Goal: Task Accomplishment & Management: Complete application form

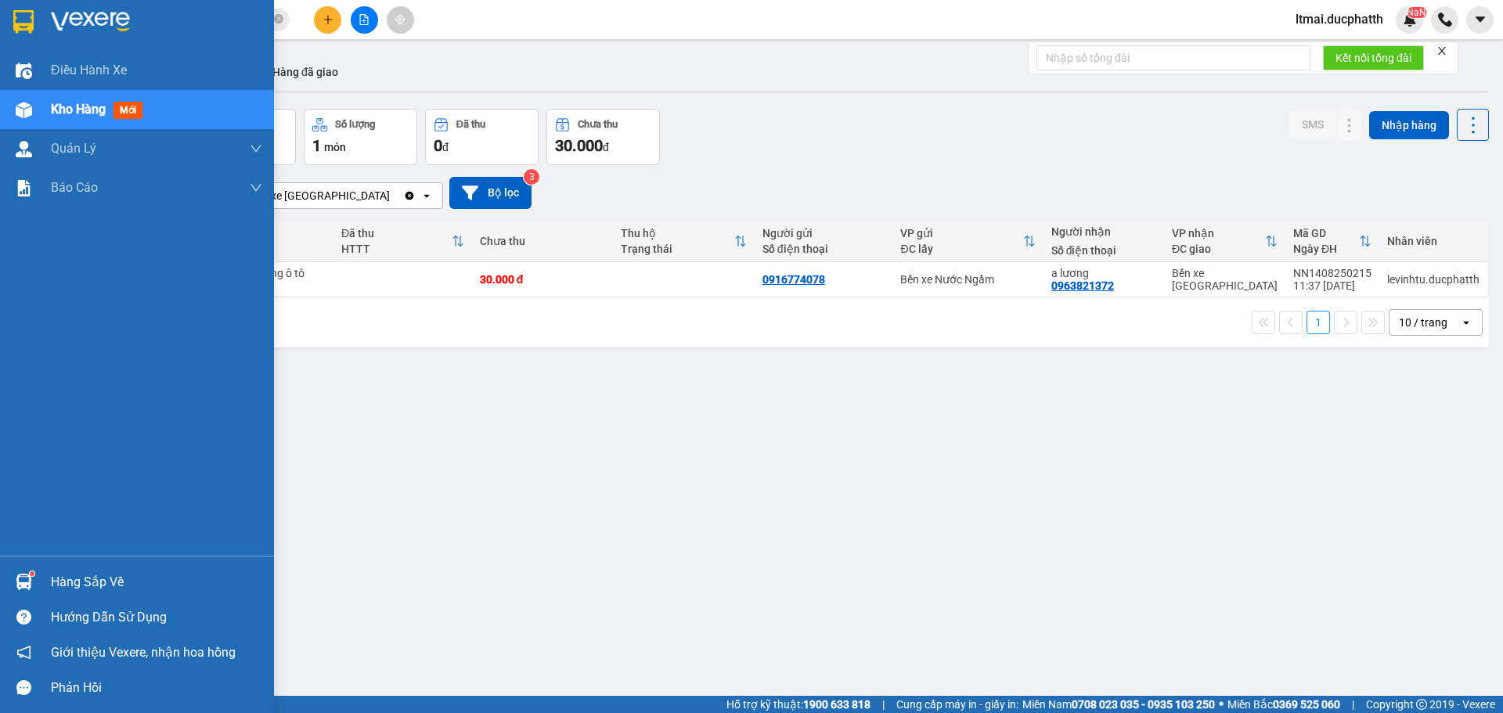
click at [64, 581] on div "Hàng sắp về" at bounding box center [156, 582] width 211 height 23
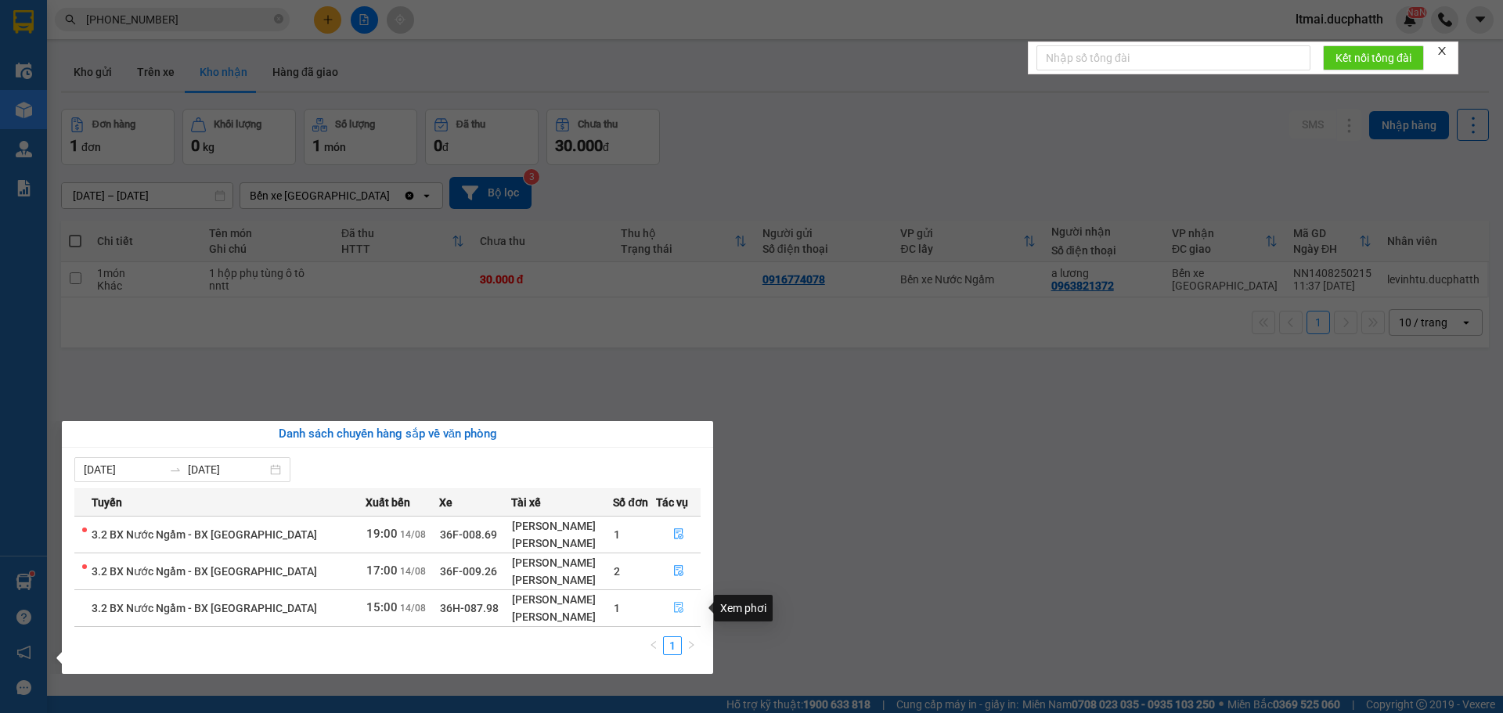
click at [679, 611] on icon "file-done" at bounding box center [678, 608] width 9 height 11
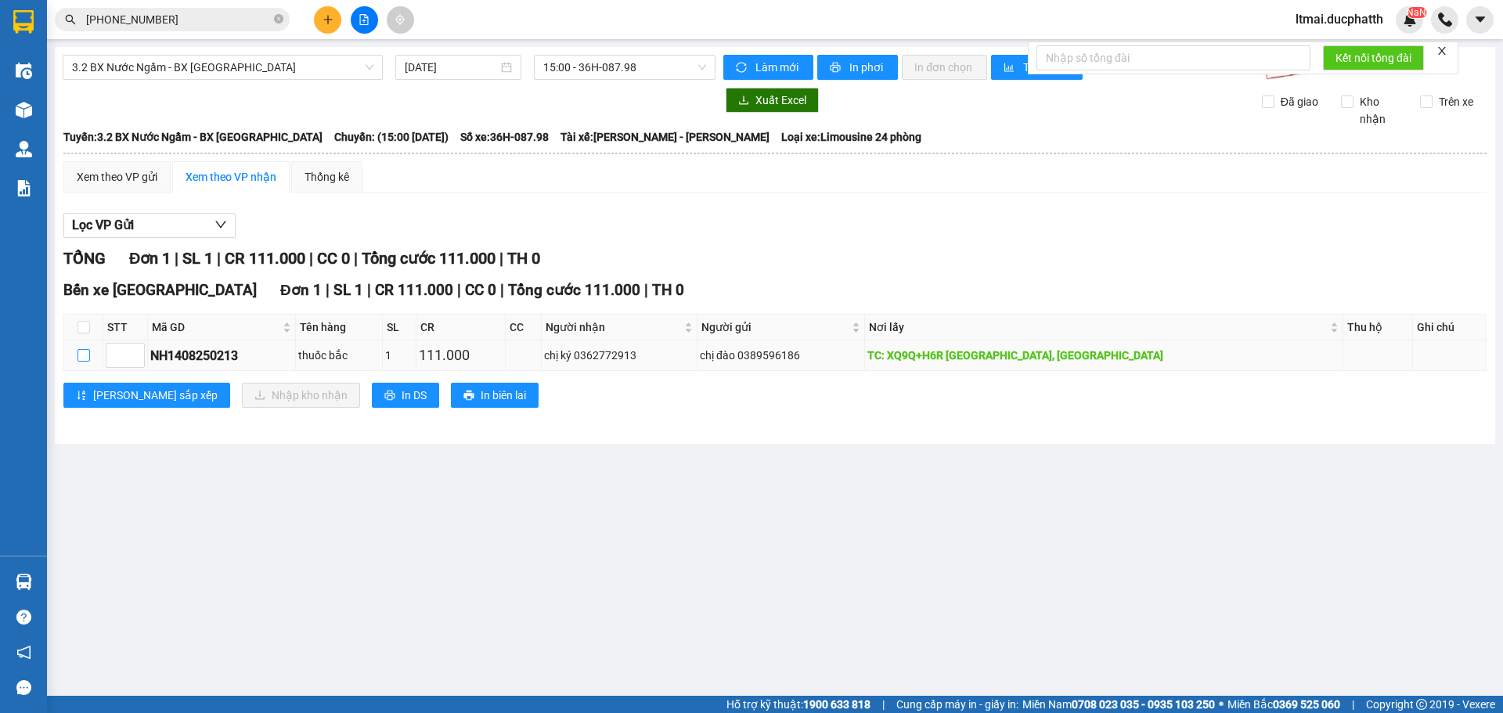
click at [81, 357] on input "checkbox" at bounding box center [84, 355] width 13 height 13
checkbox input "true"
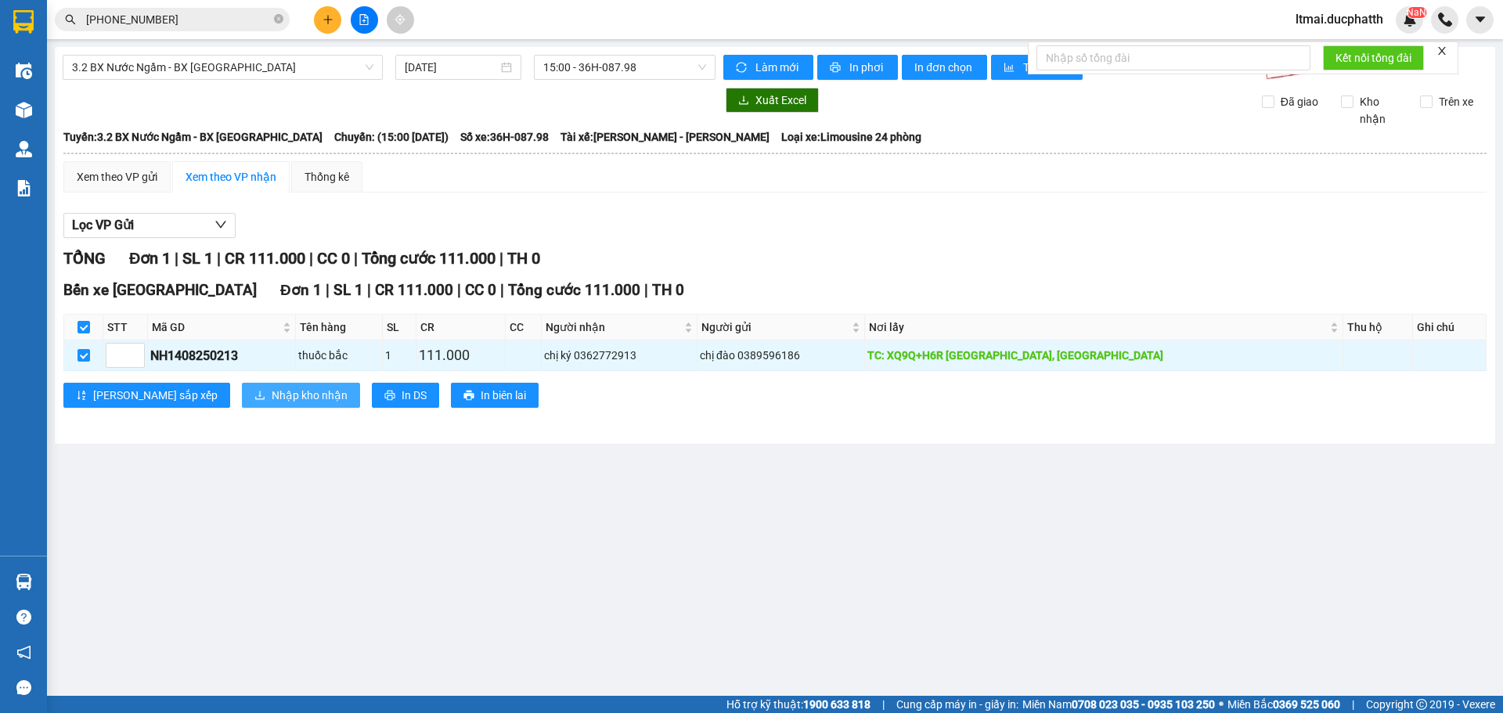
click at [272, 392] on span "Nhập kho nhận" at bounding box center [310, 395] width 76 height 17
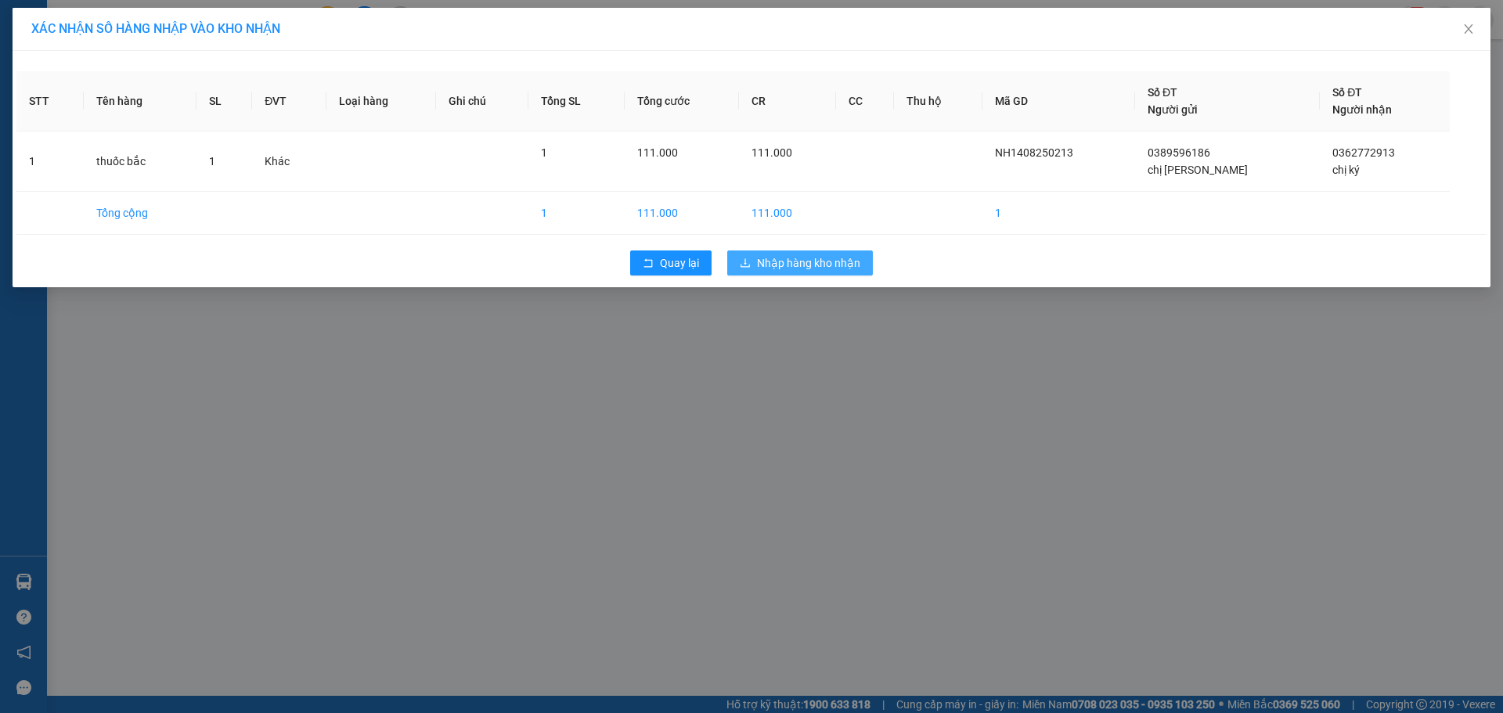
click at [787, 261] on span "Nhập hàng kho nhận" at bounding box center [808, 262] width 103 height 17
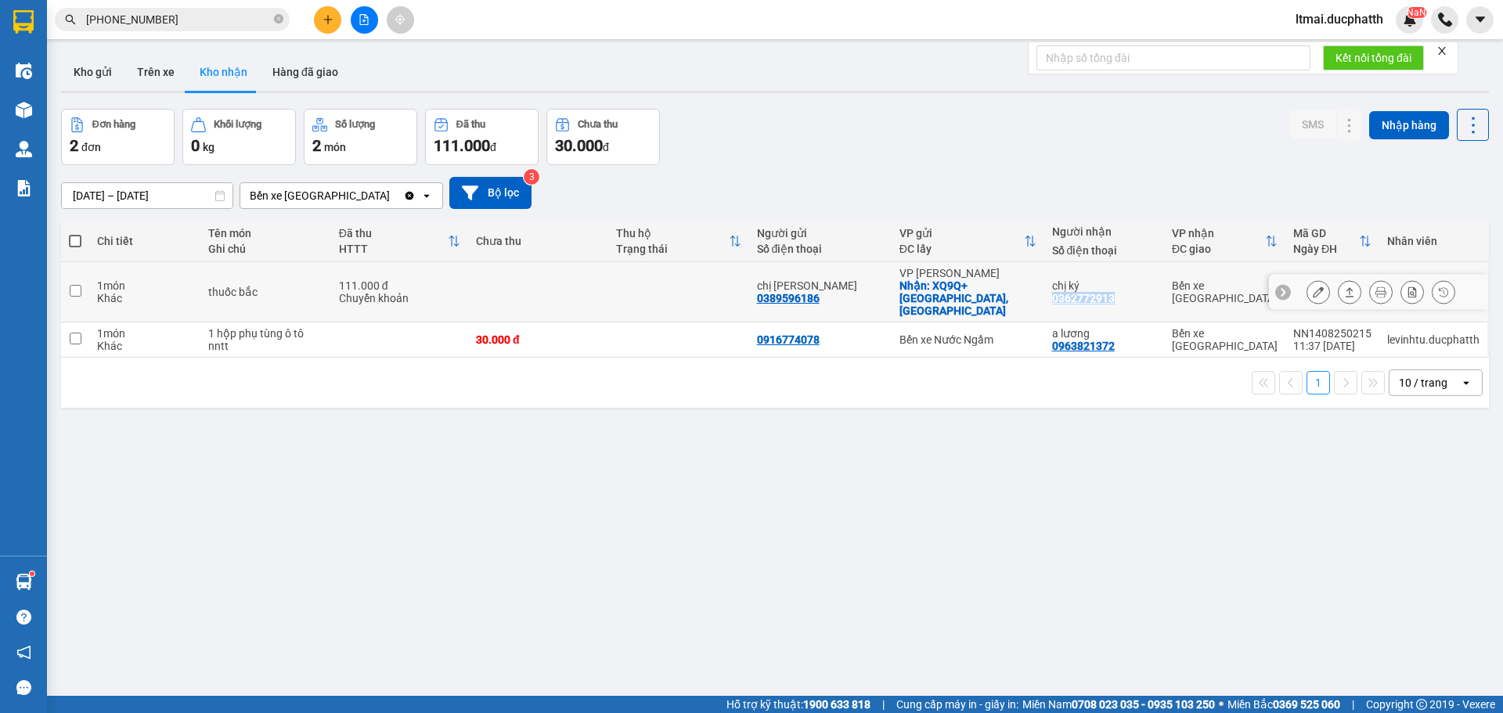
drag, startPoint x: 1051, startPoint y: 290, endPoint x: 1110, endPoint y: 293, distance: 58.8
click at [1110, 293] on div "chị ký 0362772913" at bounding box center [1104, 292] width 104 height 25
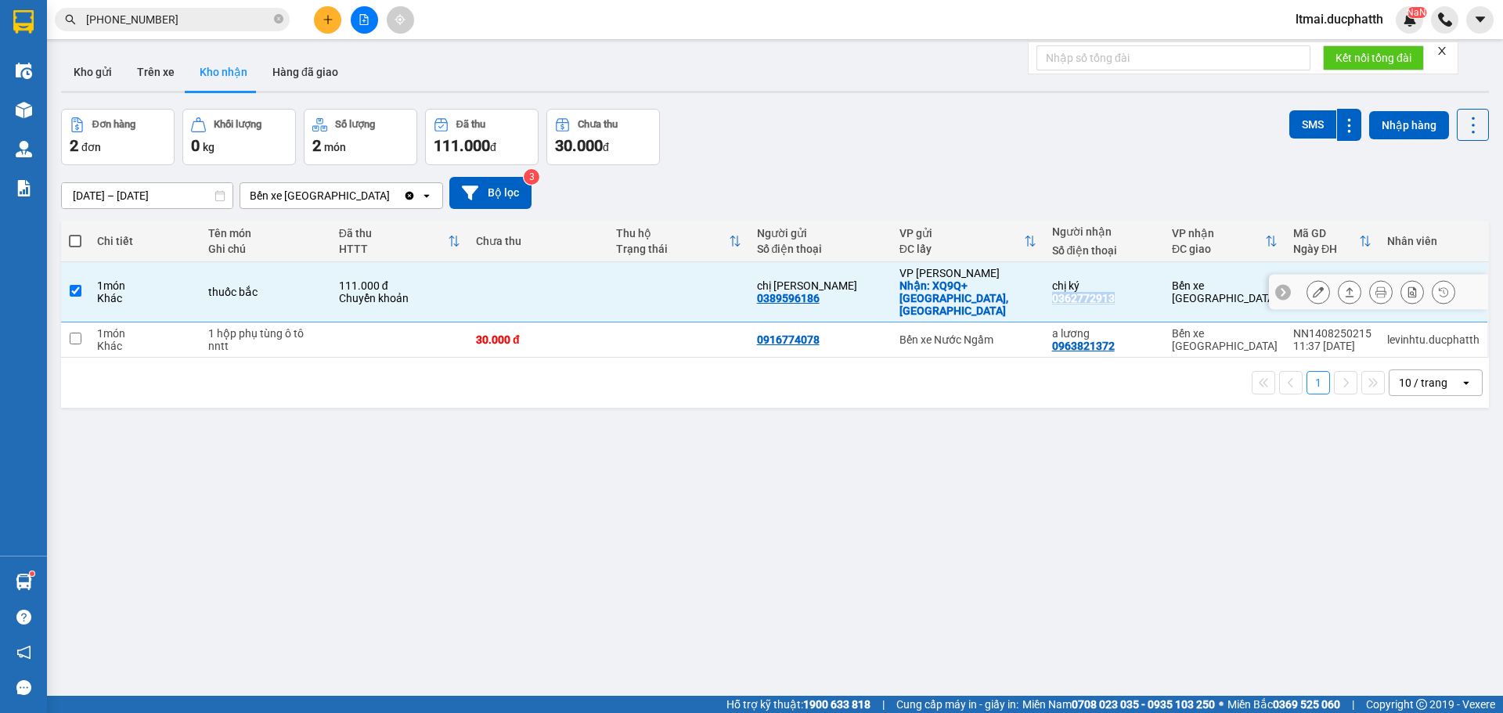
copy div "0362772913"
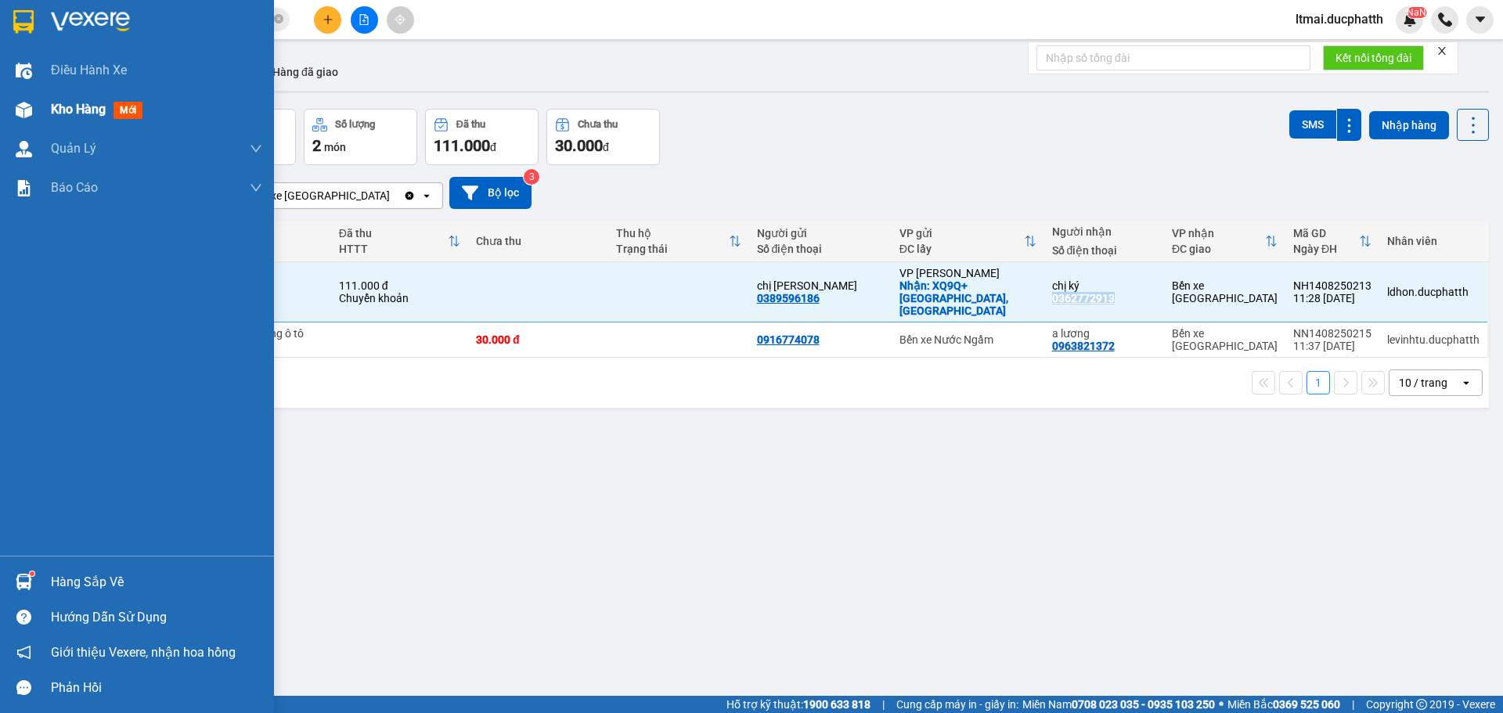
click at [52, 106] on span "Kho hàng" at bounding box center [78, 109] width 55 height 15
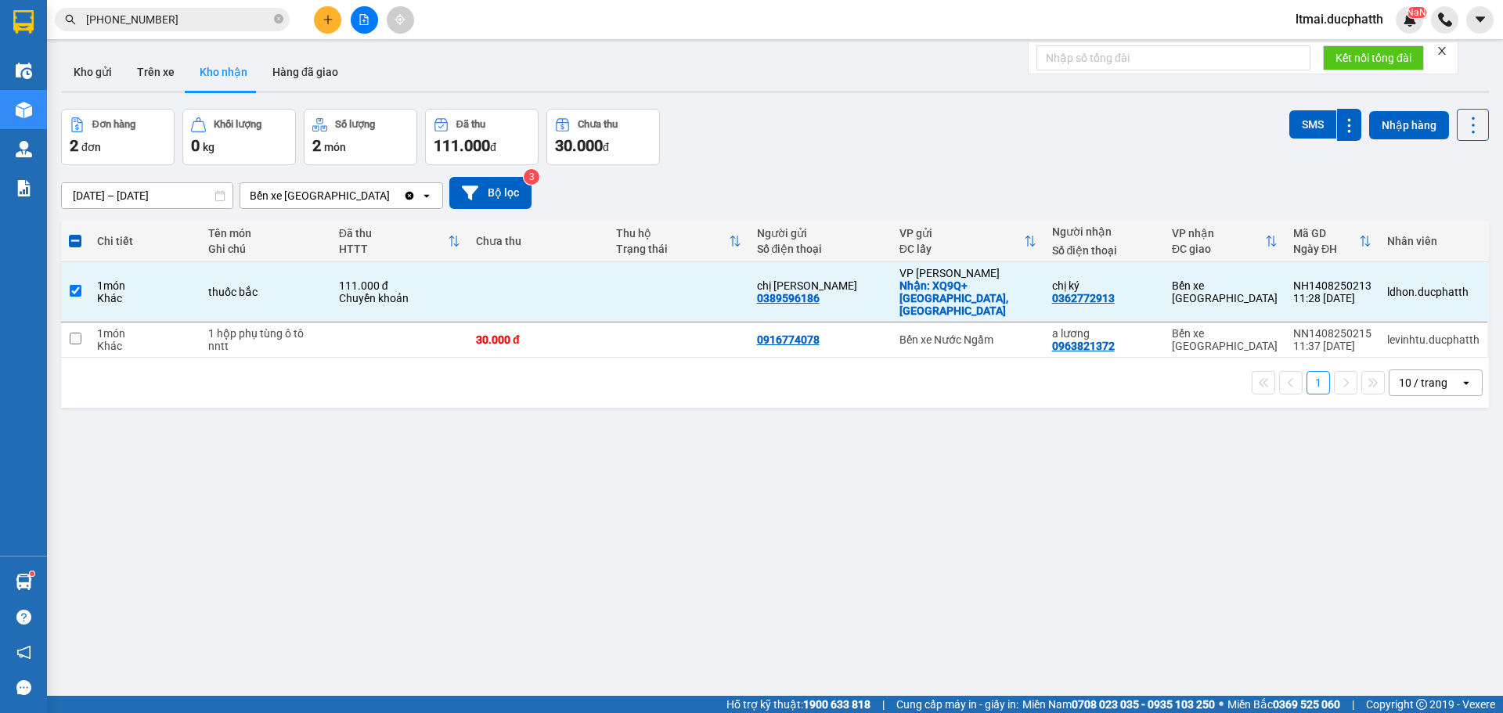
click at [566, 500] on div "ver 1.8.138 Kho gửi Trên xe Kho nhận Hàng đã giao Đơn hàng 2 đơn Khối lượng 0 k…" at bounding box center [775, 403] width 1441 height 713
click at [73, 285] on input "checkbox" at bounding box center [76, 291] width 12 height 12
checkbox input "false"
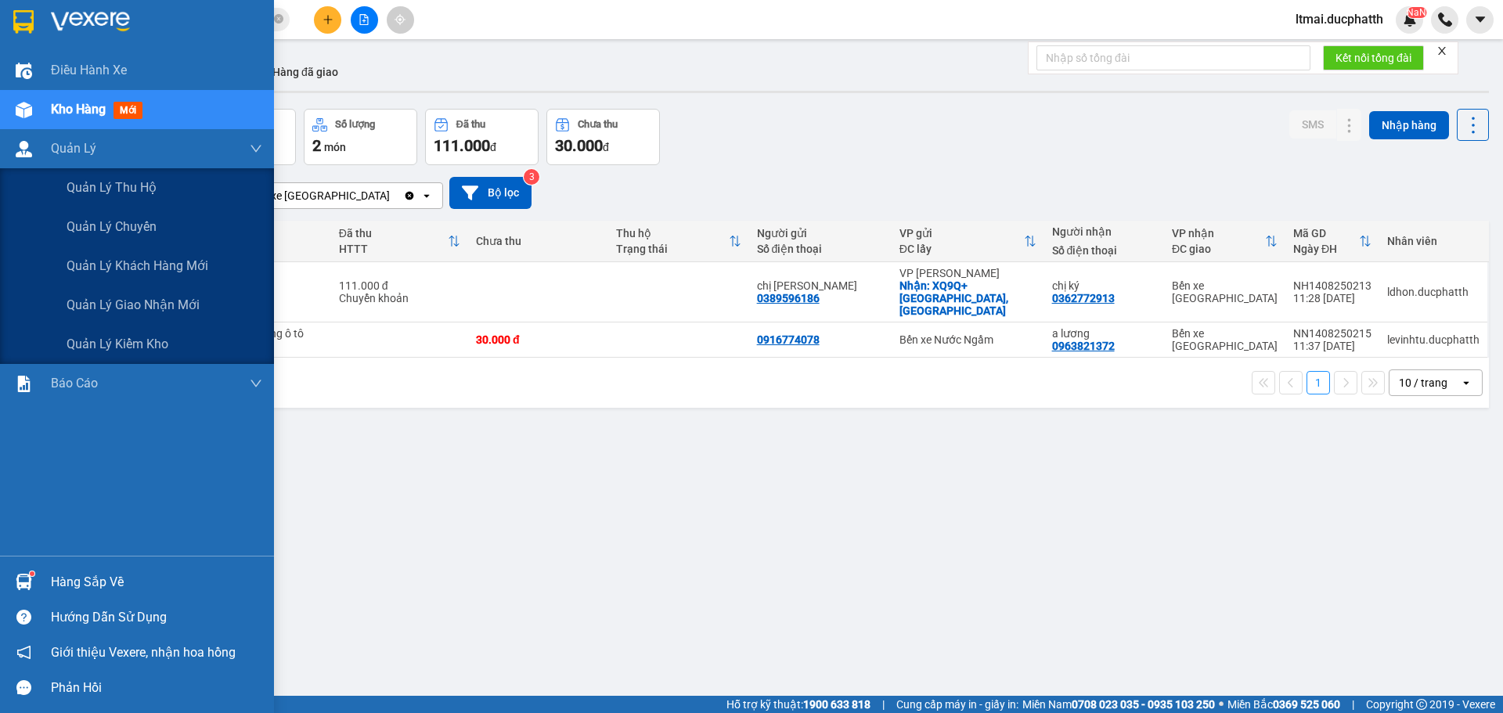
click at [33, 124] on div "Kho hàng mới" at bounding box center [137, 109] width 274 height 39
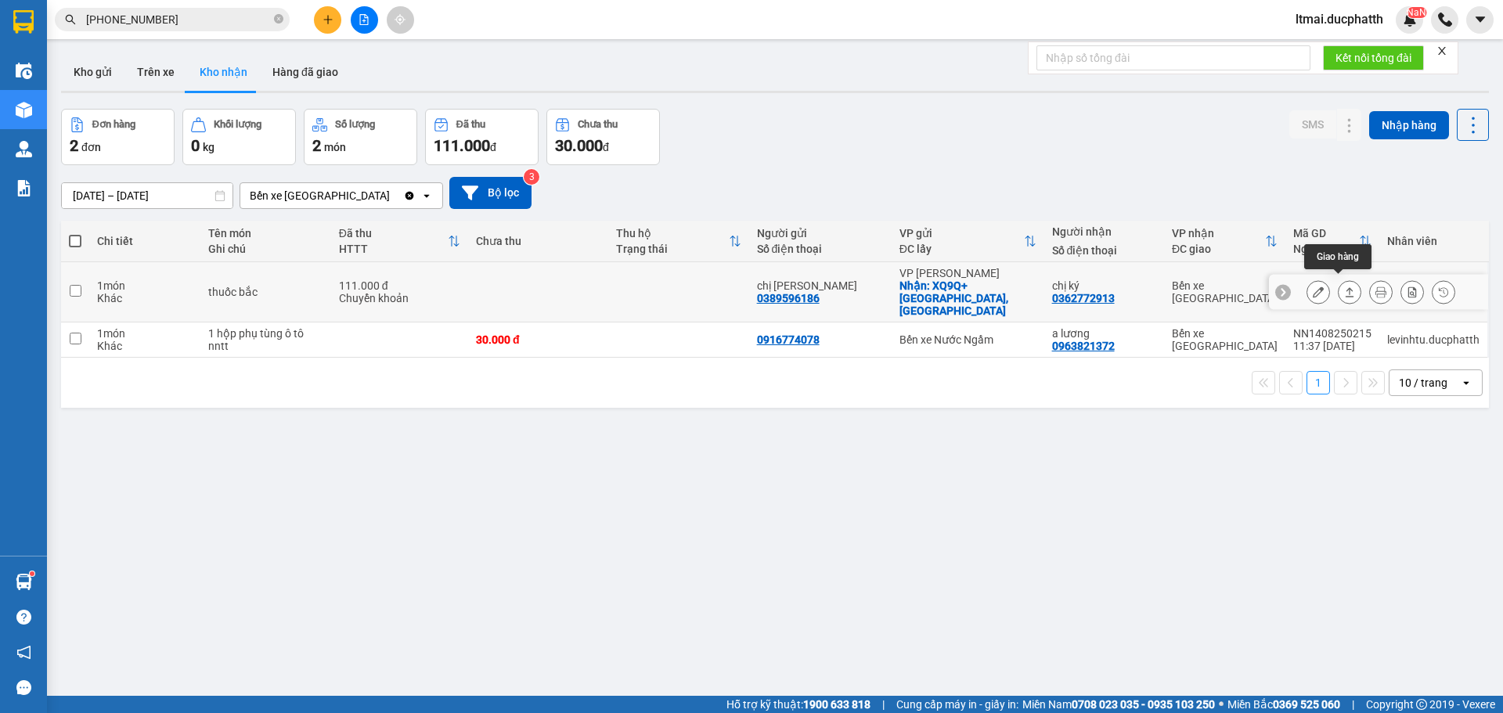
click at [1313, 287] on icon at bounding box center [1318, 292] width 11 height 11
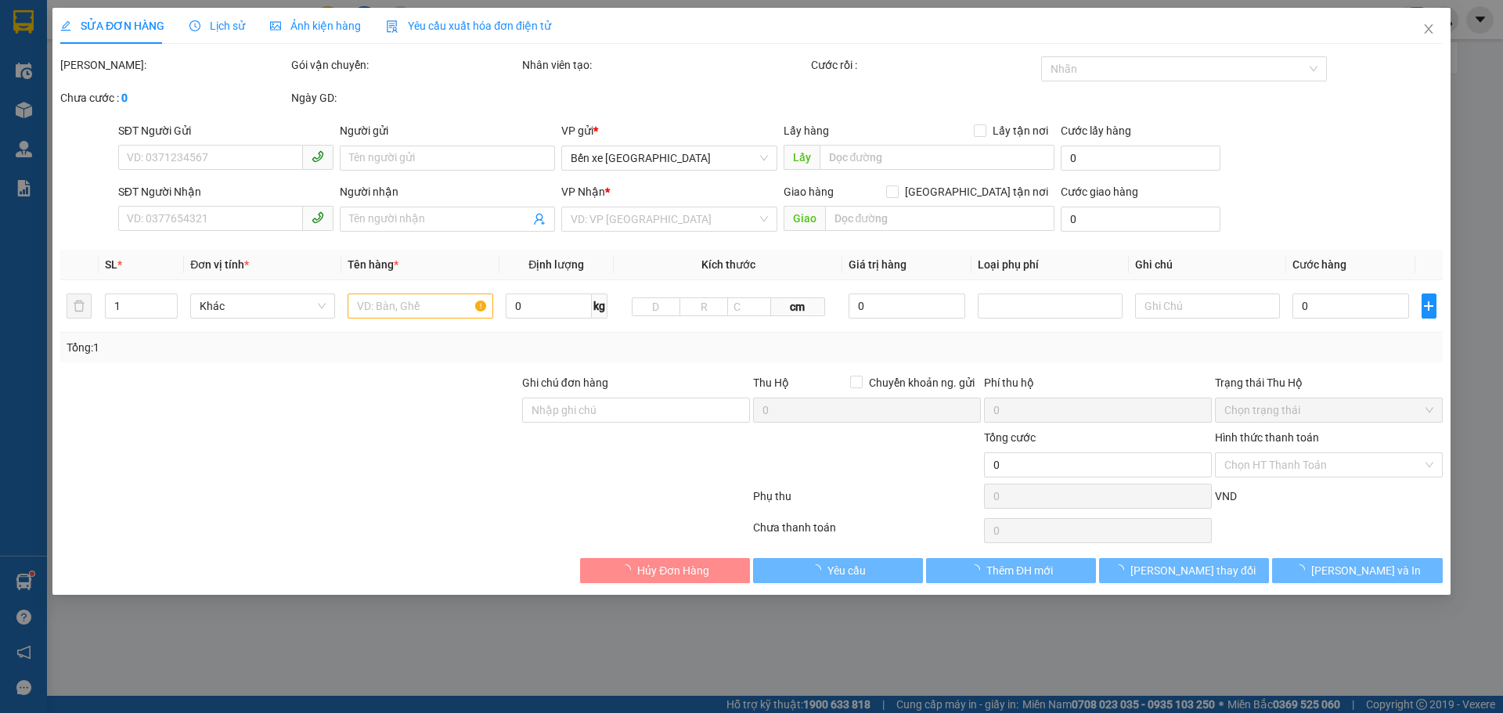
type input "0389596186"
type input "chị [PERSON_NAME]"
checkbox input "true"
type input "XQ9Q+H6R [GEOGRAPHIC_DATA], [GEOGRAPHIC_DATA]"
type input "71.000"
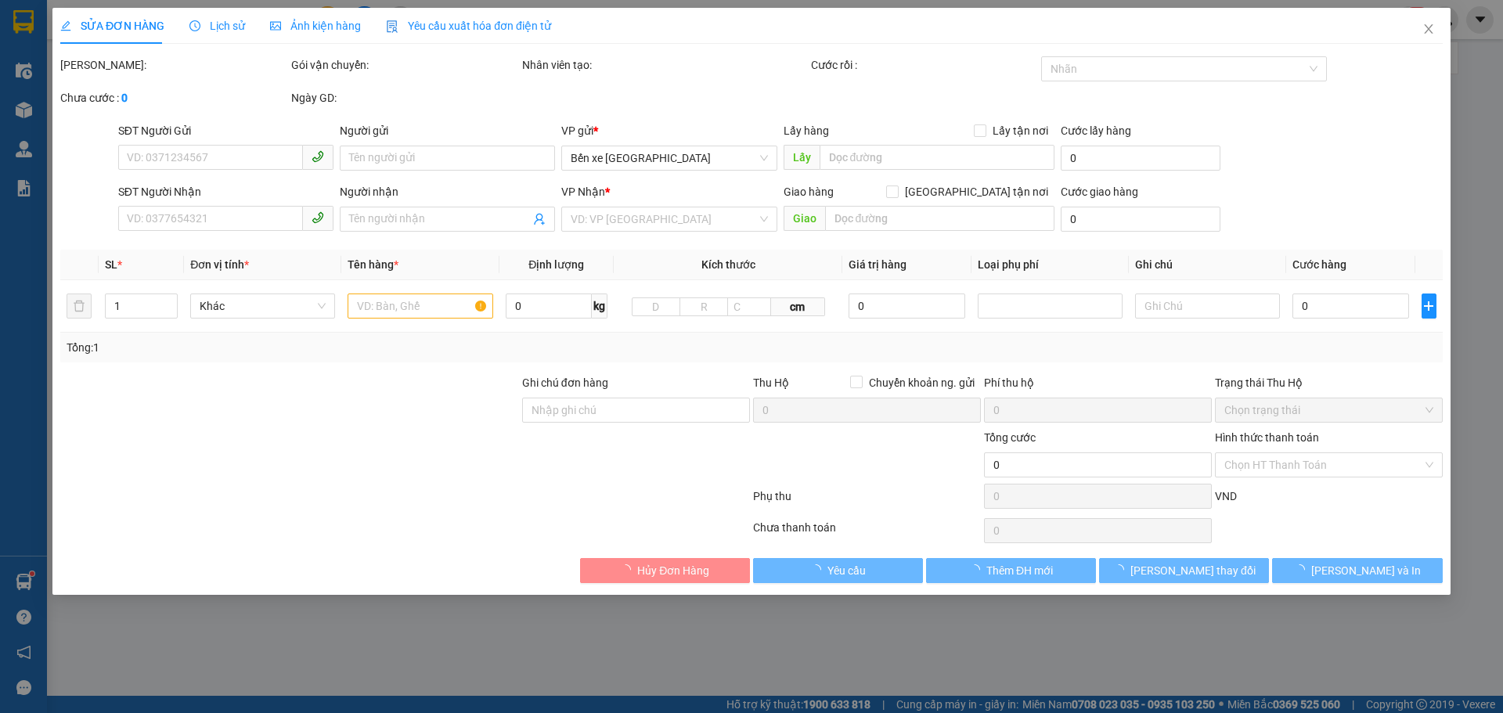
type input "0362772913"
type input "chị ký"
type input "ck [DATE] 12h52 [PERSON_NAME]"
type input "111.000"
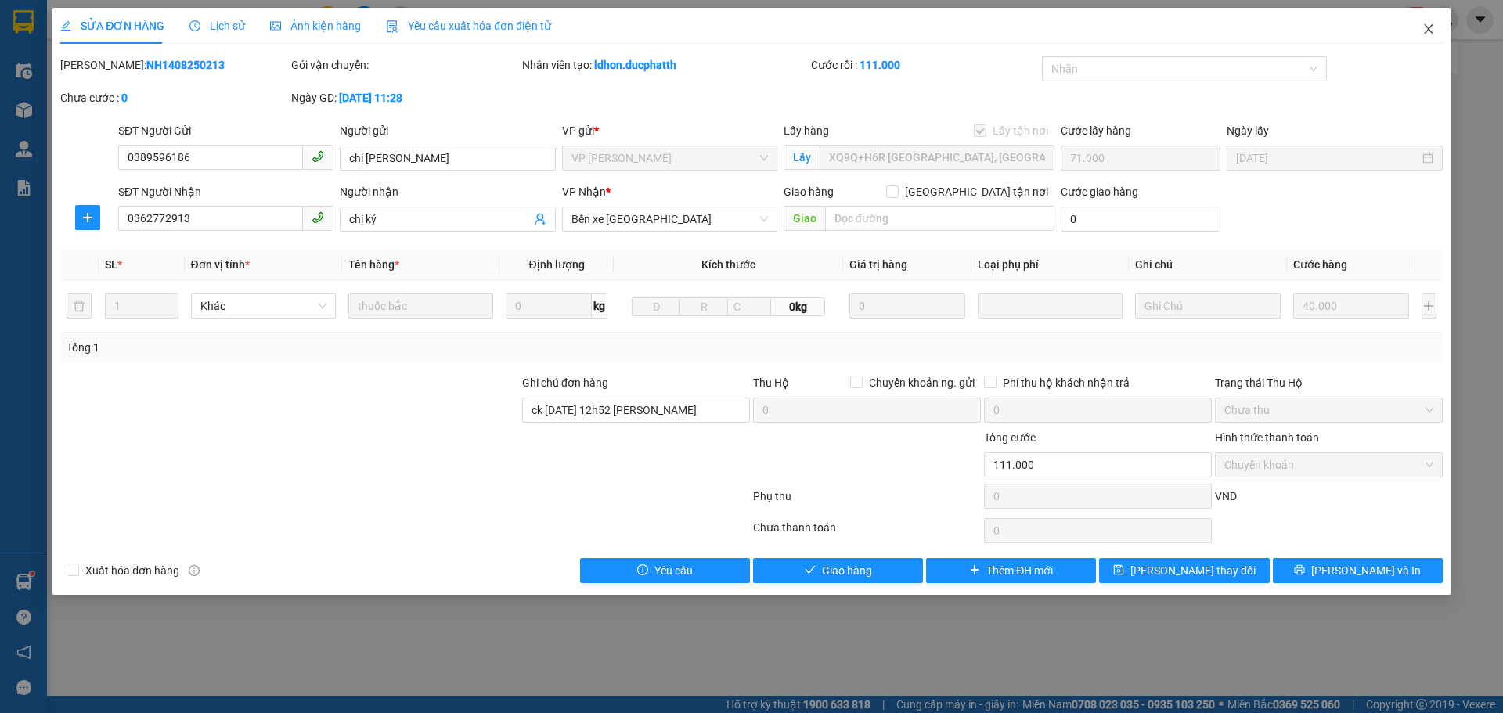
click at [1423, 26] on icon "close" at bounding box center [1429, 29] width 13 height 13
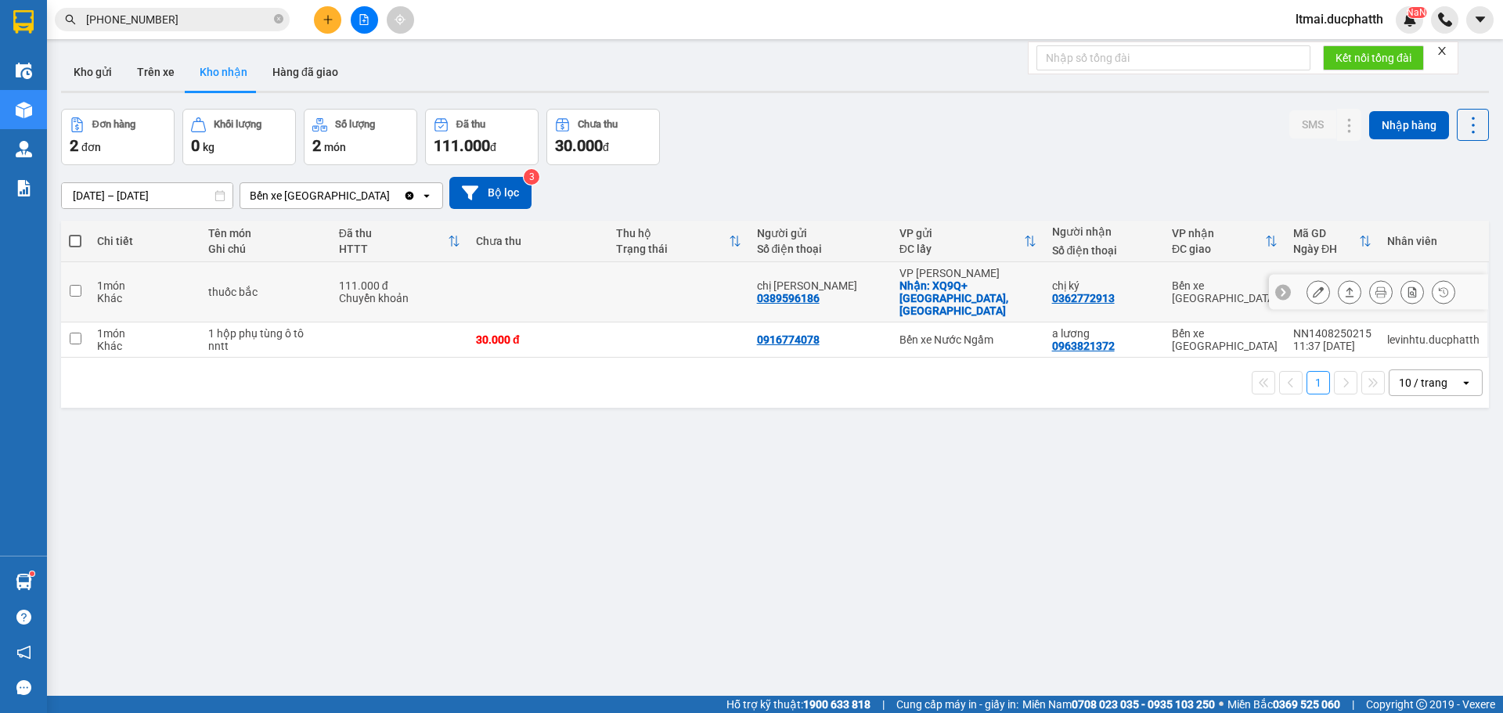
click at [1313, 287] on icon at bounding box center [1318, 292] width 11 height 11
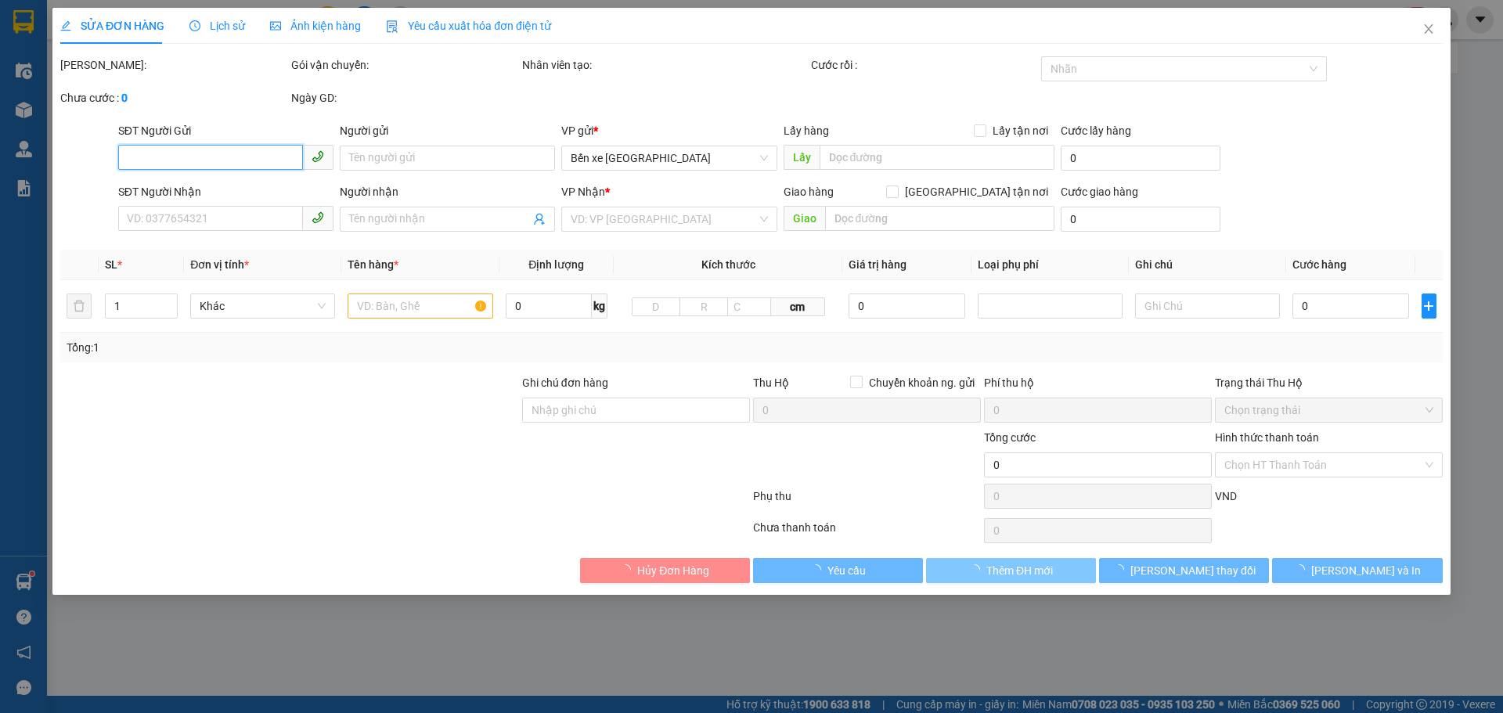
type input "0389596186"
type input "chị [PERSON_NAME]"
checkbox input "true"
type input "XQ9Q+H6R [GEOGRAPHIC_DATA], [GEOGRAPHIC_DATA]"
type input "71.000"
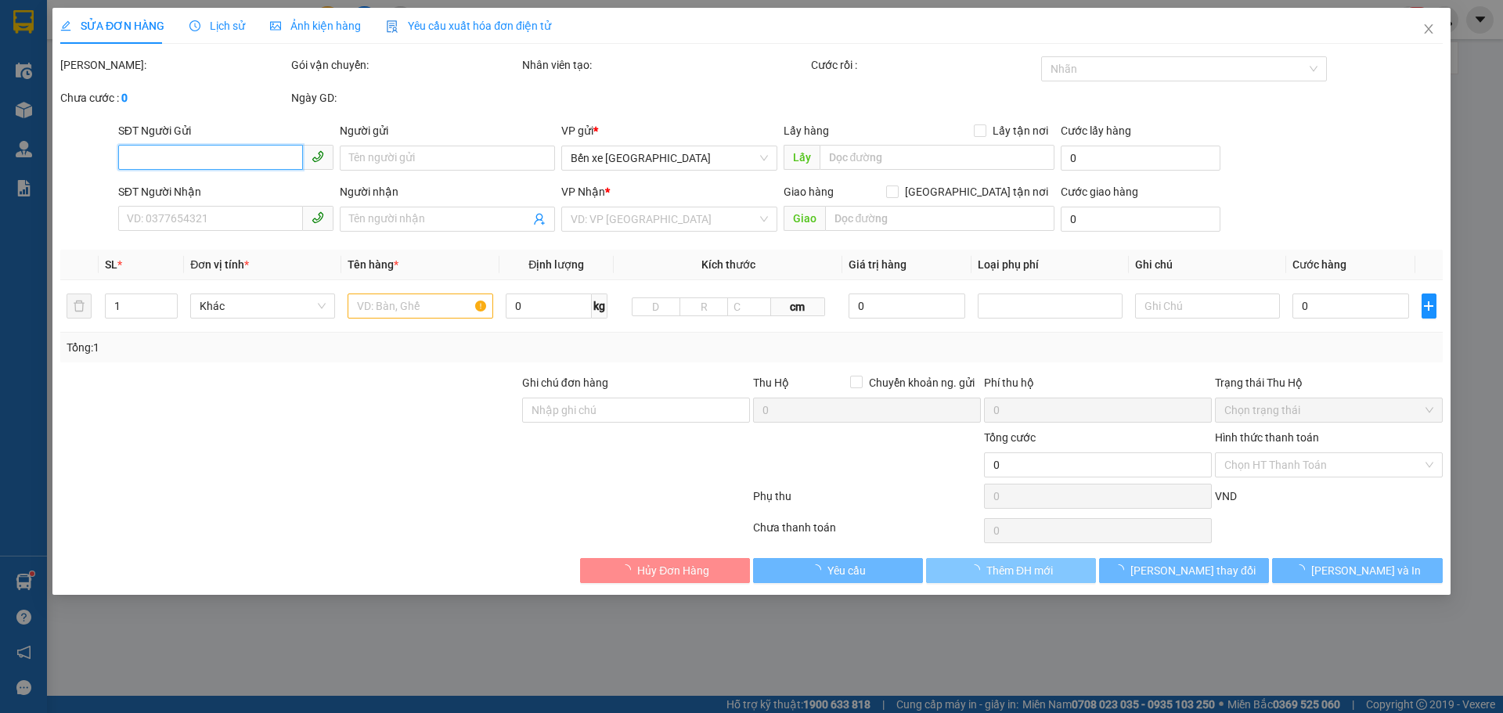
type input "0362772913"
type input "chị ký"
type input "ck [DATE] 12h52 [PERSON_NAME]"
type input "111.000"
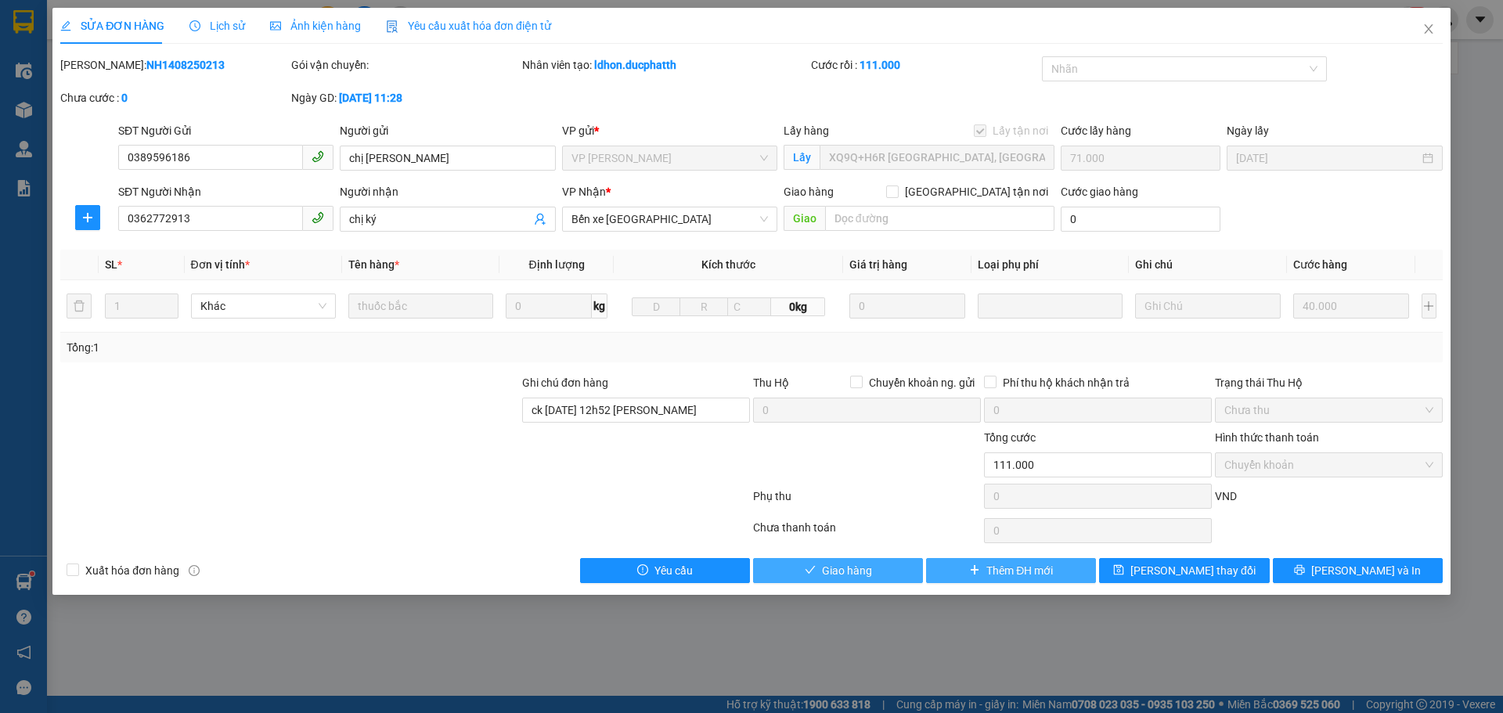
click at [839, 572] on span "Giao hàng" at bounding box center [847, 570] width 50 height 17
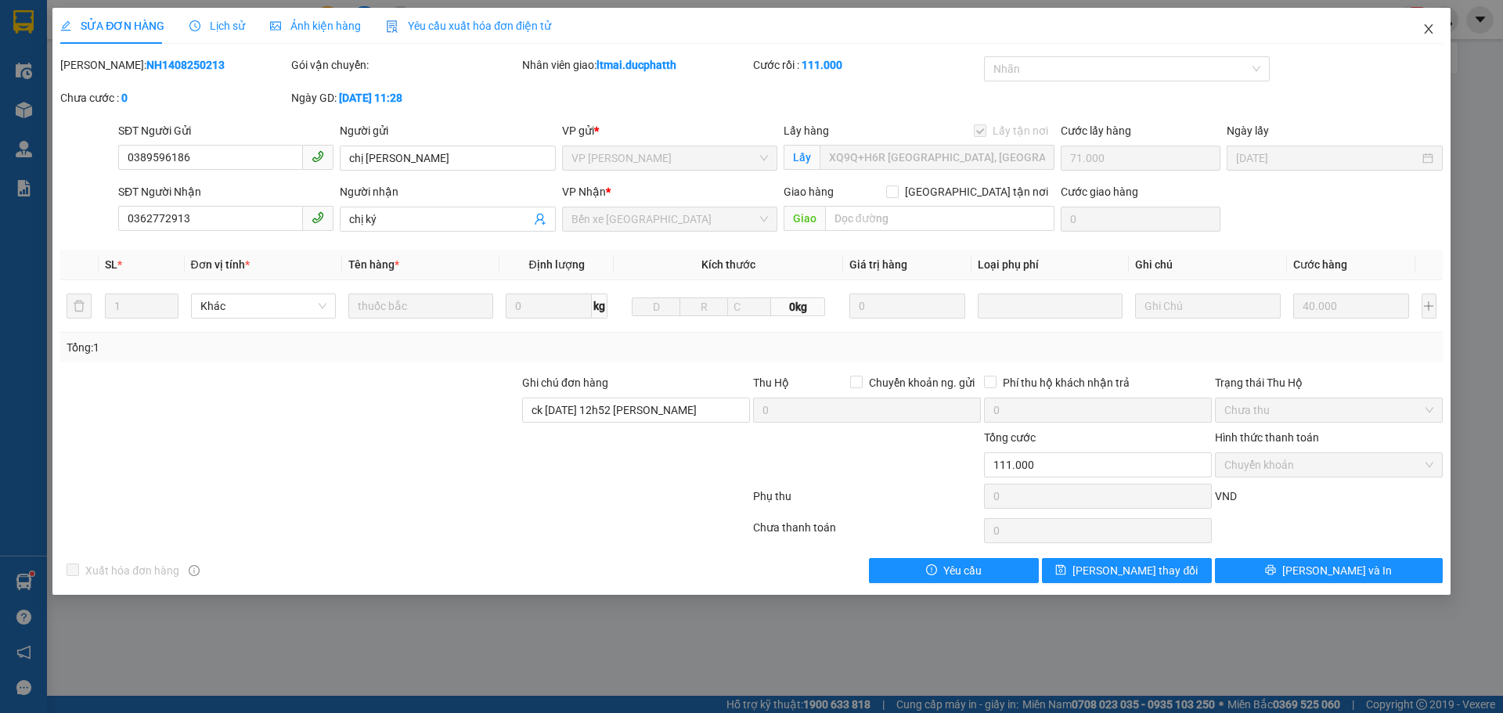
click at [1429, 23] on icon "close" at bounding box center [1429, 29] width 13 height 13
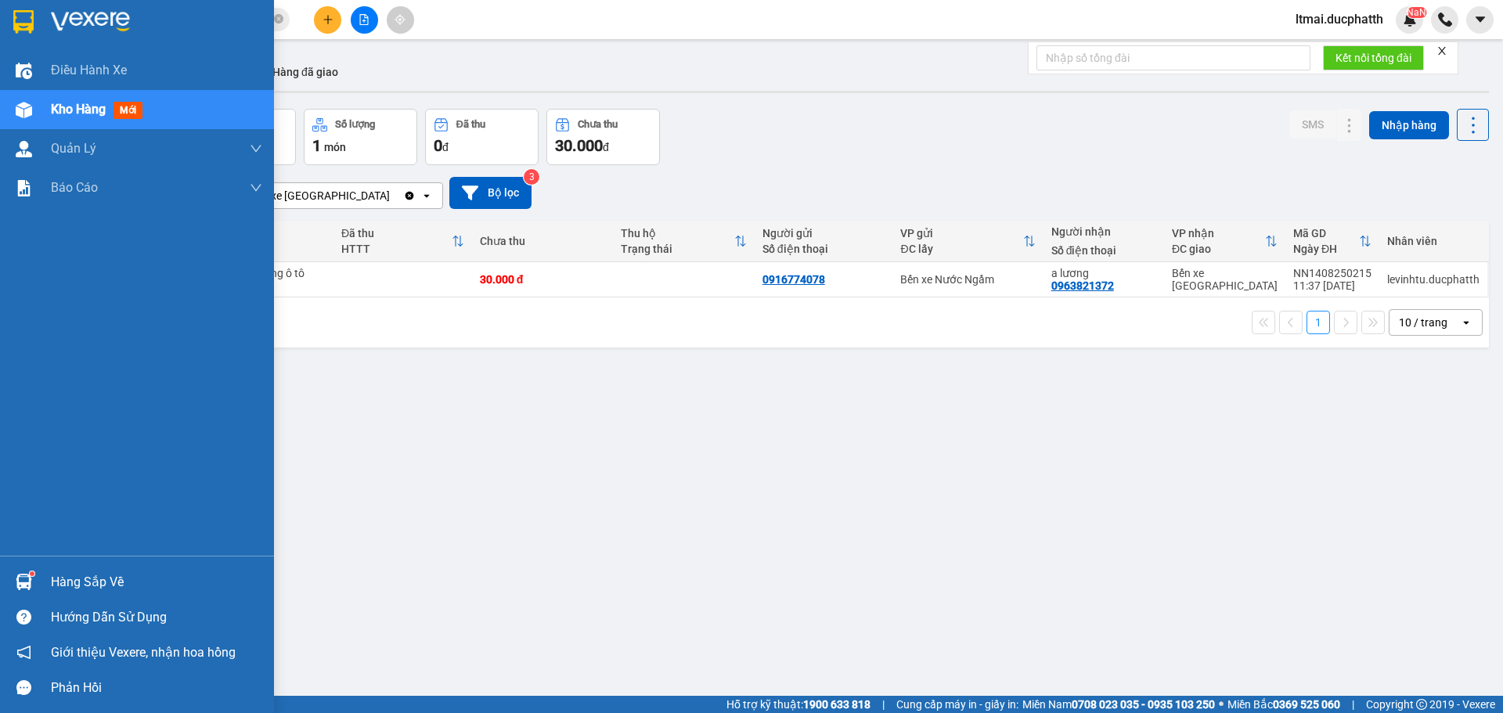
click at [13, 590] on div at bounding box center [23, 581] width 27 height 27
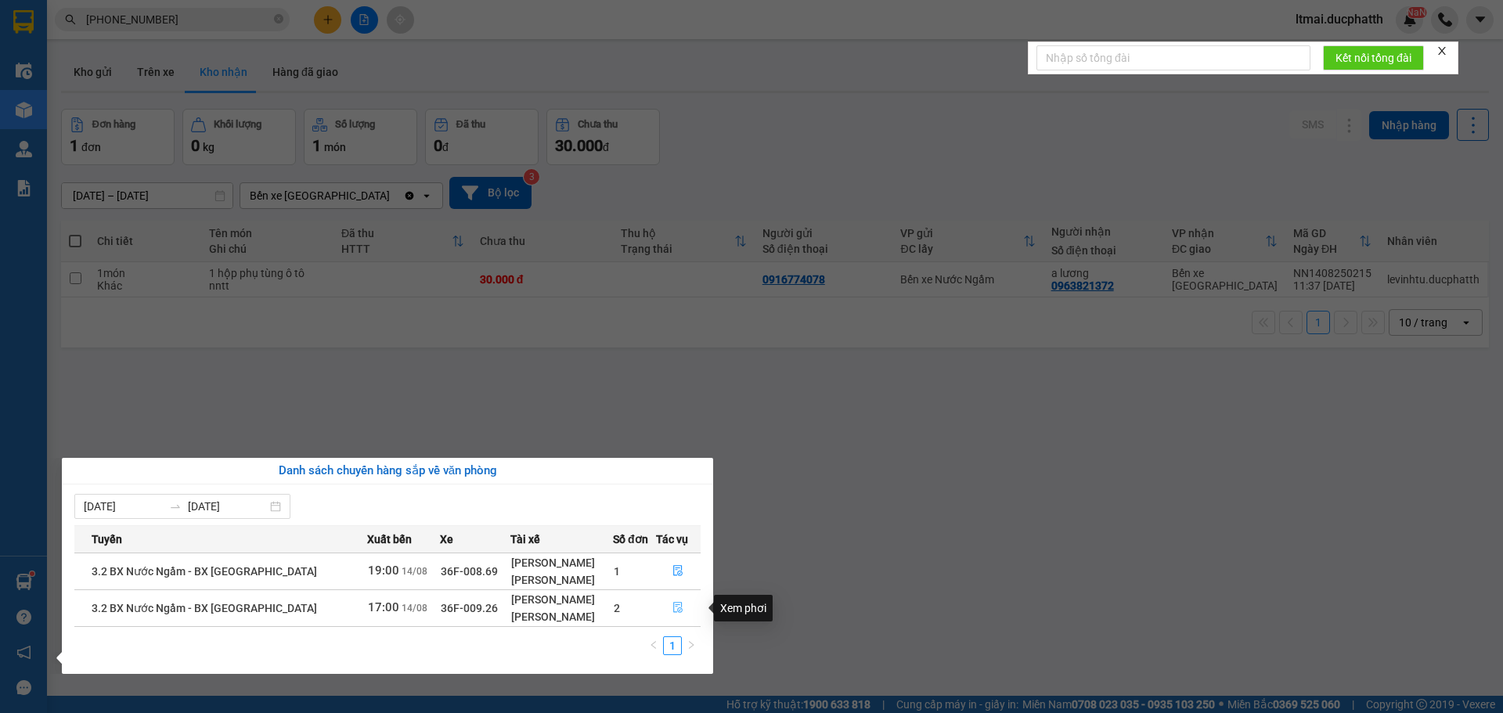
click at [680, 602] on icon "file-done" at bounding box center [678, 607] width 11 height 11
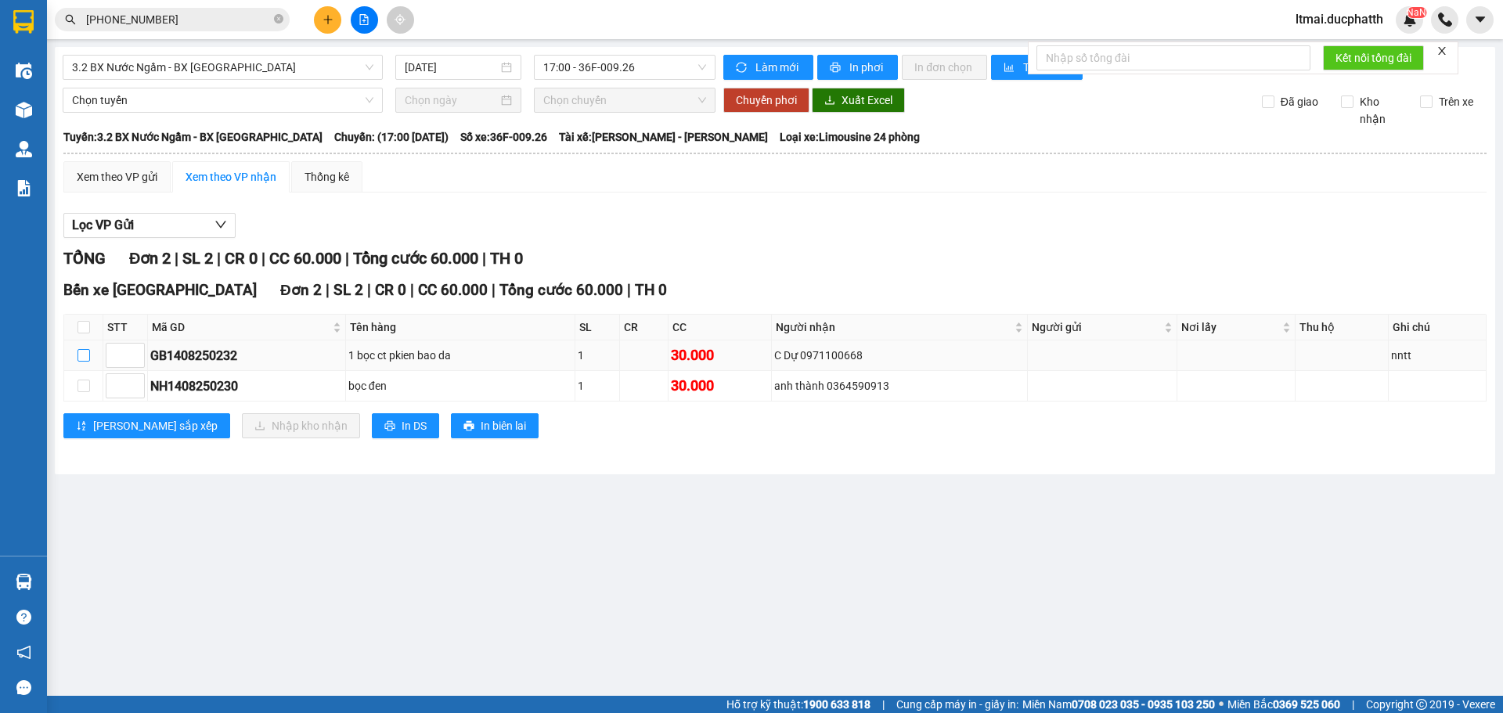
click at [78, 351] on input "checkbox" at bounding box center [84, 355] width 13 height 13
checkbox input "true"
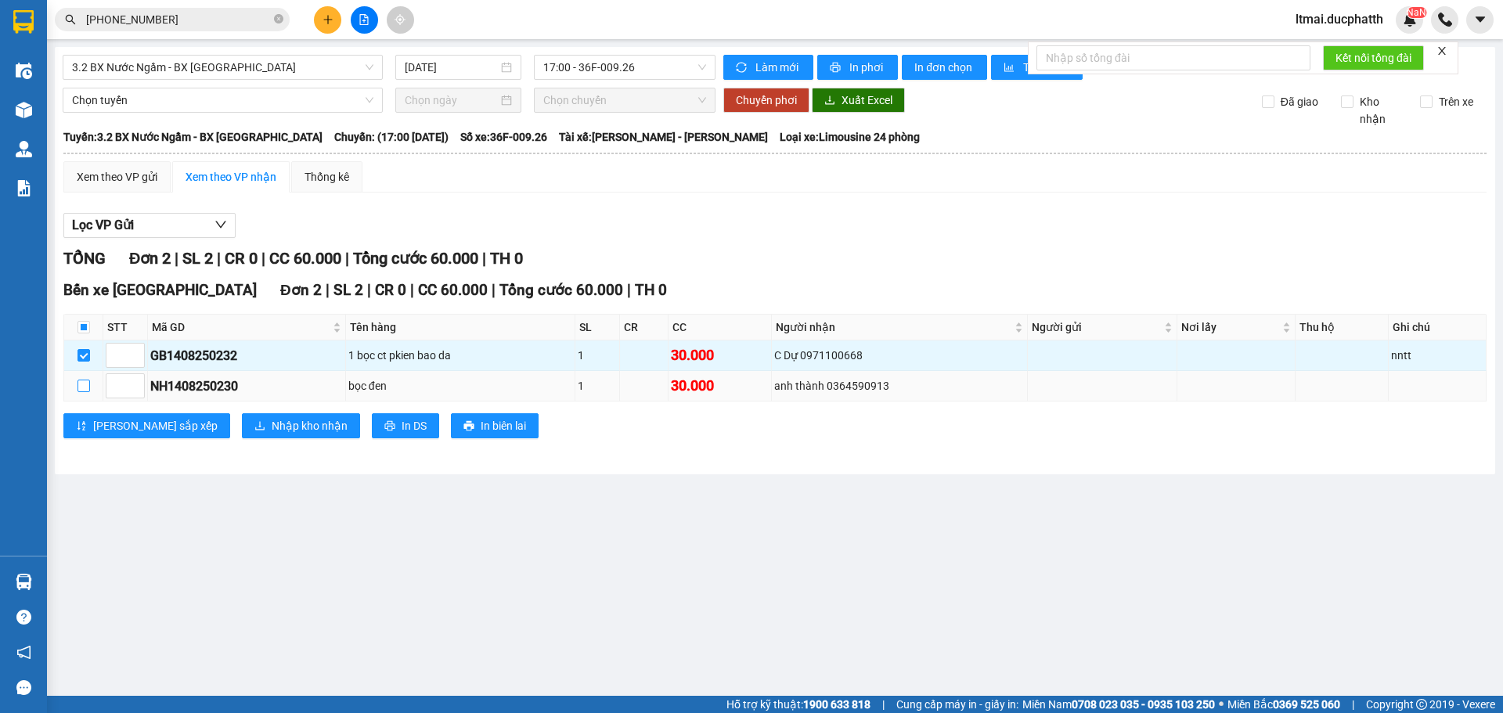
click at [87, 392] on input "checkbox" at bounding box center [84, 386] width 13 height 13
checkbox input "true"
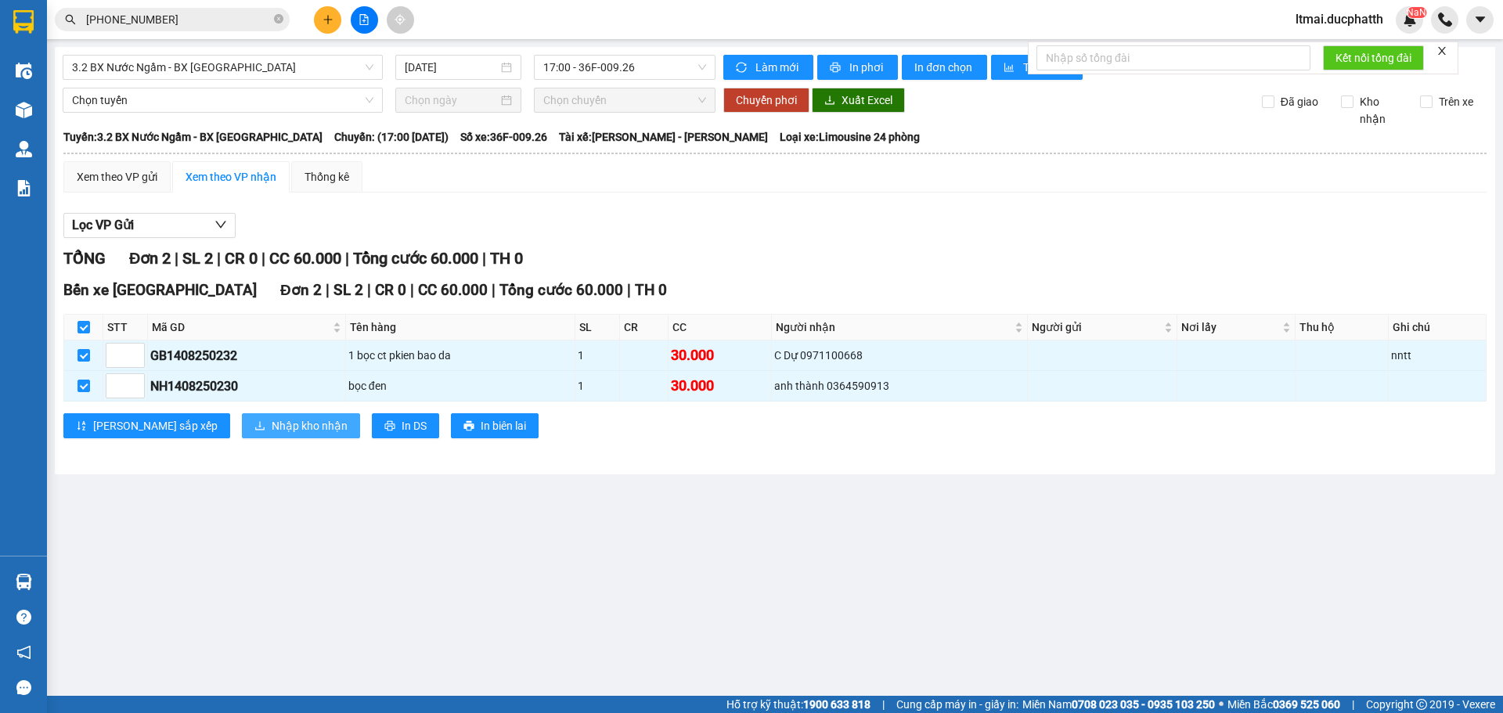
click at [272, 428] on span "Nhập kho nhận" at bounding box center [310, 425] width 76 height 17
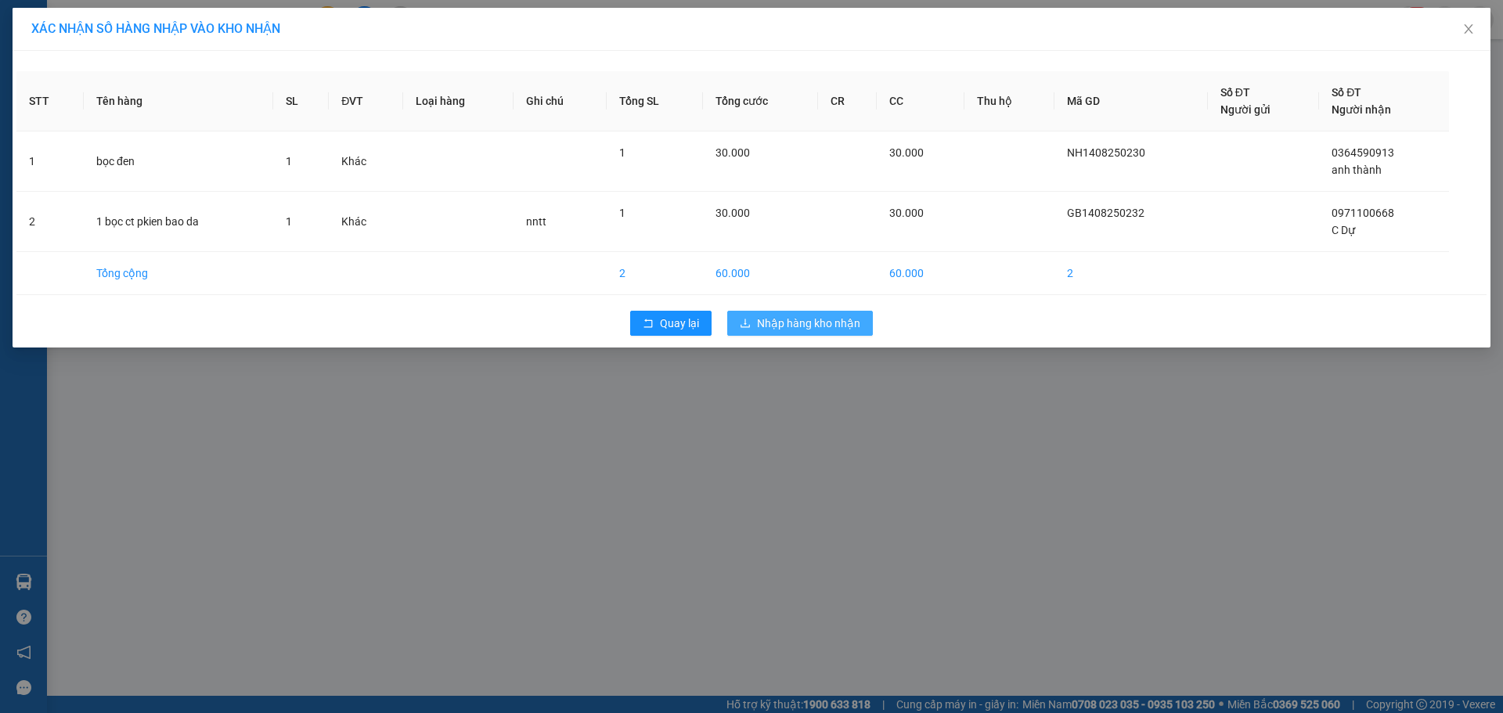
click at [782, 329] on span "Nhập hàng kho nhận" at bounding box center [808, 323] width 103 height 17
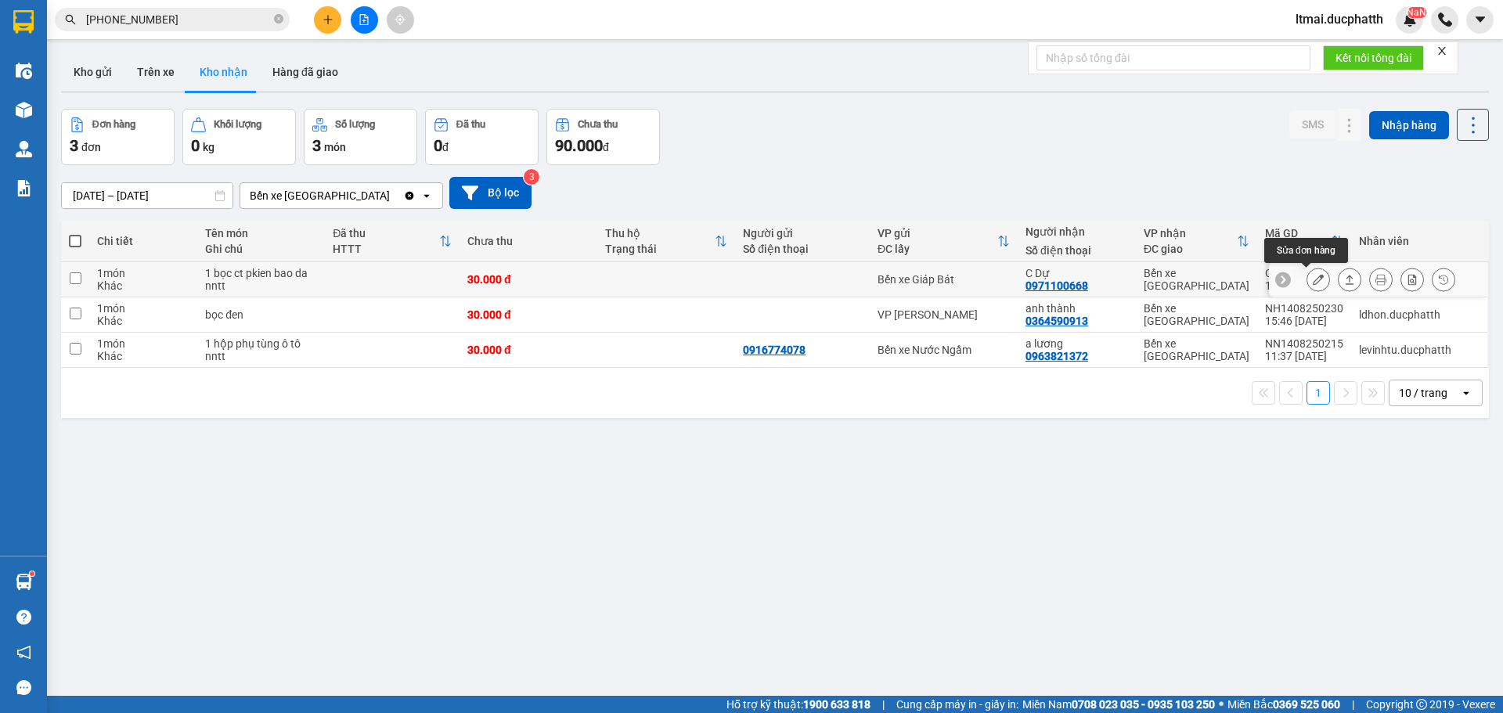
click at [1313, 275] on icon at bounding box center [1318, 279] width 11 height 11
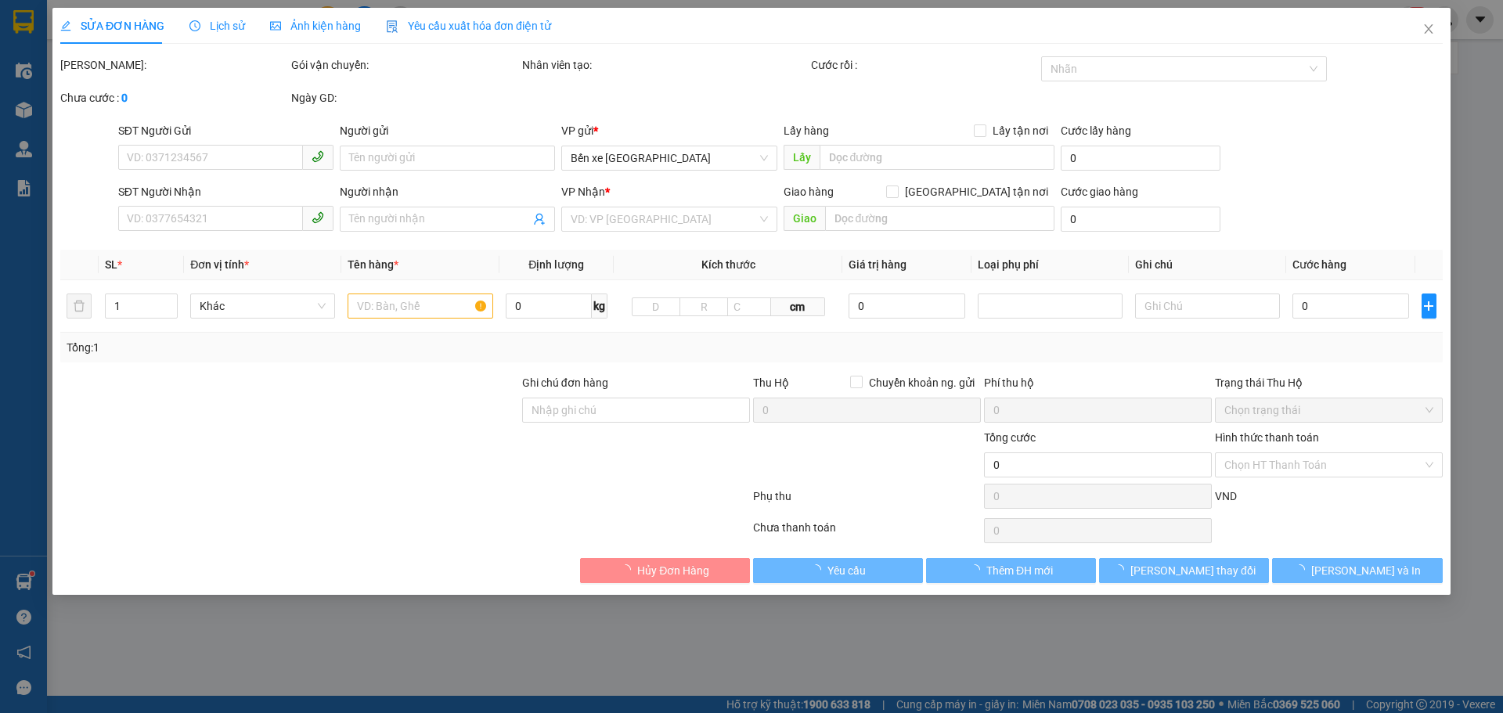
type input "0971100668"
type input "C Dự"
type input "30.000"
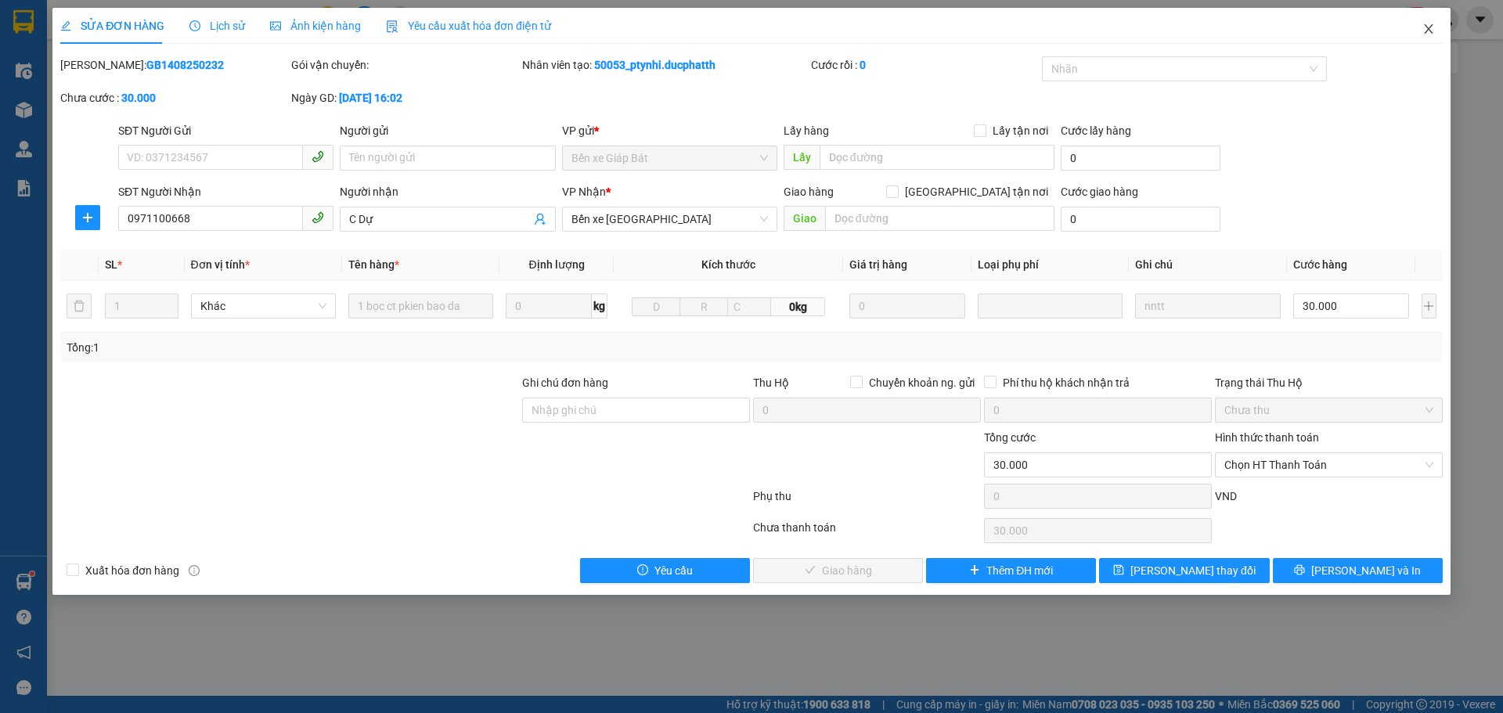
click at [1431, 29] on icon "close" at bounding box center [1429, 29] width 13 height 13
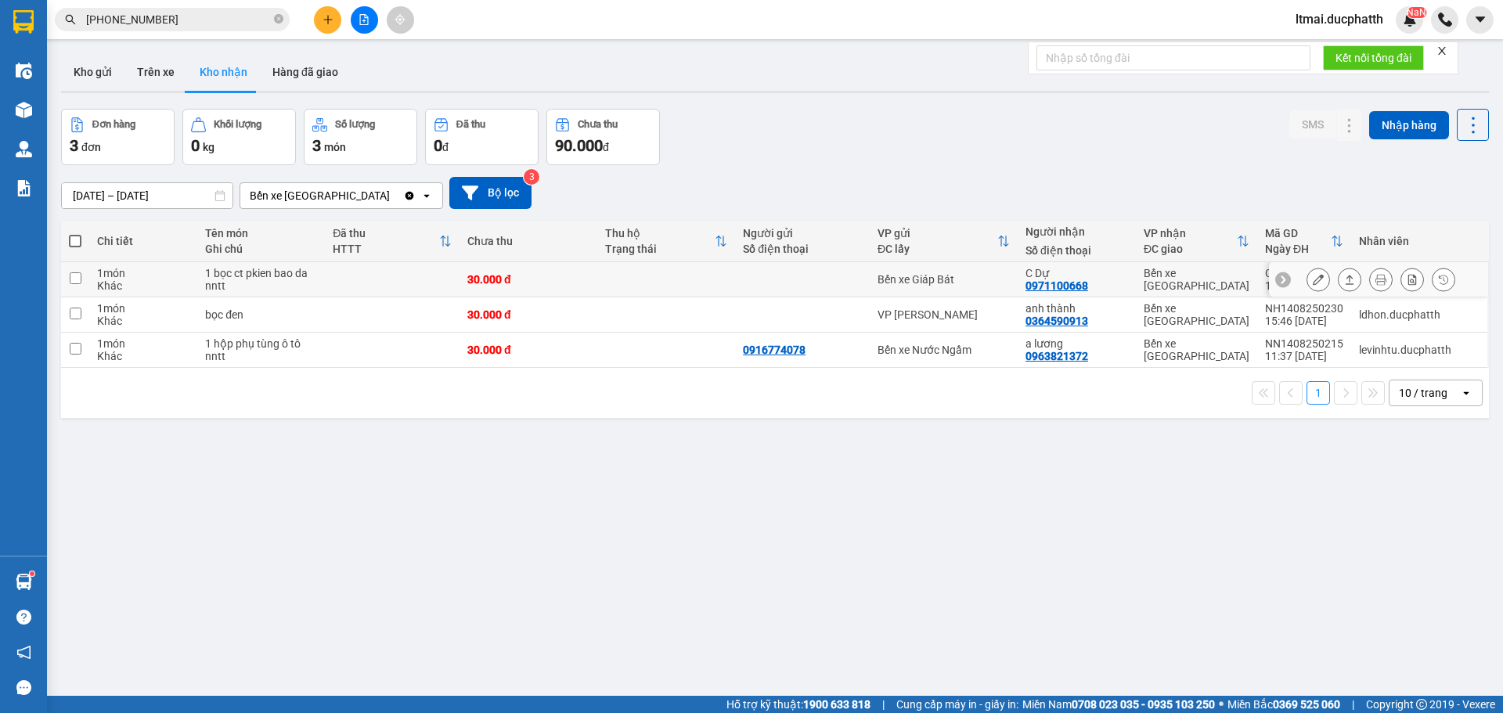
click at [1313, 280] on icon at bounding box center [1318, 279] width 11 height 11
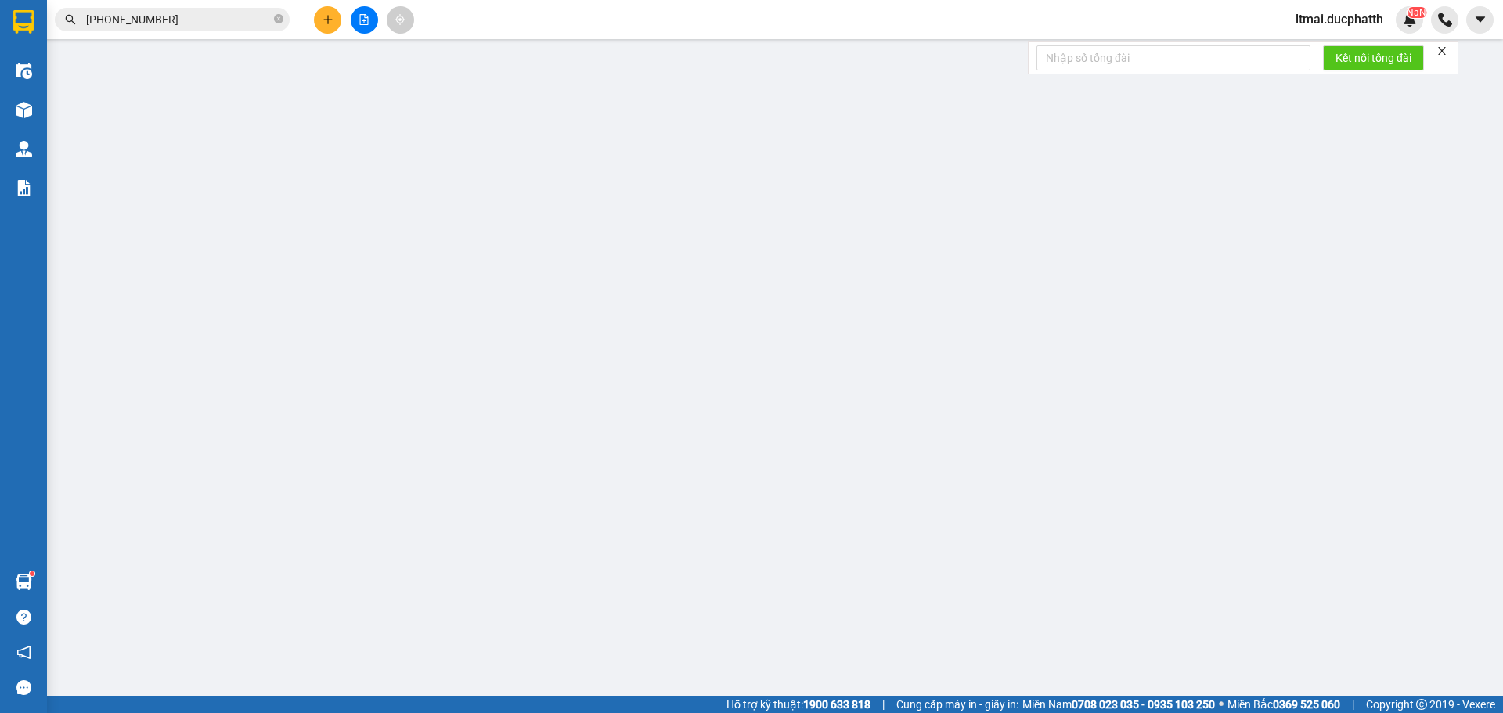
type input "0971100668"
type input "C Dự"
type input "30.000"
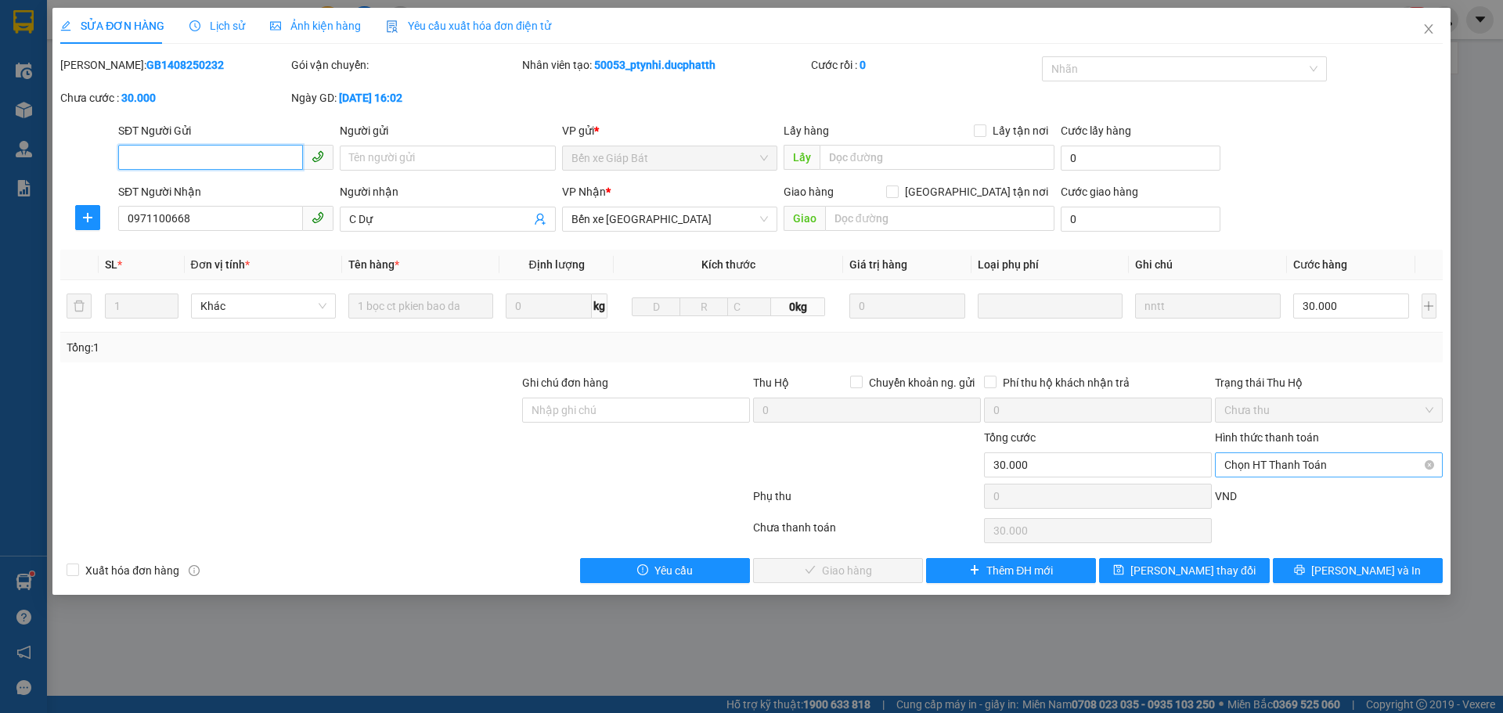
click at [1283, 464] on span "Chọn HT Thanh Toán" at bounding box center [1329, 464] width 209 height 23
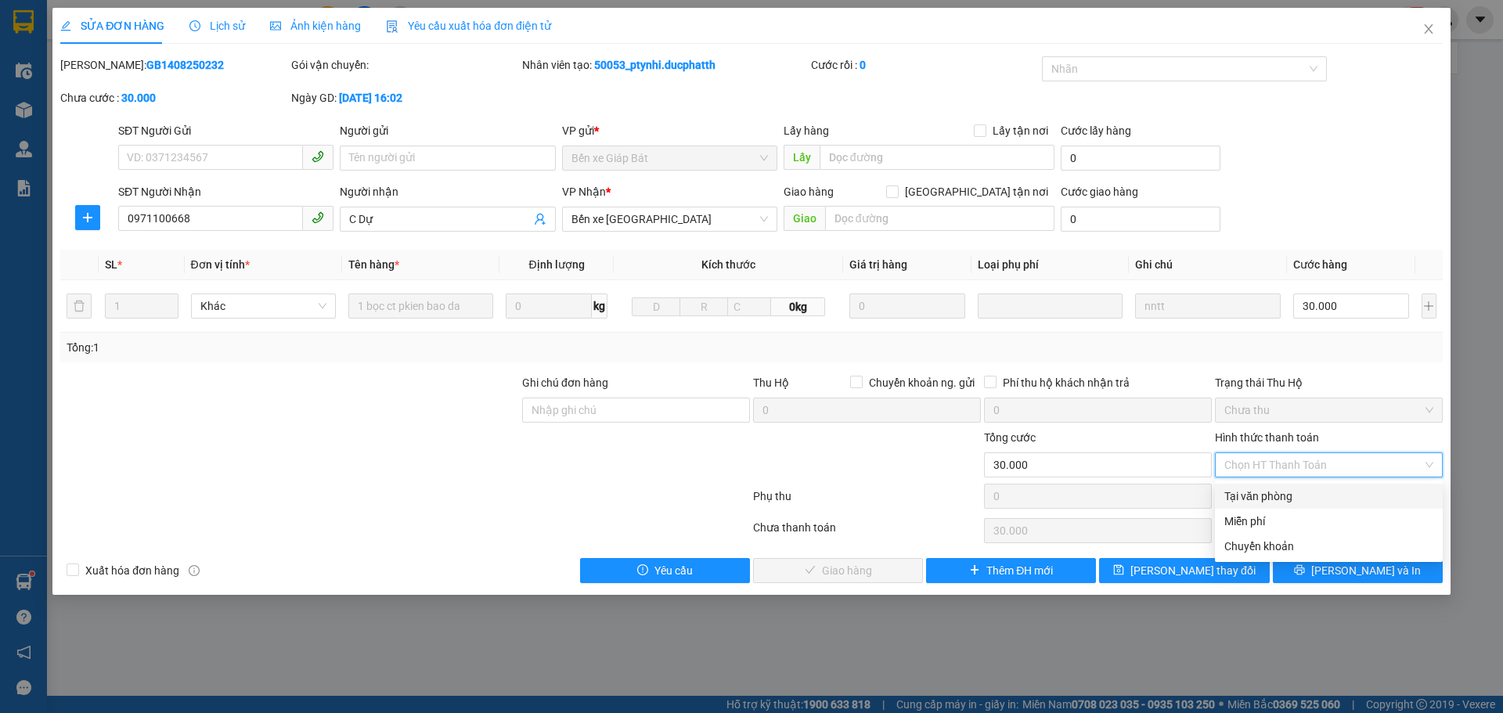
click at [1250, 496] on div "Tại văn phòng" at bounding box center [1329, 496] width 209 height 17
type input "0"
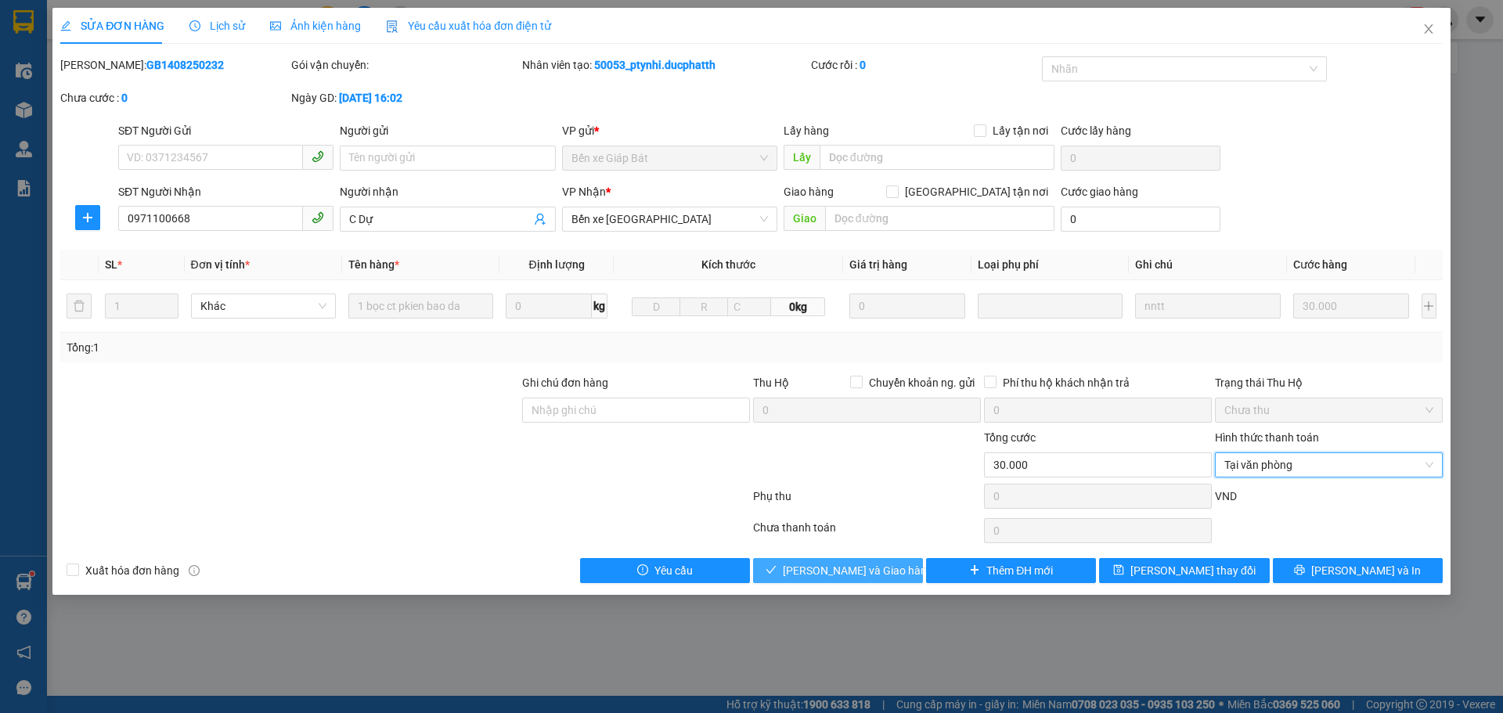
click at [777, 572] on icon "check" at bounding box center [771, 570] width 11 height 11
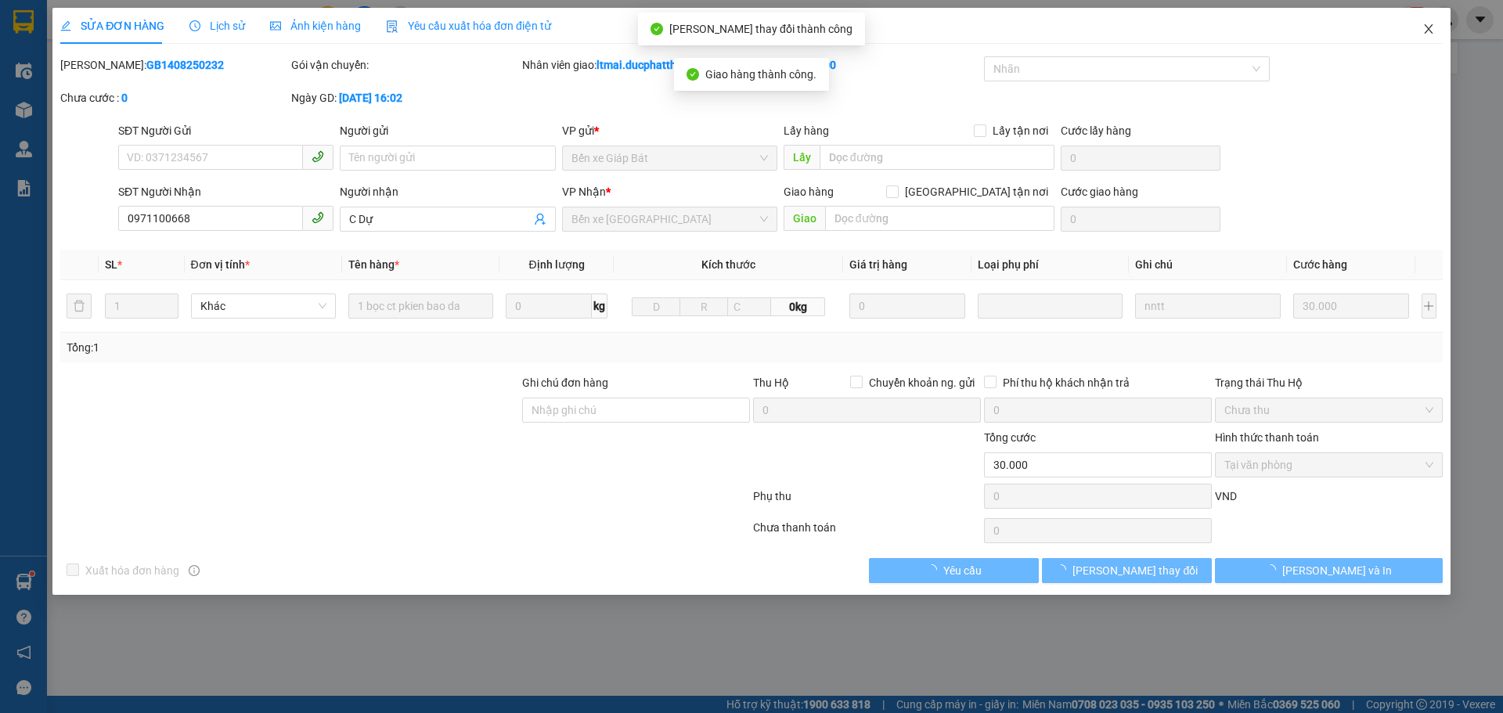
click at [1430, 33] on icon "close" at bounding box center [1429, 29] width 13 height 13
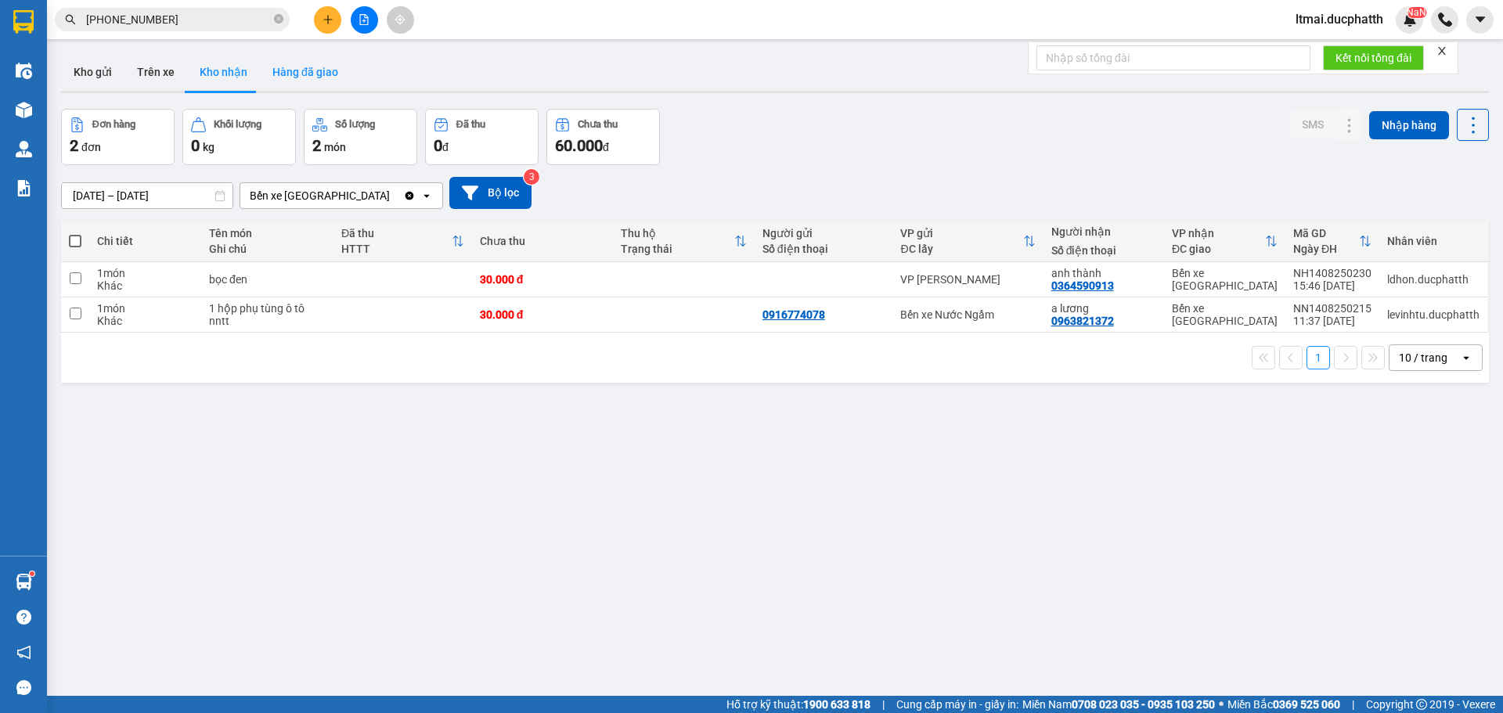
click at [330, 79] on button "Hàng đã giao" at bounding box center [305, 72] width 91 height 38
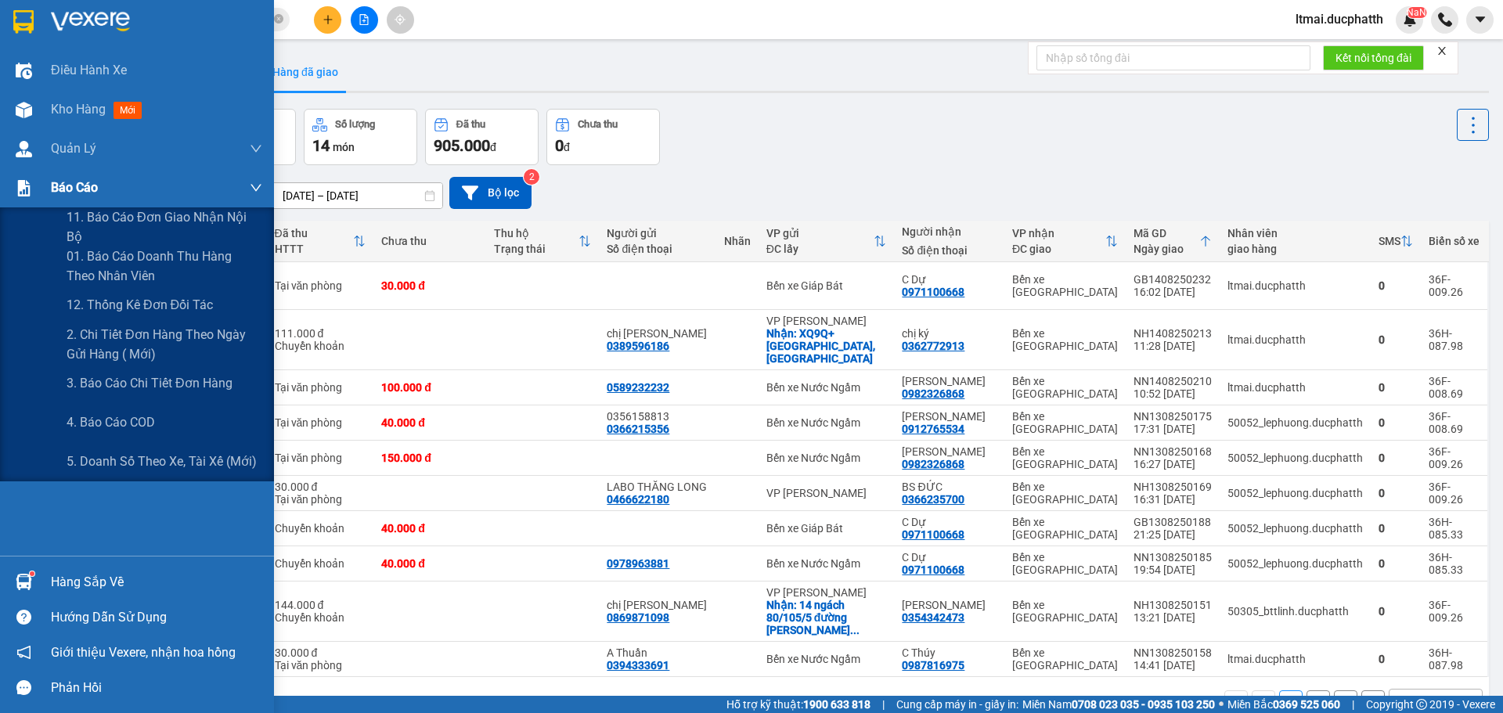
click at [29, 193] on img at bounding box center [24, 188] width 16 height 16
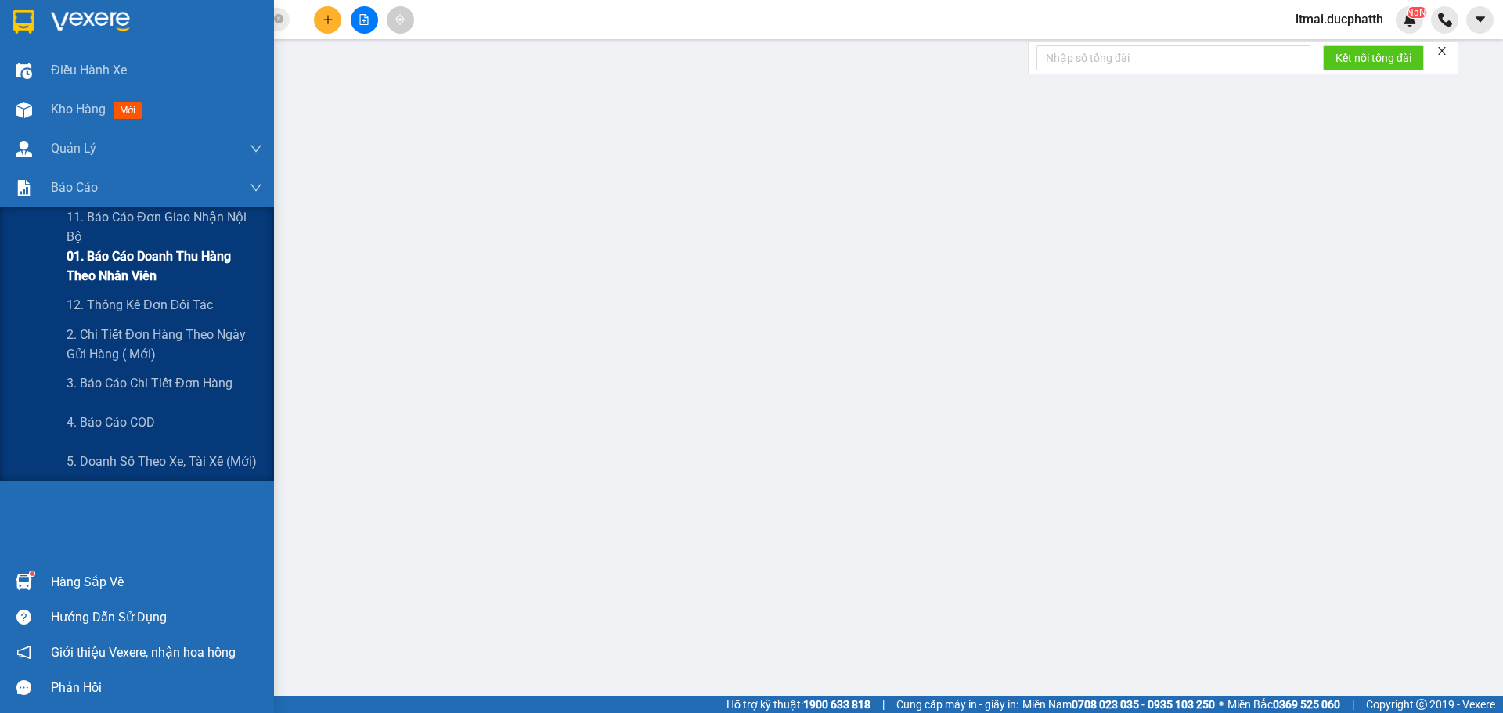
click at [112, 262] on span "01. Báo cáo doanh thu hàng theo nhân viên" at bounding box center [165, 266] width 196 height 39
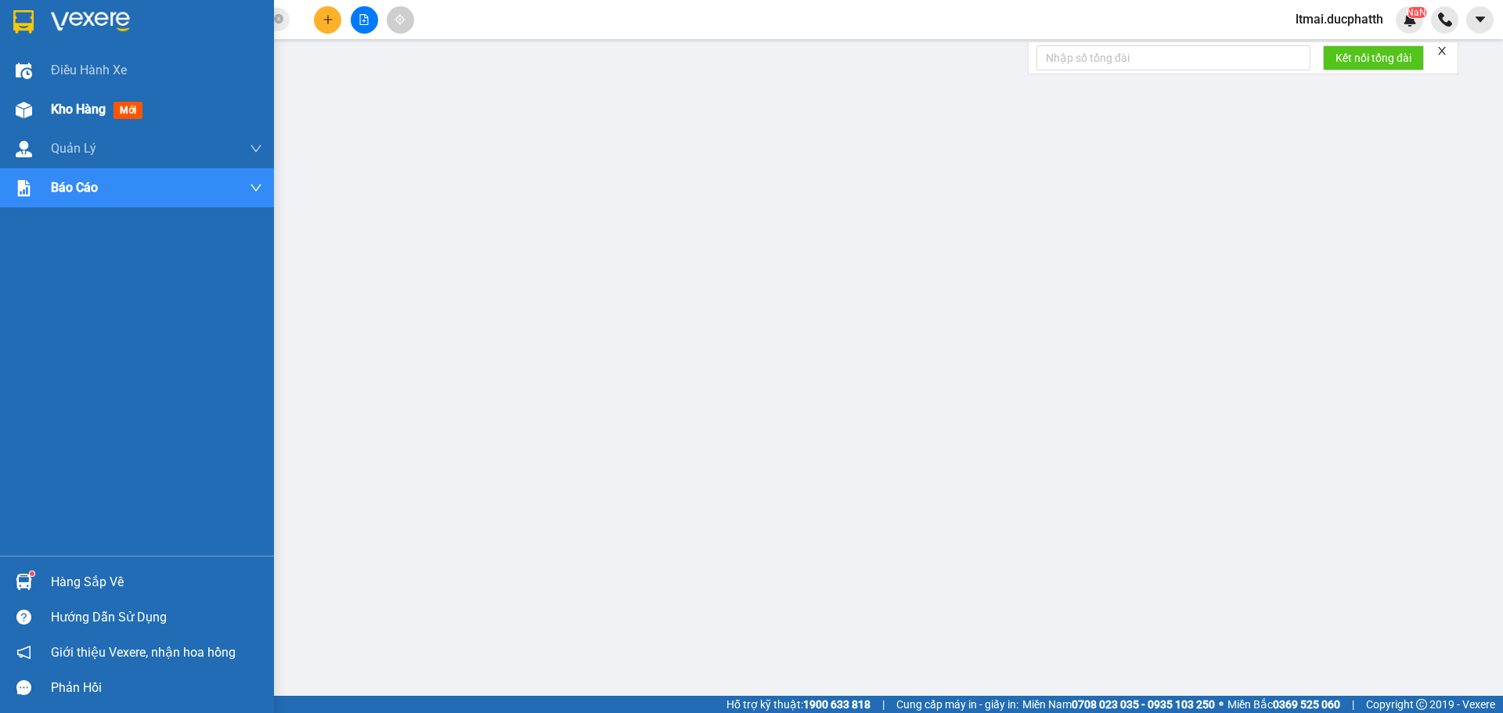
click at [39, 122] on div "Kho hàng mới" at bounding box center [137, 109] width 274 height 39
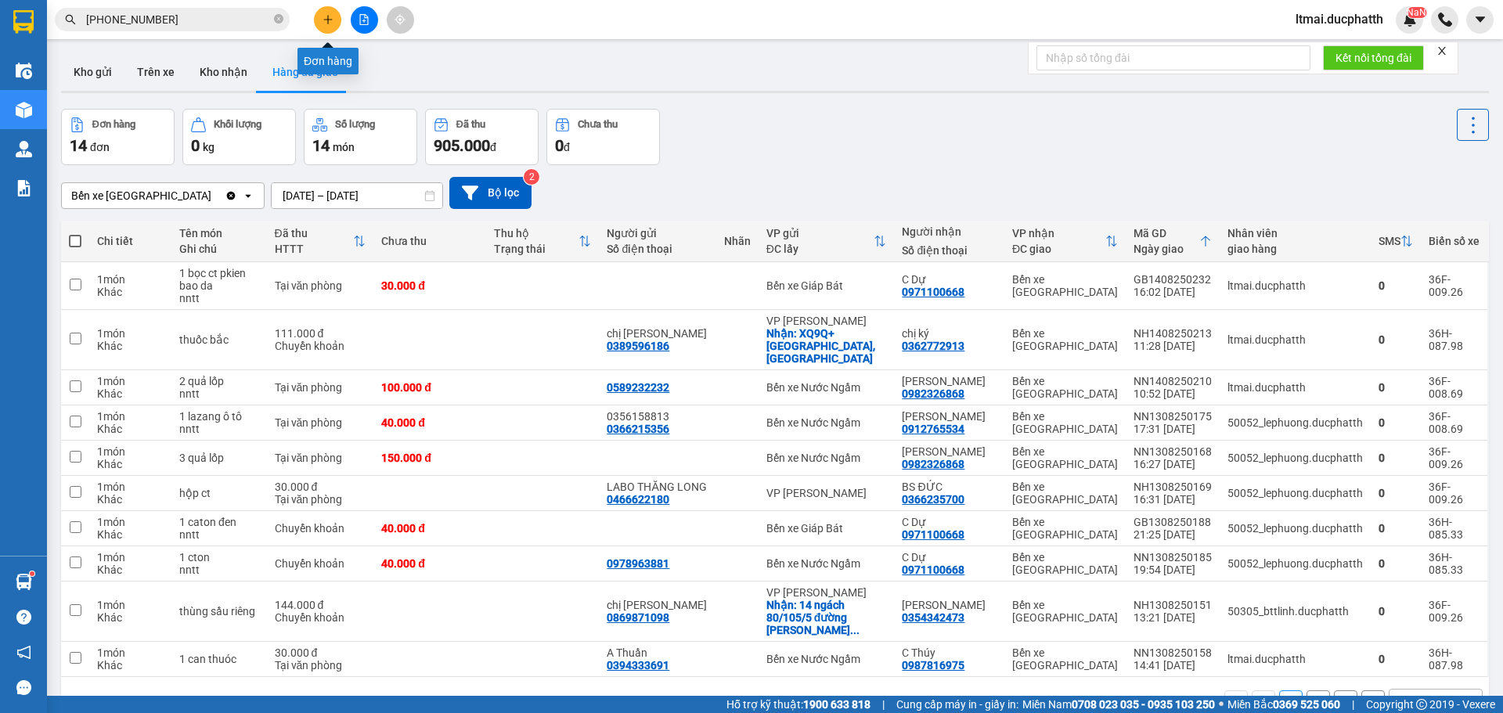
click at [324, 19] on icon "plus" at bounding box center [328, 19] width 11 height 11
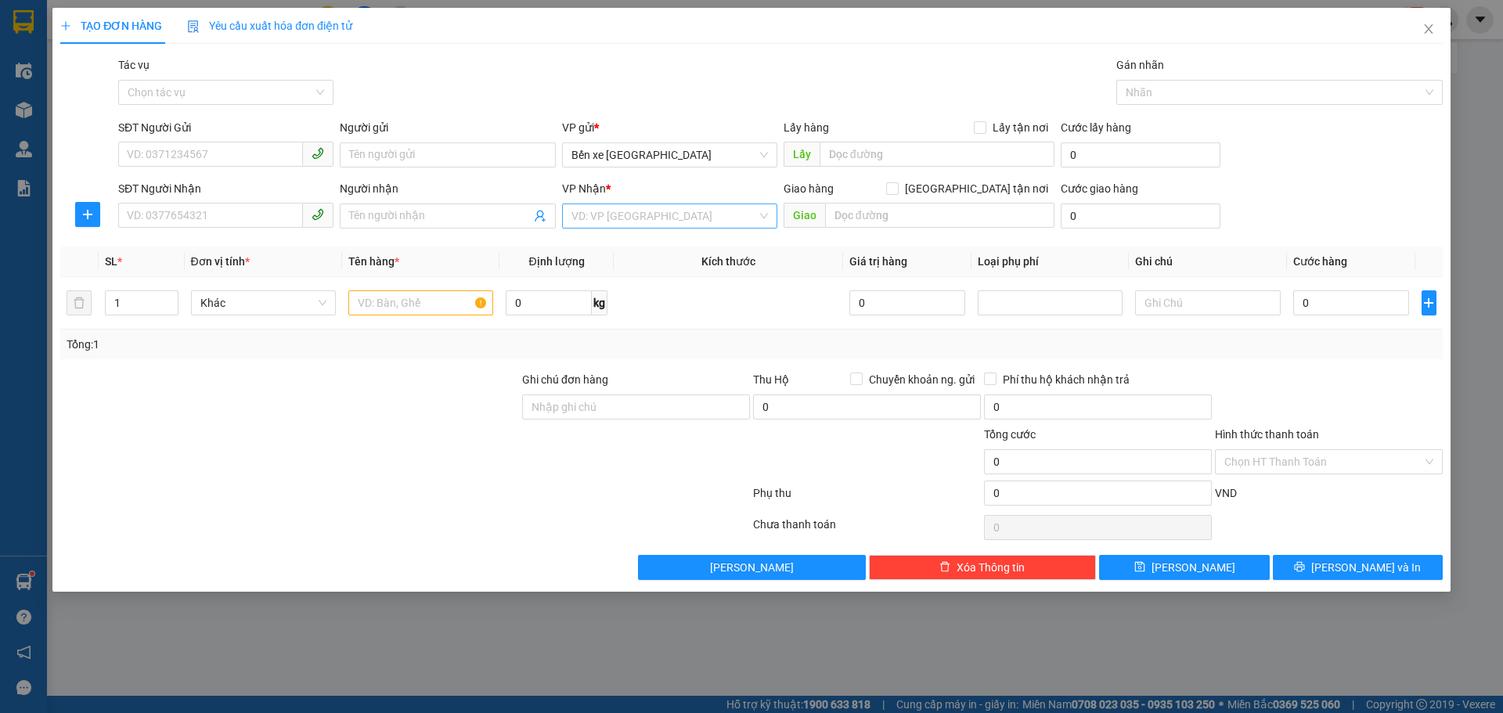
click at [595, 223] on input "search" at bounding box center [665, 215] width 186 height 23
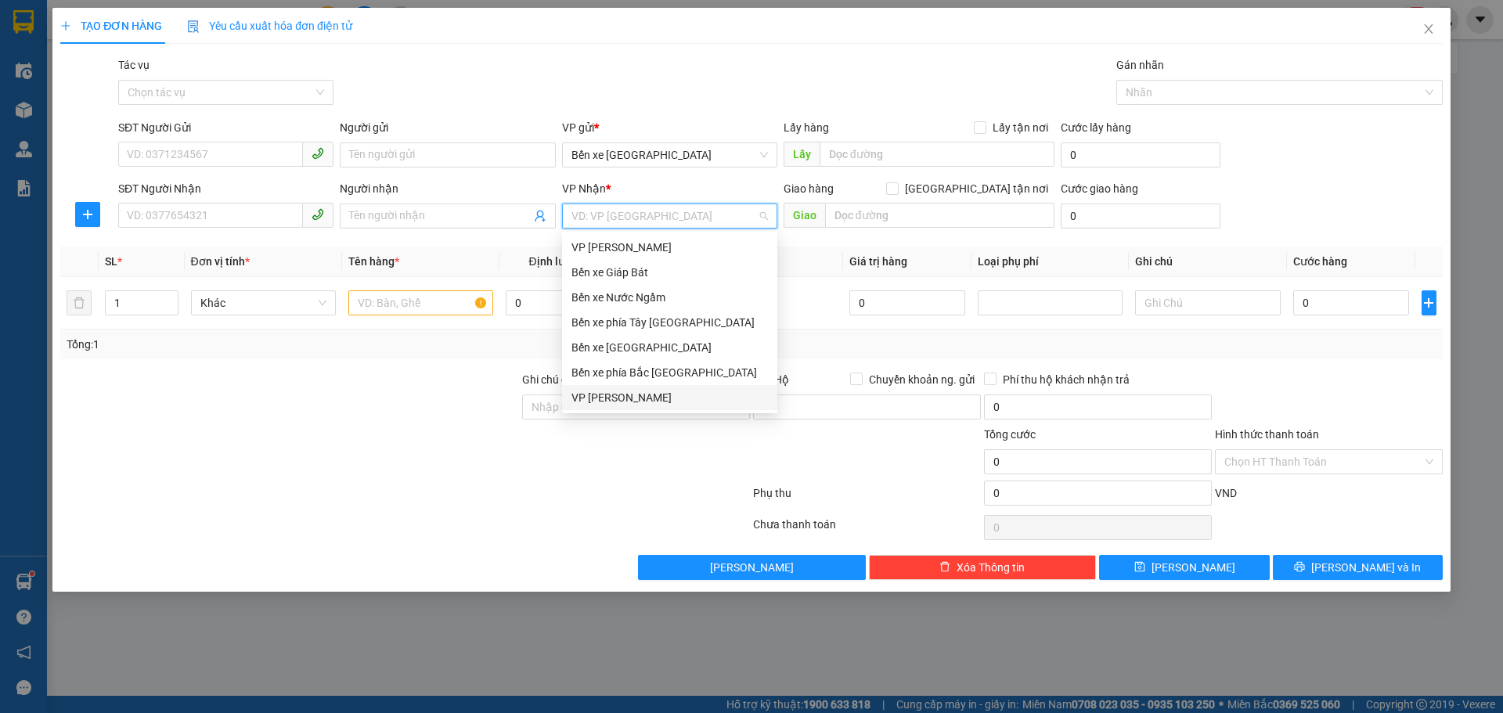
click at [595, 389] on div "VP [PERSON_NAME]" at bounding box center [670, 397] width 197 height 17
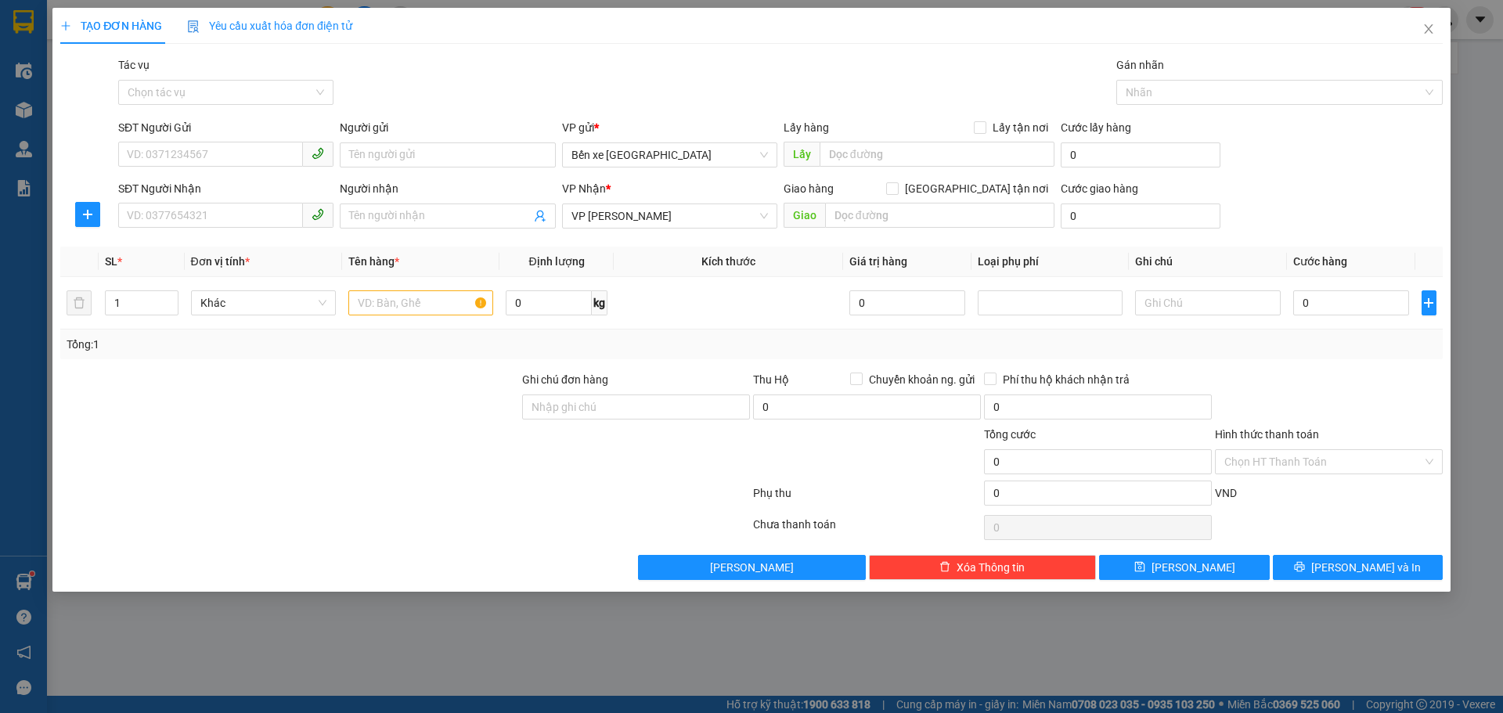
click at [864, 199] on div "Giao hàng [GEOGRAPHIC_DATA] tận nơi" at bounding box center [919, 191] width 271 height 23
click at [897, 188] on input "[GEOGRAPHIC_DATA] tận nơi" at bounding box center [891, 187] width 11 height 11
checkbox input "true"
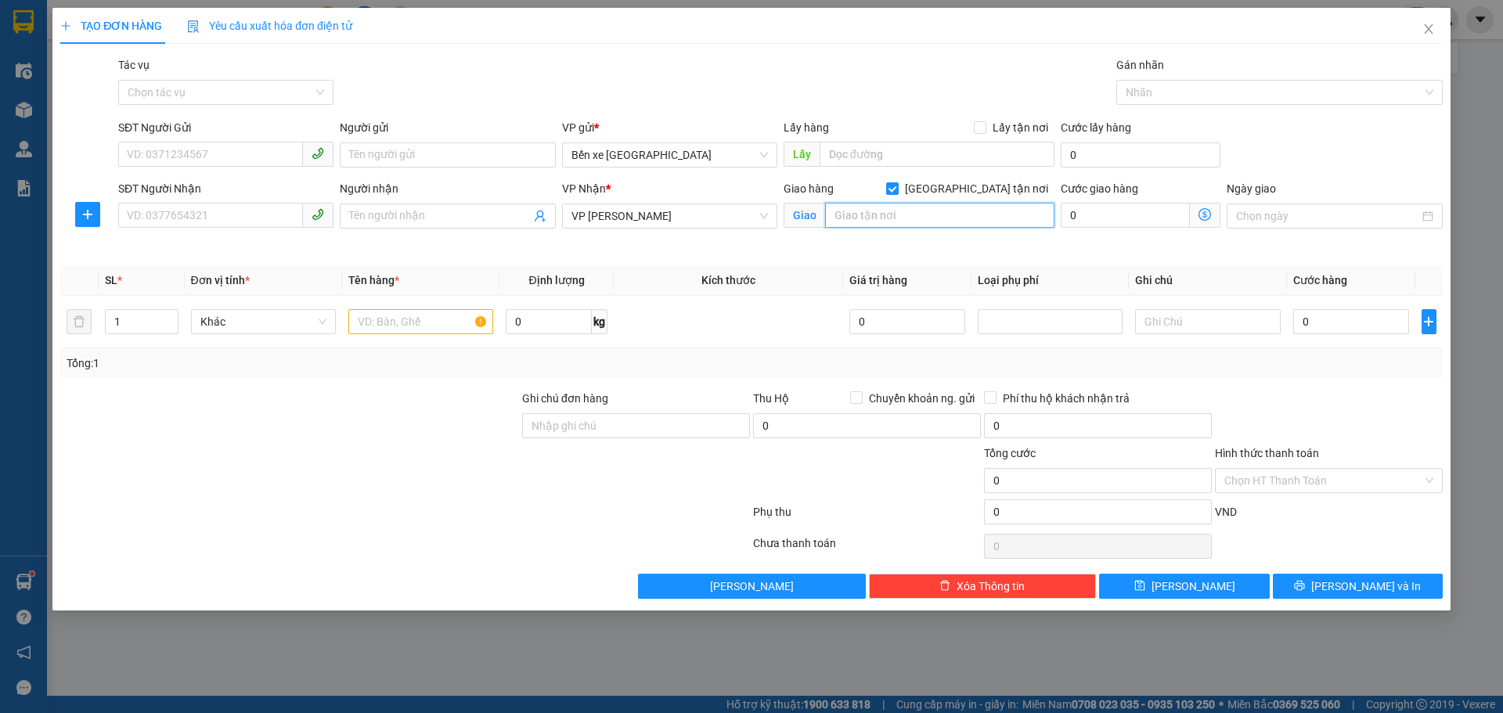
click at [932, 223] on input "text" at bounding box center [939, 215] width 229 height 25
click at [1207, 216] on icon "dollar-circle" at bounding box center [1205, 214] width 13 height 13
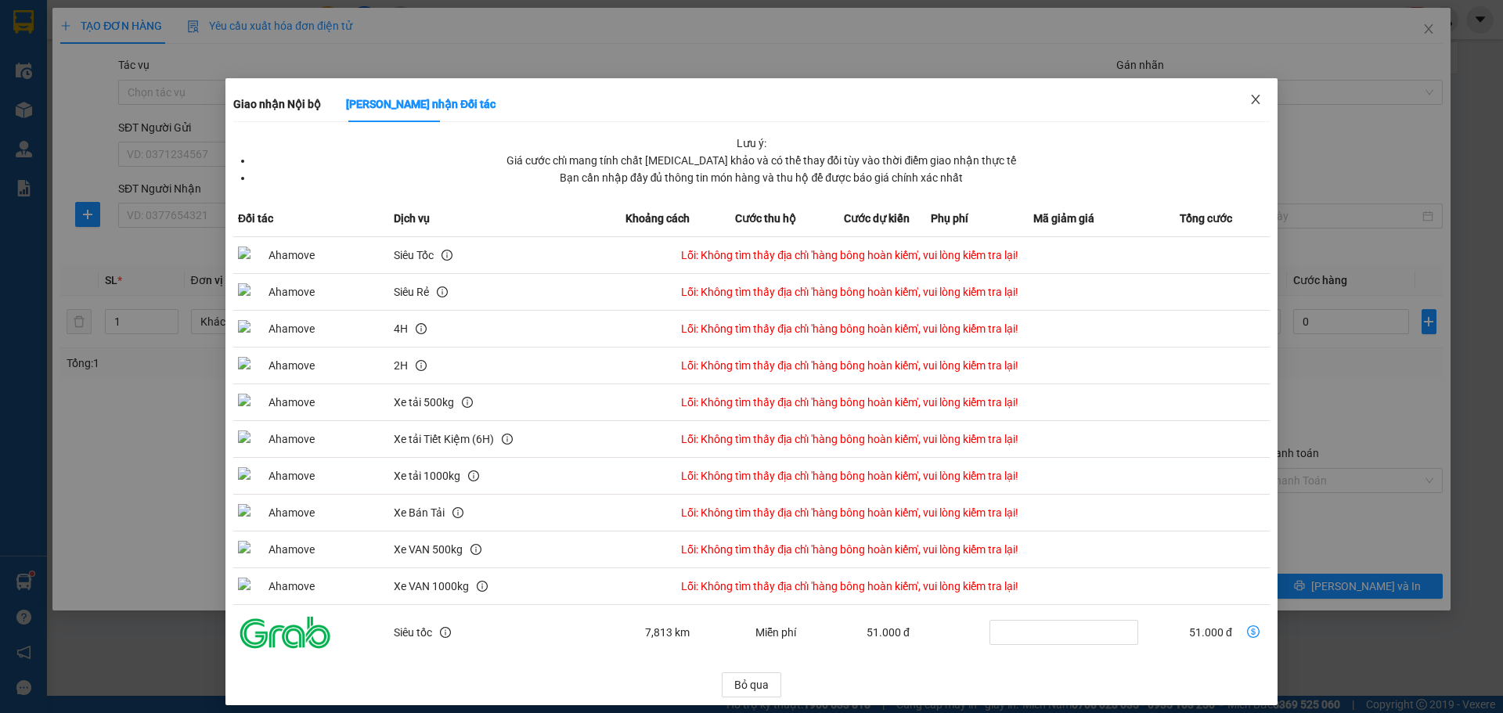
click at [1258, 92] on span "Close" at bounding box center [1256, 100] width 44 height 44
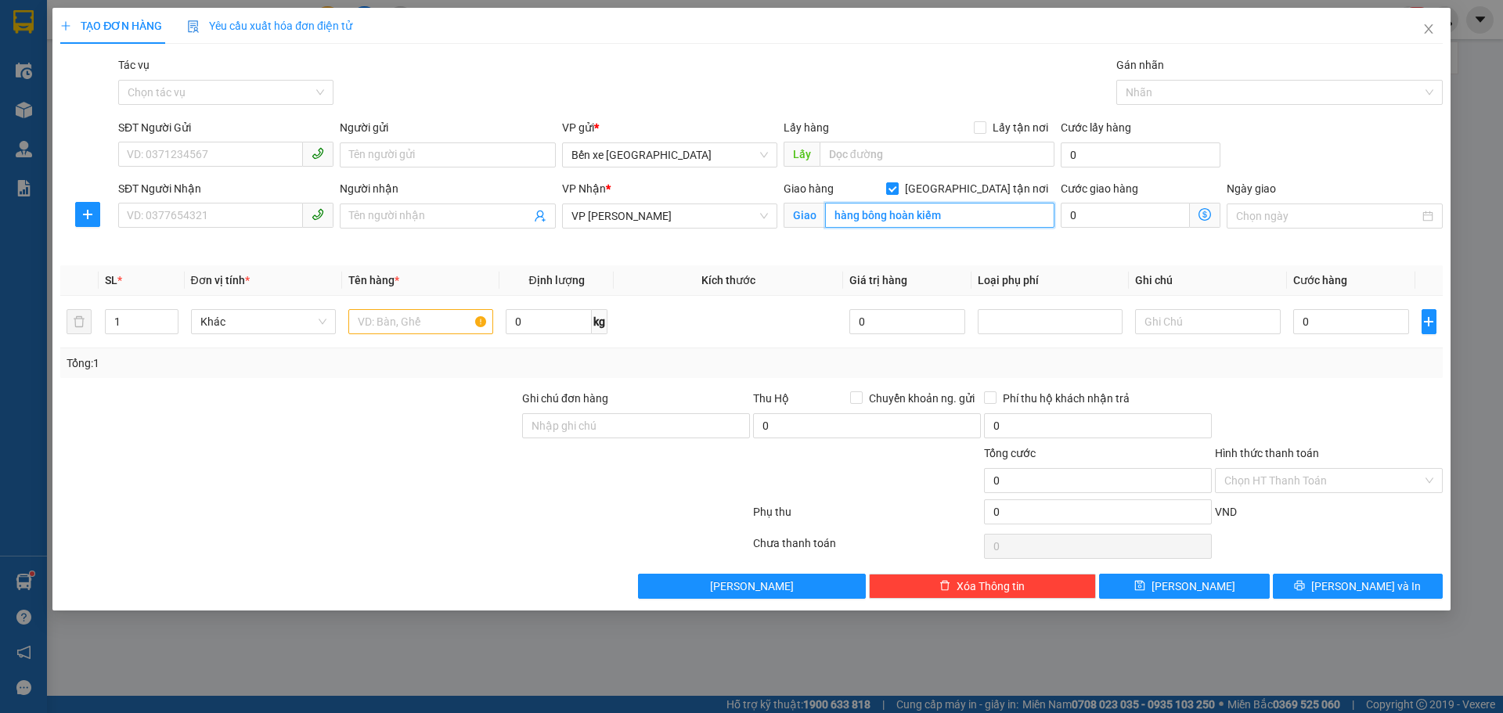
paste input "184 hàng bông - [GEOGRAPHIC_DATA] - [GEOGRAPHIC_DATA]"
type input "184 hàng bông - [GEOGRAPHIC_DATA] - [GEOGRAPHIC_DATA]"
click at [1210, 212] on icon "dollar-circle" at bounding box center [1205, 214] width 13 height 13
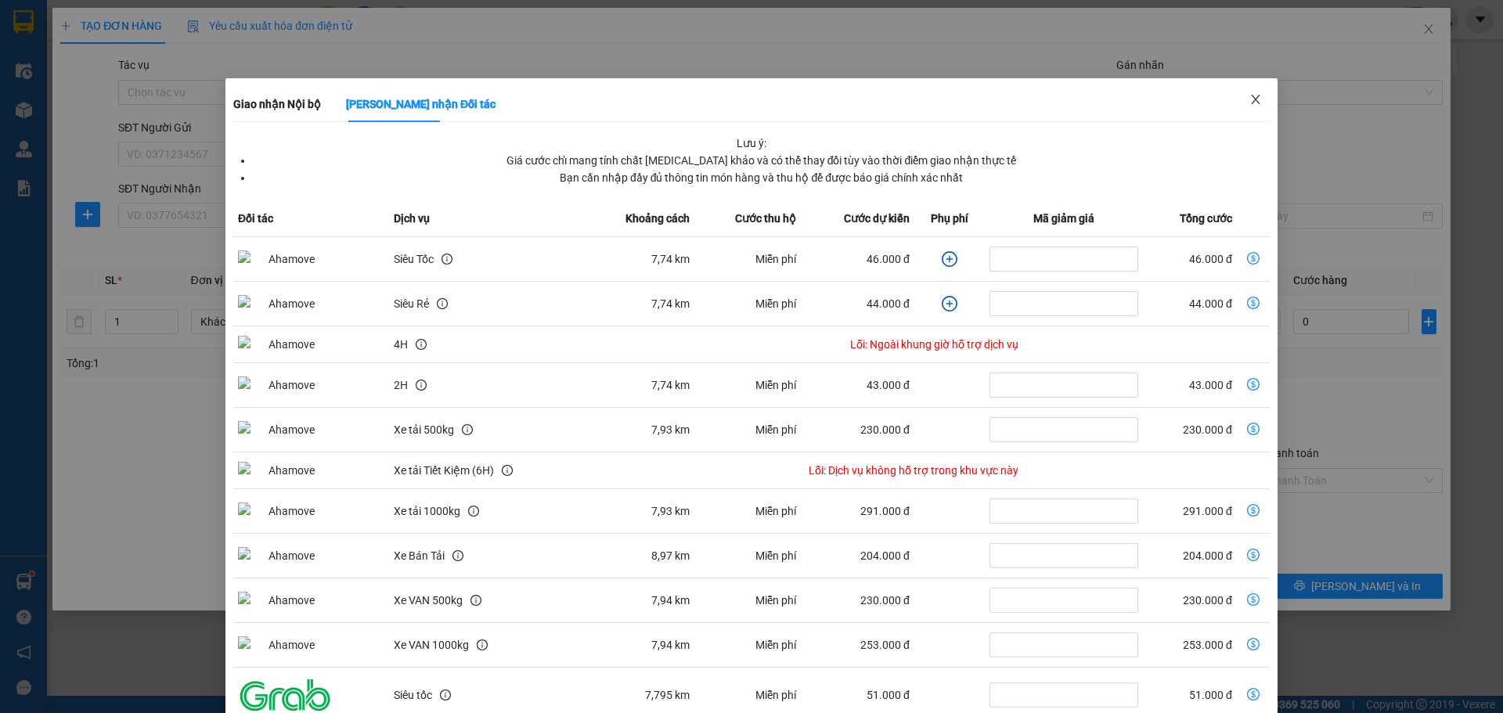
click at [1250, 97] on icon "close" at bounding box center [1256, 99] width 13 height 13
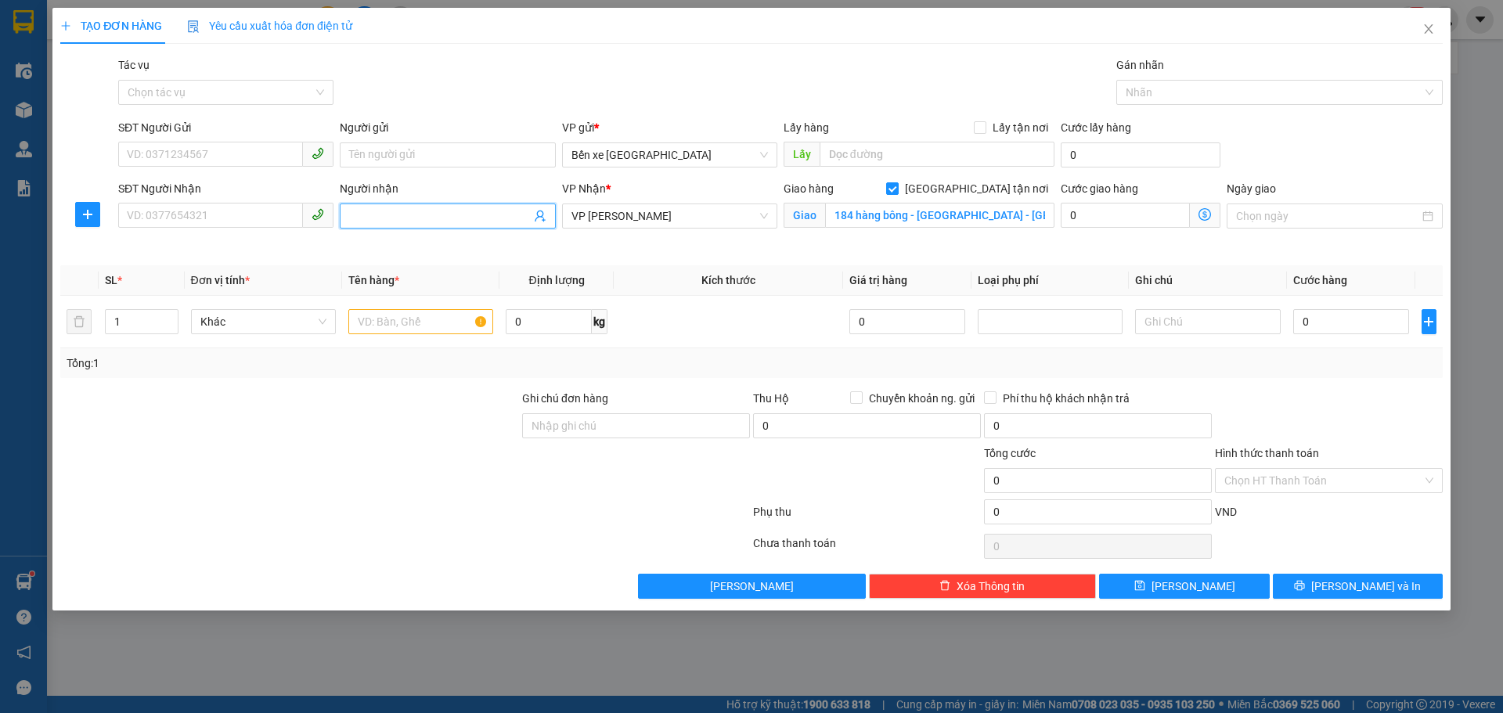
click at [383, 220] on input "Người nhận" at bounding box center [439, 215] width 181 height 17
paste input "0983060788"
type input "0983060788"
click at [377, 163] on input "Người gửi" at bounding box center [447, 155] width 215 height 25
click at [251, 151] on input "SĐT Người Gửi" at bounding box center [210, 154] width 185 height 25
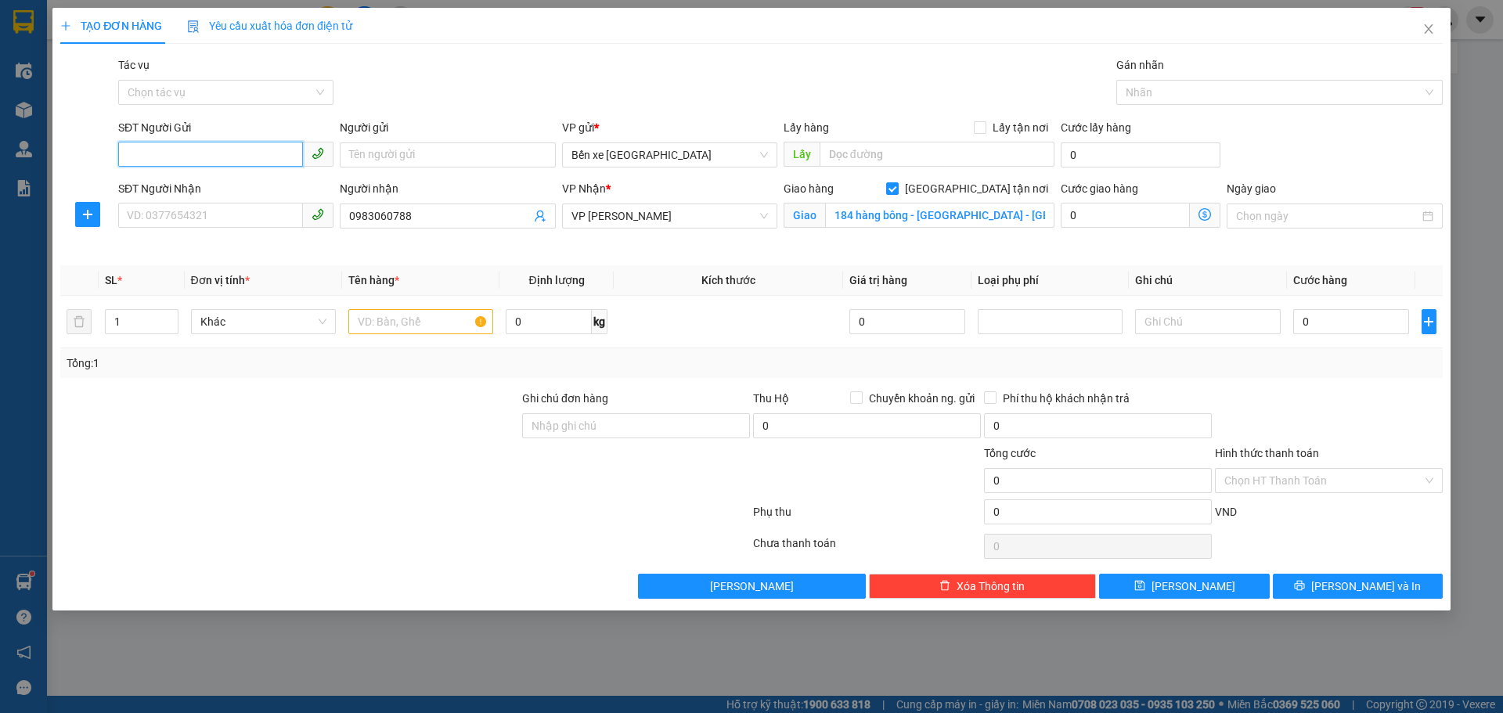
paste input "0869614319"
type input "0869614319"
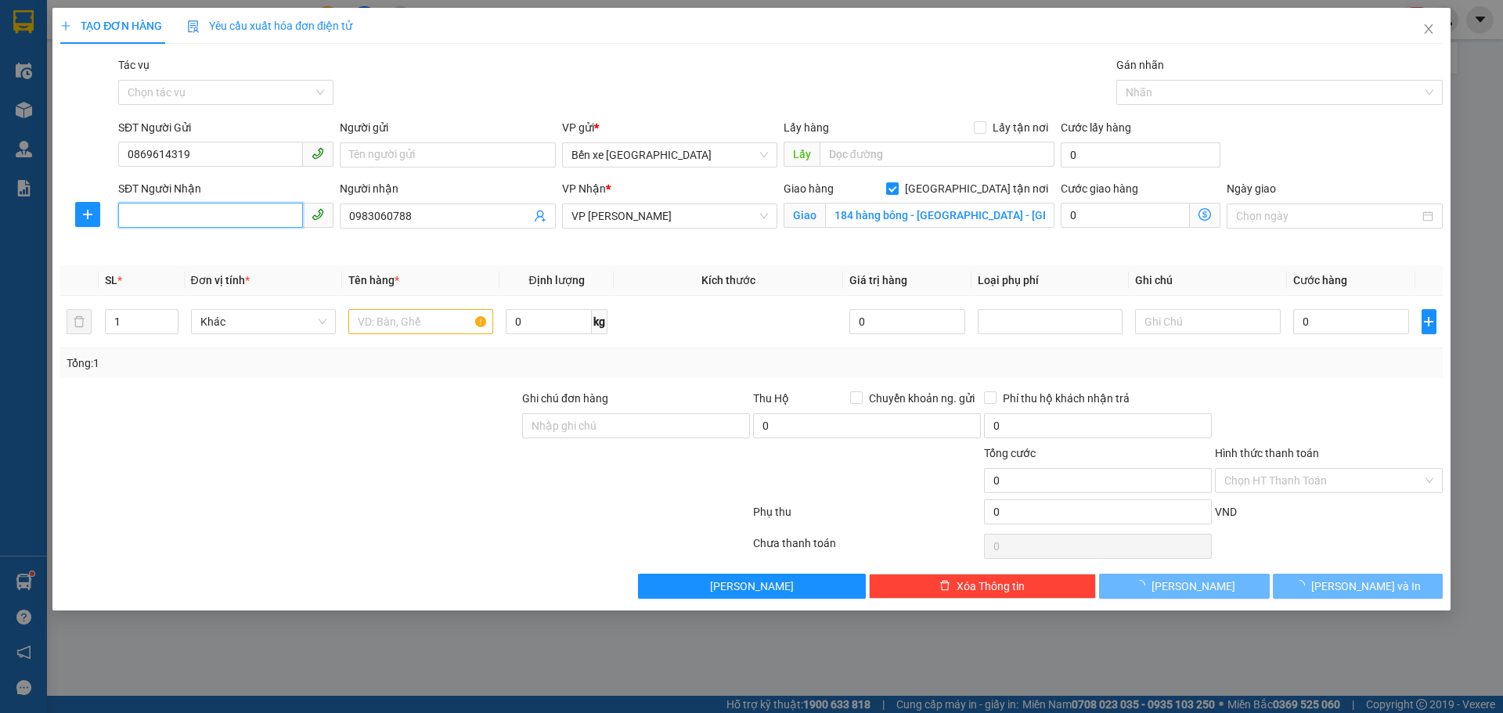
click at [197, 211] on input "SĐT Người Nhận" at bounding box center [210, 215] width 185 height 25
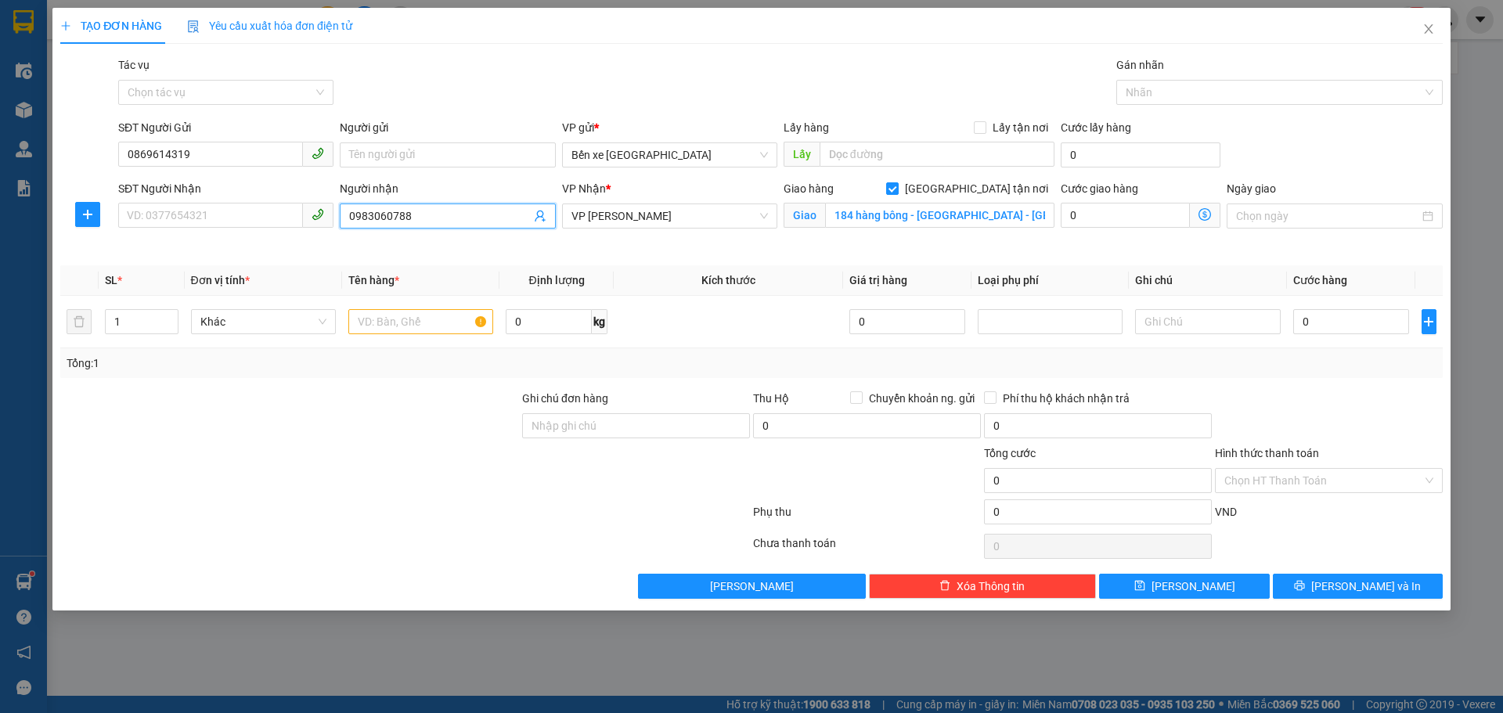
drag, startPoint x: 457, startPoint y: 213, endPoint x: 265, endPoint y: 238, distance: 193.5
click at [266, 238] on div "SĐT Người Nhận VD: 0377654321 Người nhận 0983060788 0983060788 VP Nhận * VP Ngọ…" at bounding box center [780, 217] width 1331 height 74
type input "vc"
click at [186, 218] on input "SĐT Người Nhận" at bounding box center [210, 215] width 185 height 25
paste input "0983060788"
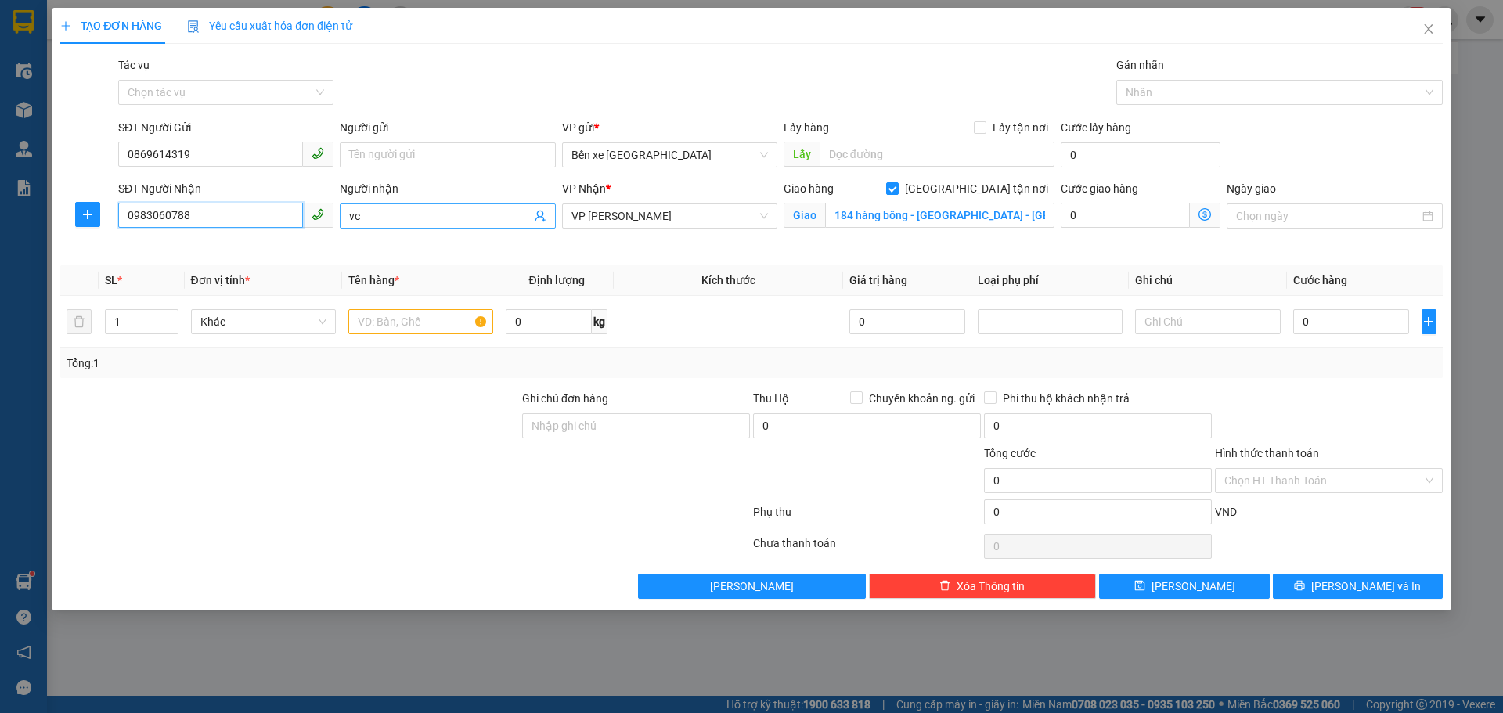
type input "0983060788"
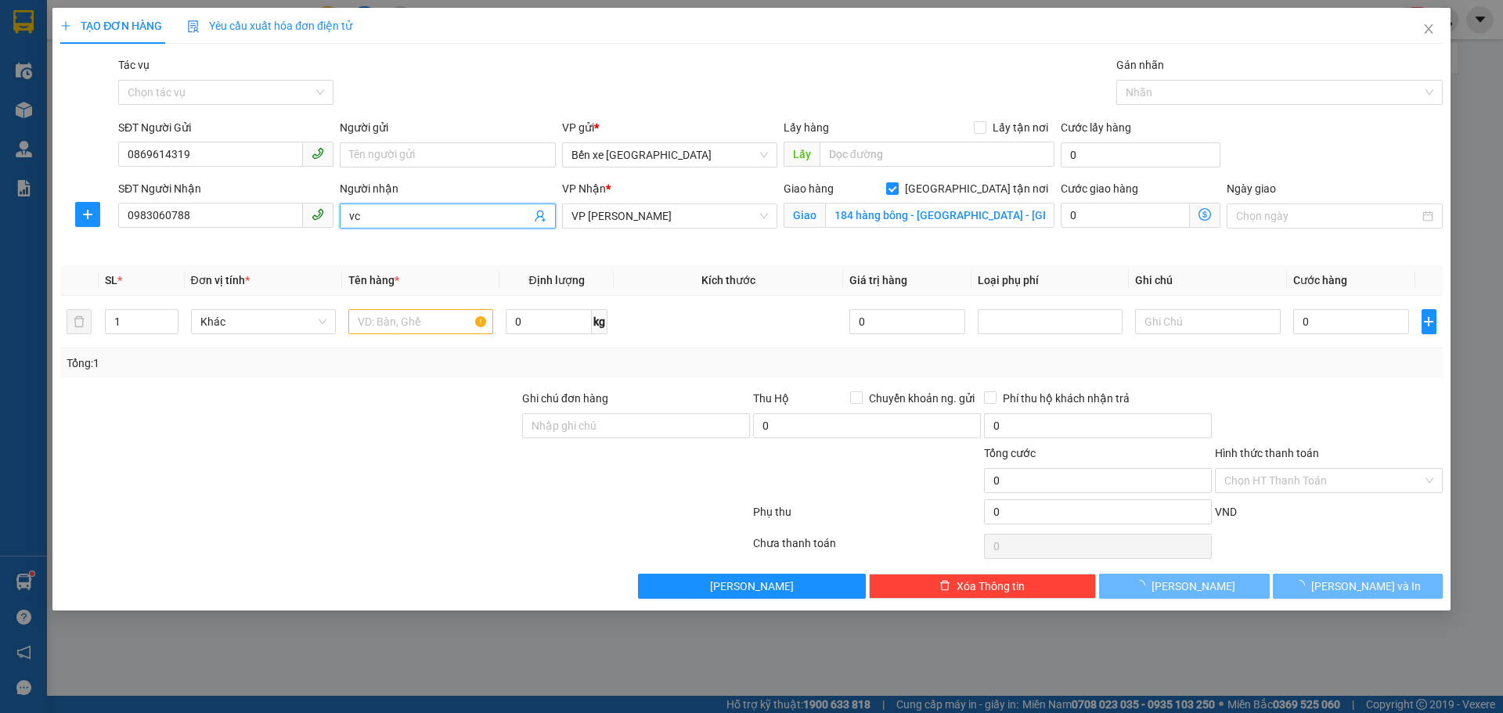
click at [377, 220] on input "vc" at bounding box center [439, 215] width 181 height 17
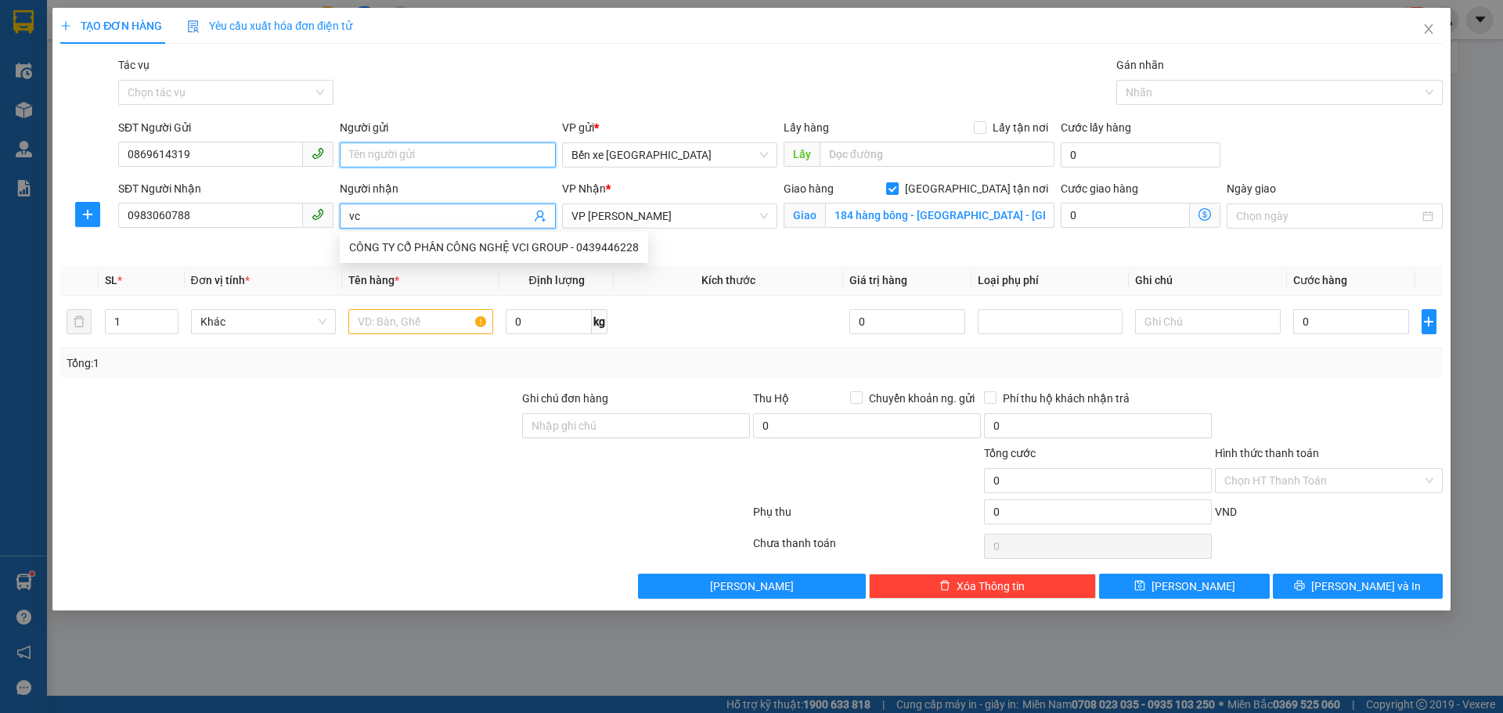
click at [389, 152] on input "Người gửi" at bounding box center [447, 155] width 215 height 25
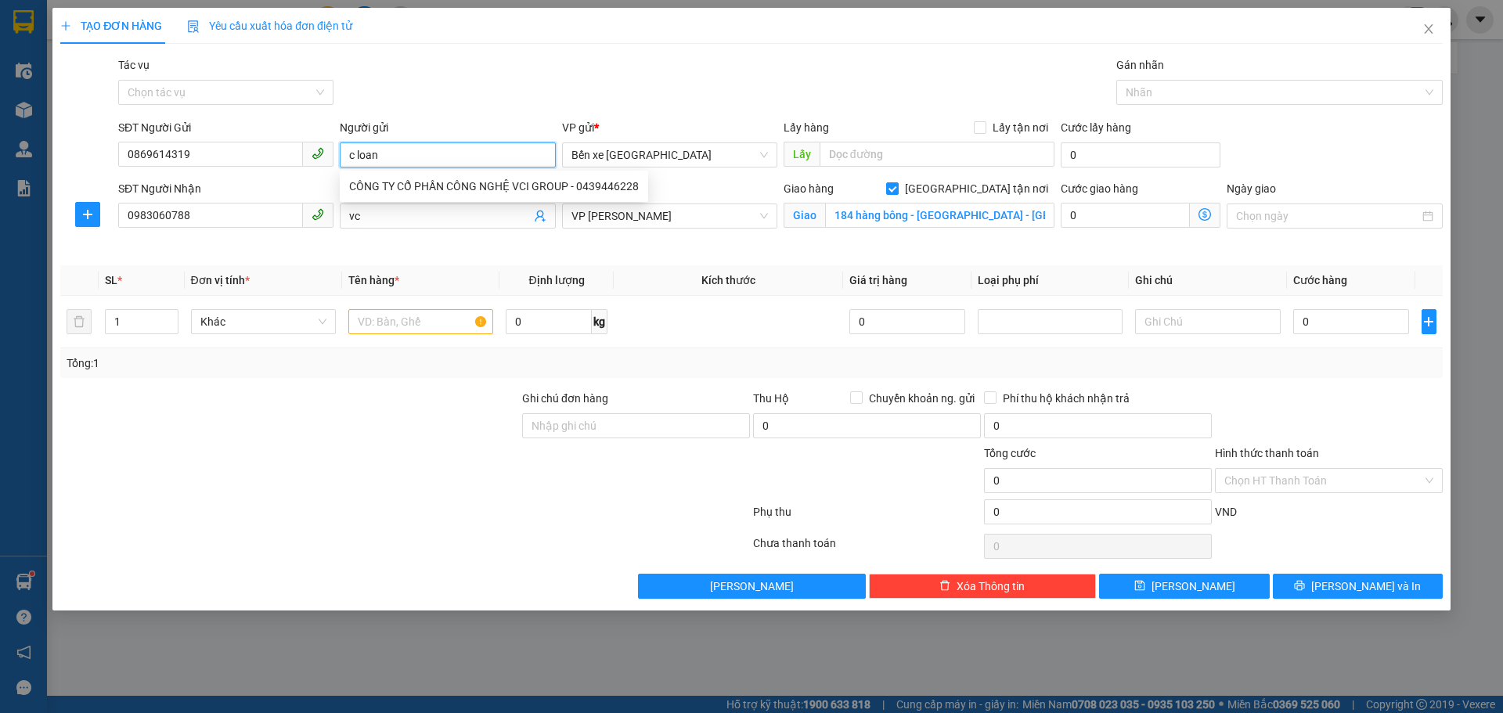
type input "c loan"
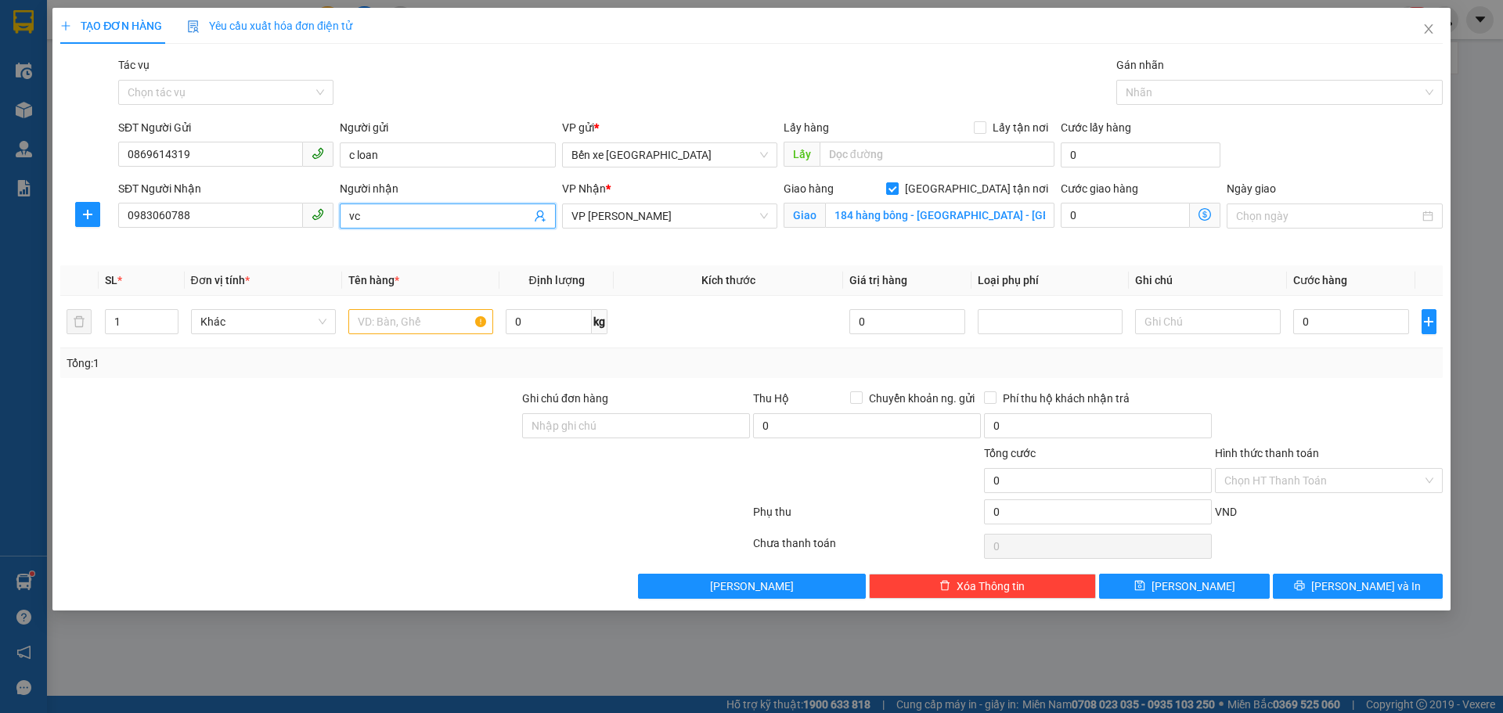
click at [371, 214] on input "vc" at bounding box center [439, 215] width 181 height 17
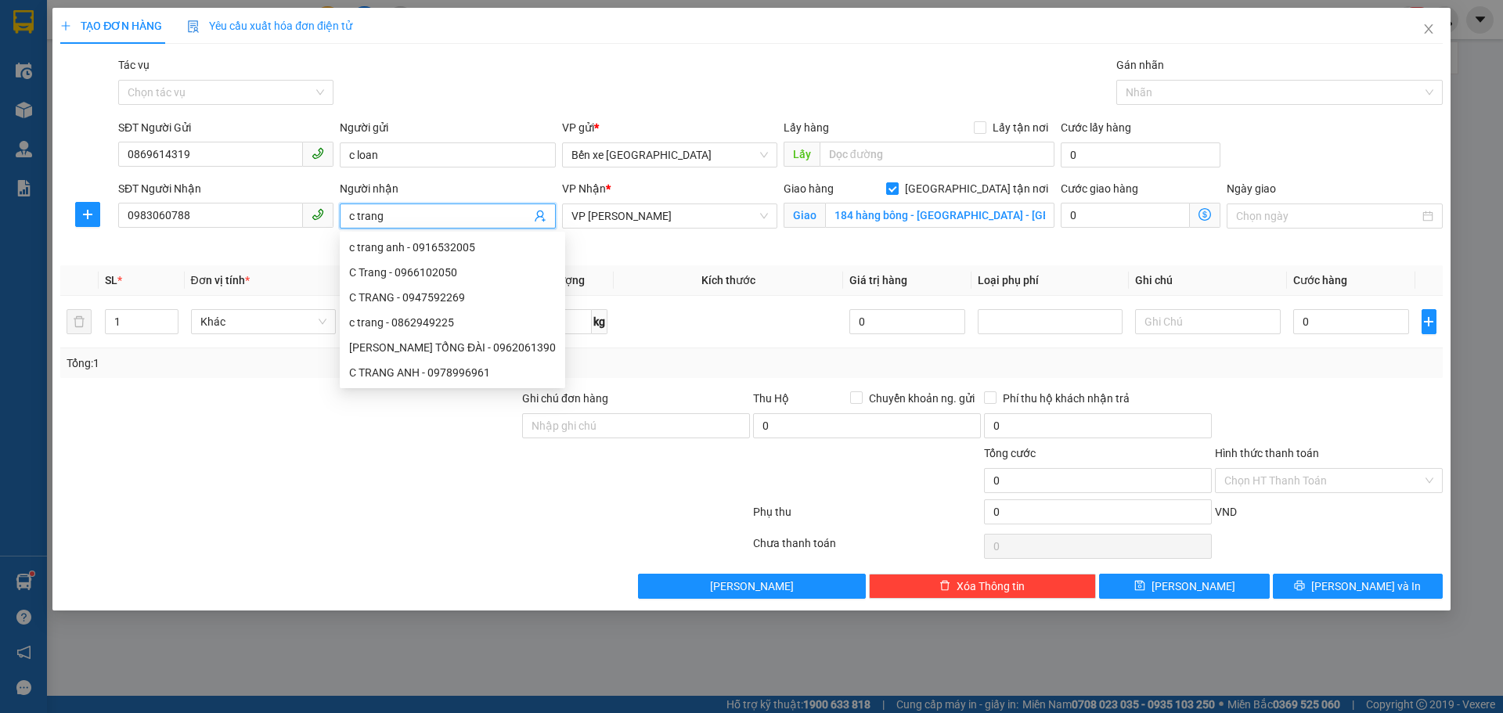
type input "c trang"
click at [1203, 214] on icon "dollar-circle" at bounding box center [1205, 214] width 13 height 13
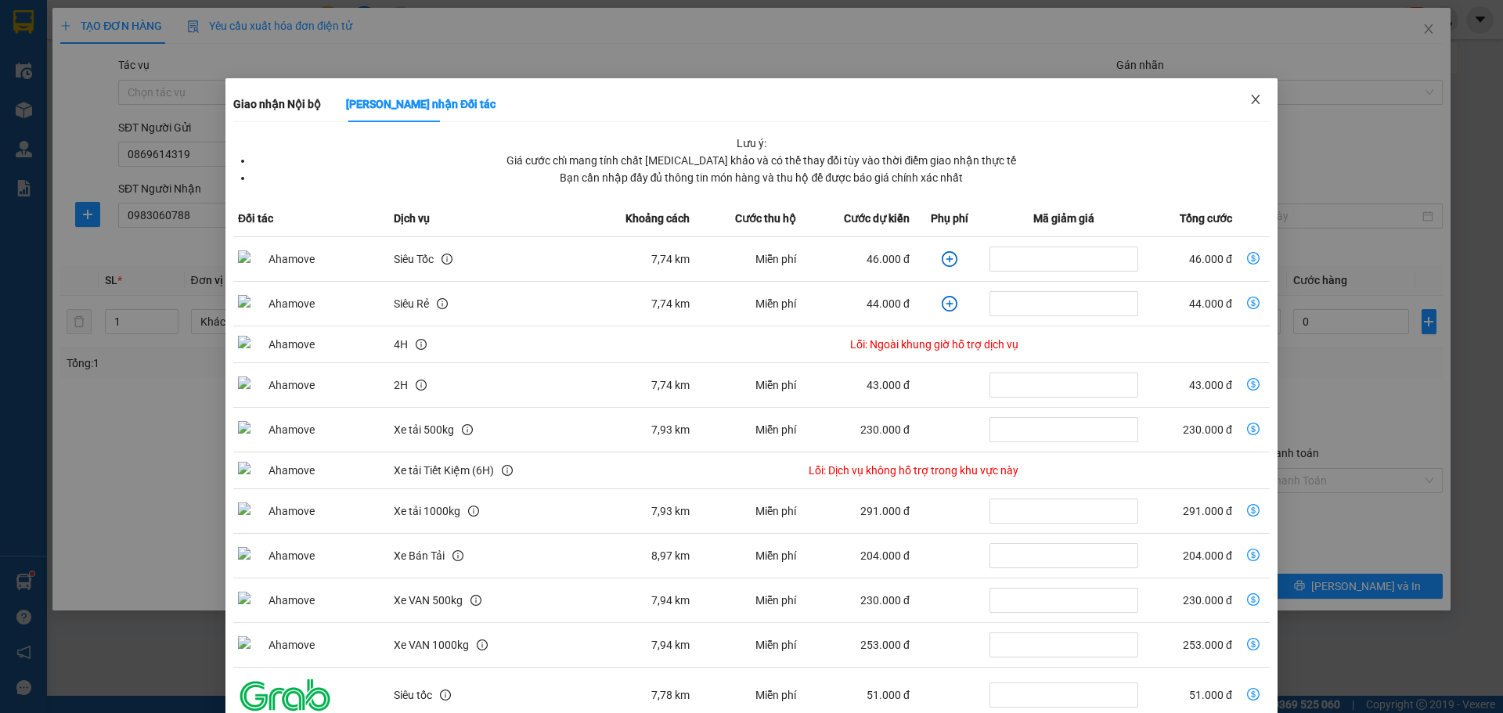
click at [1250, 100] on icon "close" at bounding box center [1256, 99] width 13 height 13
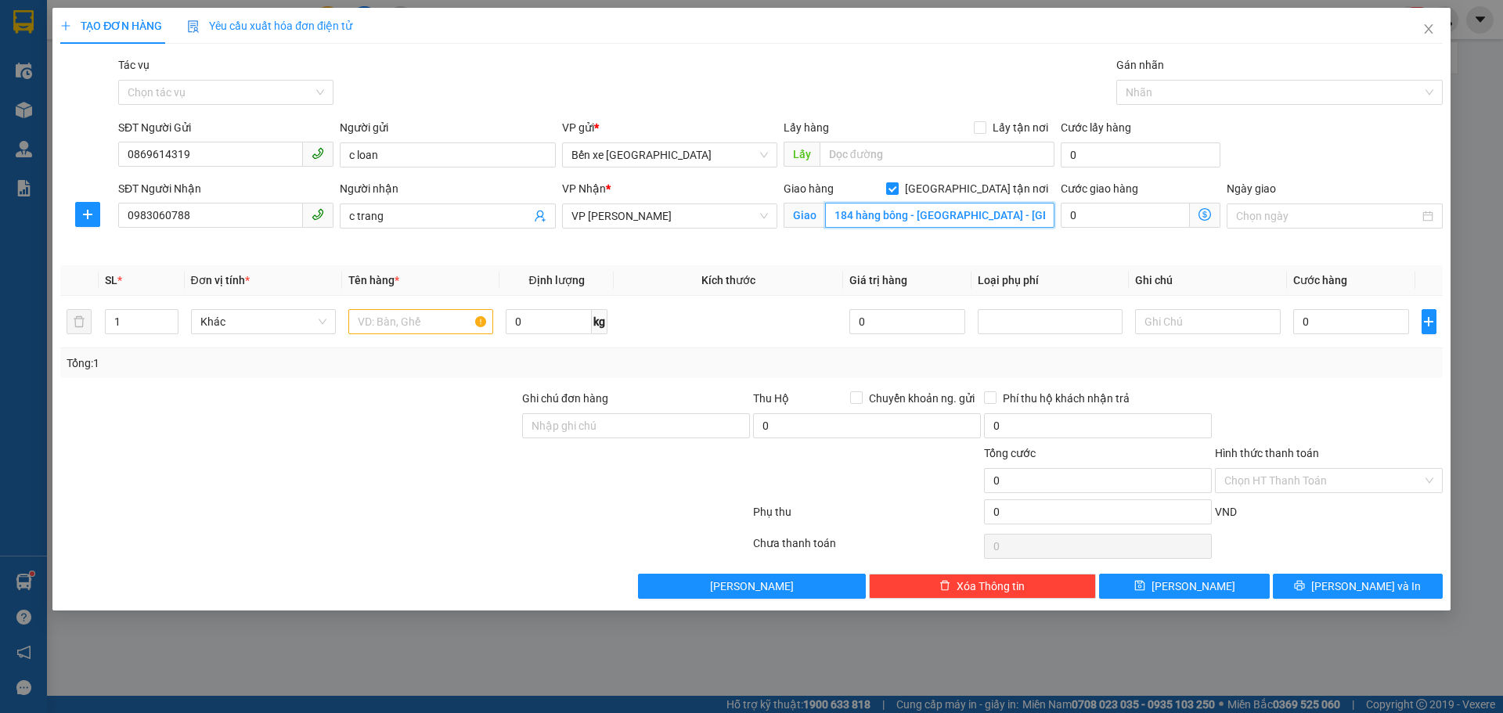
paste input "P. [GEOGRAPHIC_DATA], [GEOGRAPHIC_DATA], [GEOGRAPHIC_DATA], [GEOGRAPHIC_DATA], …"
type input "184 P. [GEOGRAPHIC_DATA], [GEOGRAPHIC_DATA], [GEOGRAPHIC_DATA], [GEOGRAPHIC_DAT…"
click at [1200, 215] on icon "dollar-circle" at bounding box center [1205, 214] width 13 height 13
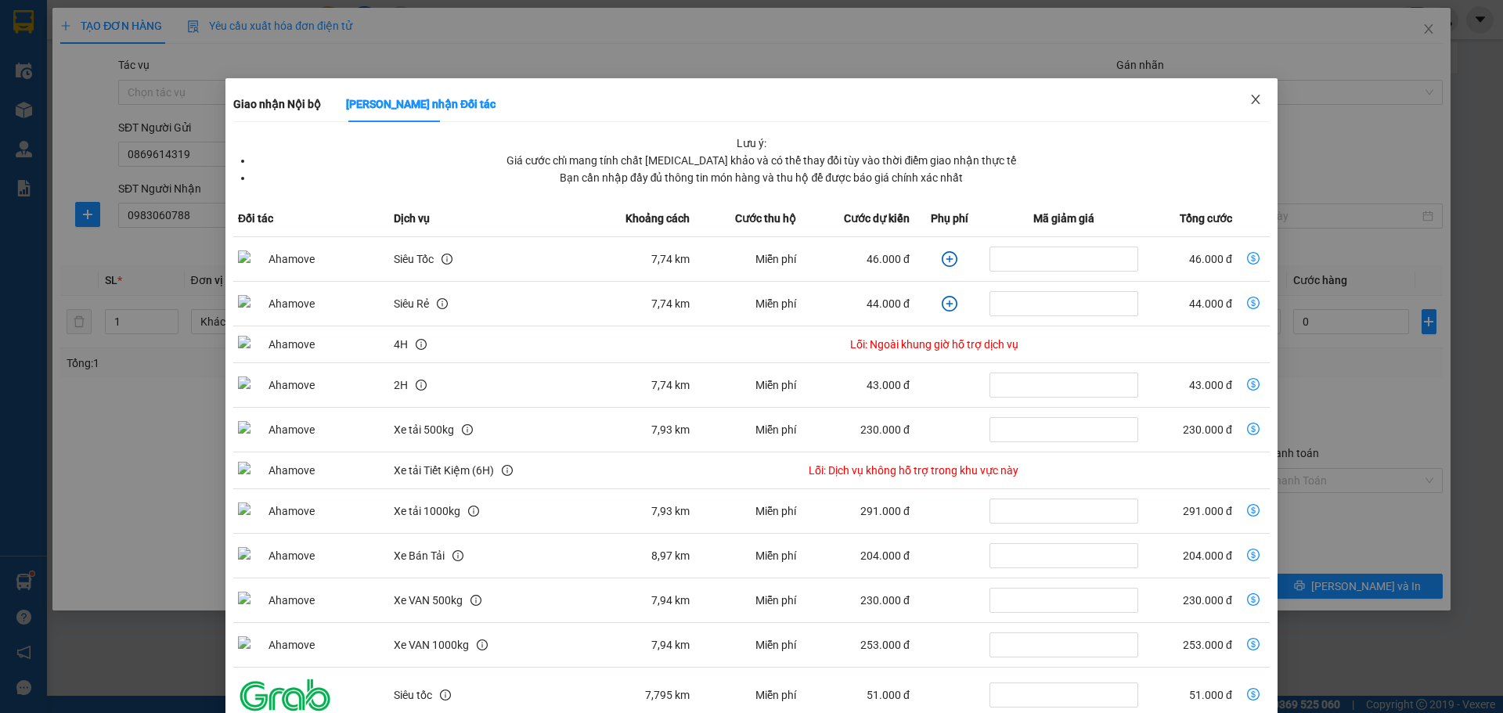
click at [1247, 93] on span "Close" at bounding box center [1256, 100] width 44 height 44
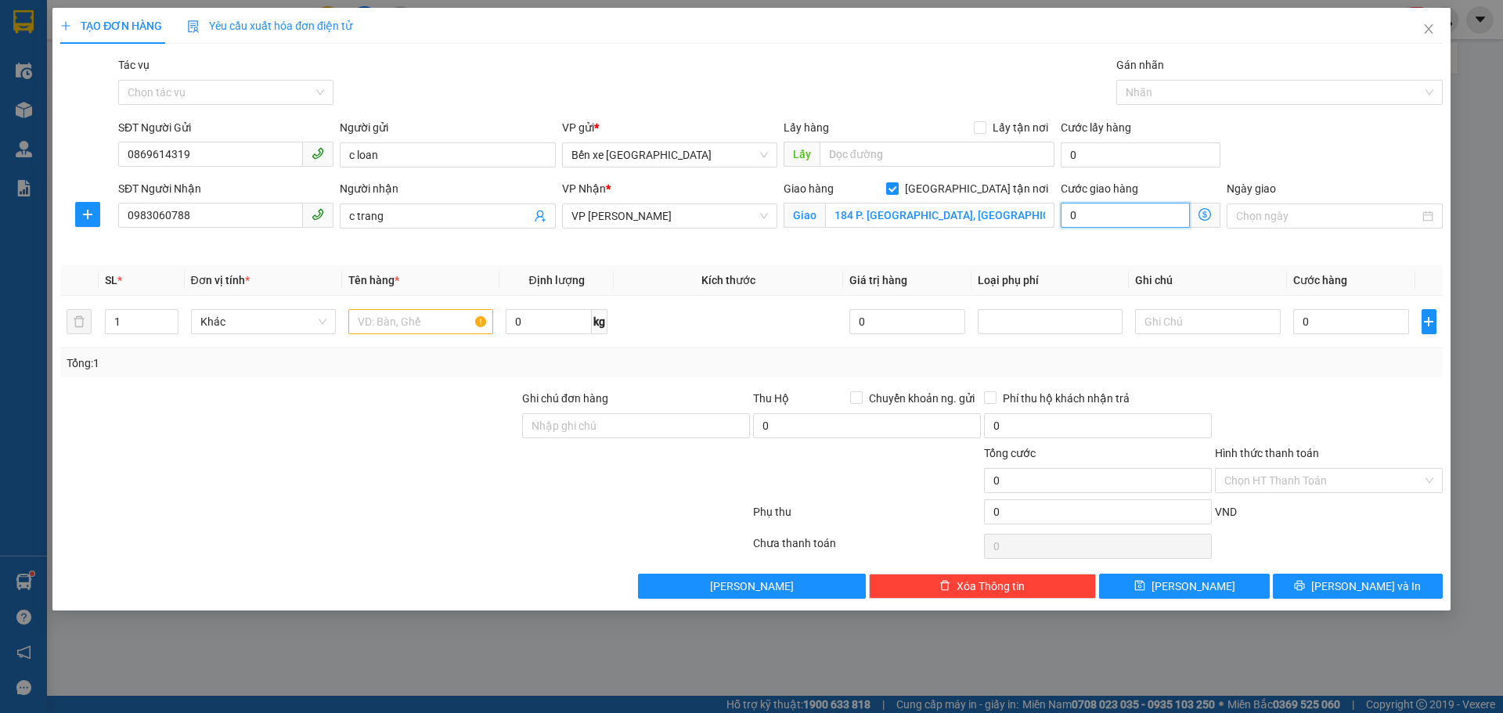
click at [1134, 219] on input "0" at bounding box center [1125, 215] width 129 height 25
type input "6"
type input "60"
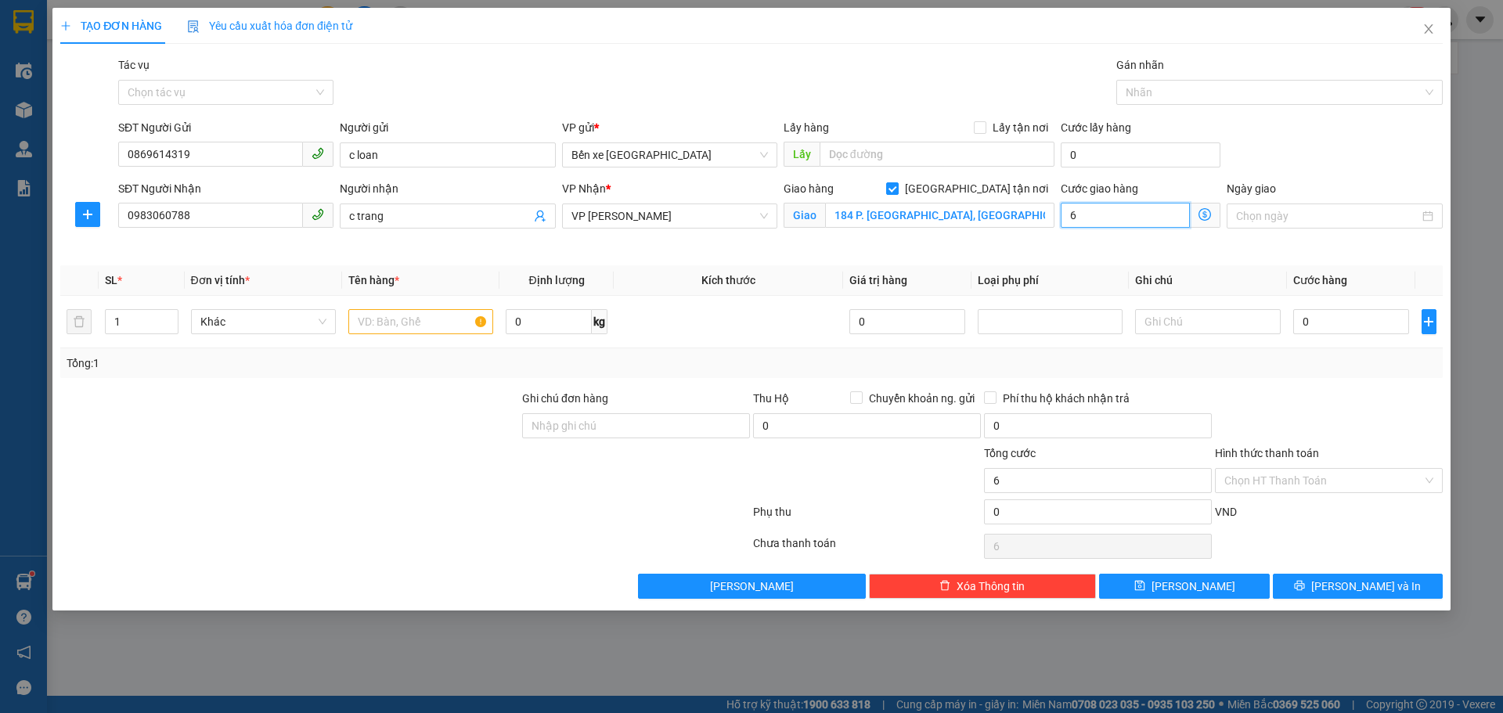
type input "60"
type input "60.000"
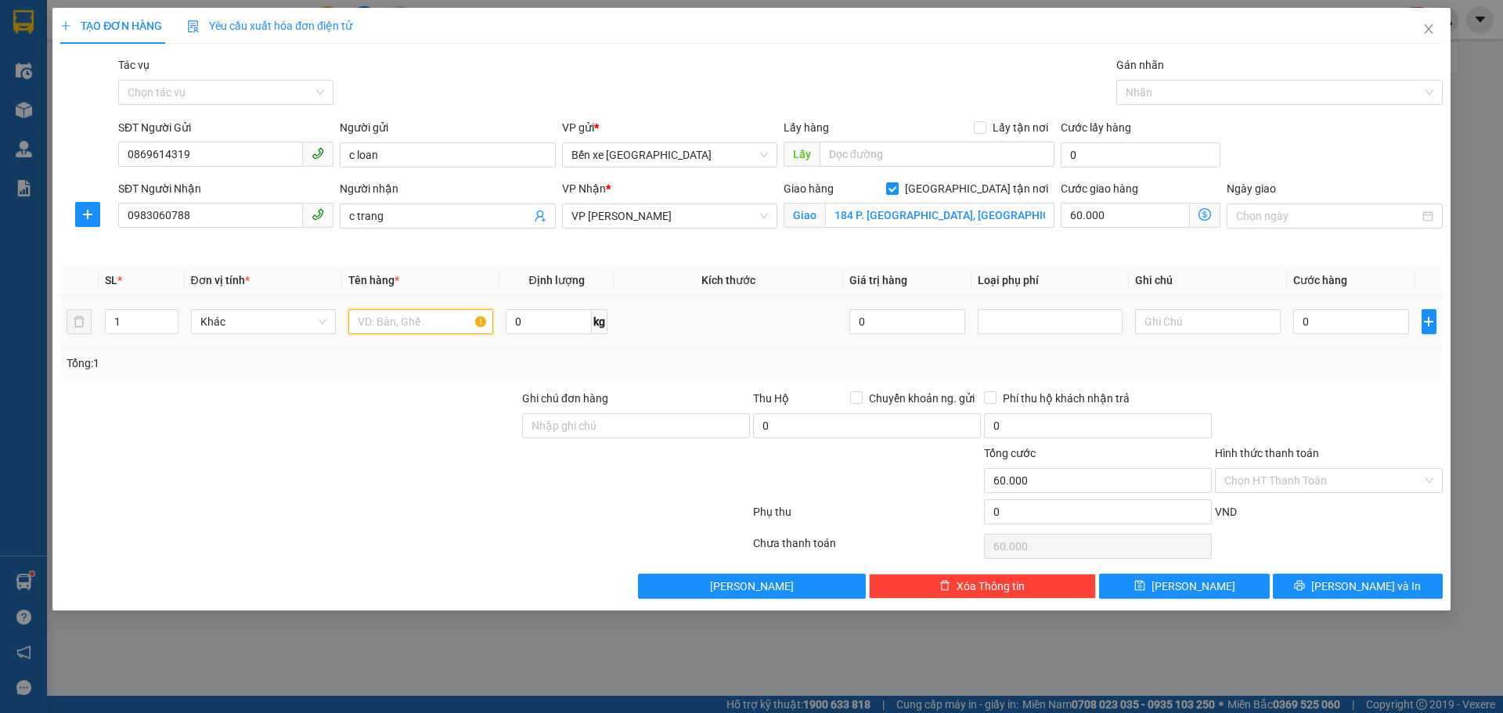
click at [415, 327] on input "text" at bounding box center [420, 321] width 145 height 25
type input "1 hộp ct"
click at [725, 249] on div "VP Nhận * VP [PERSON_NAME]" at bounding box center [670, 217] width 222 height 74
click at [1351, 320] on input "0" at bounding box center [1352, 321] width 117 height 25
type input "3"
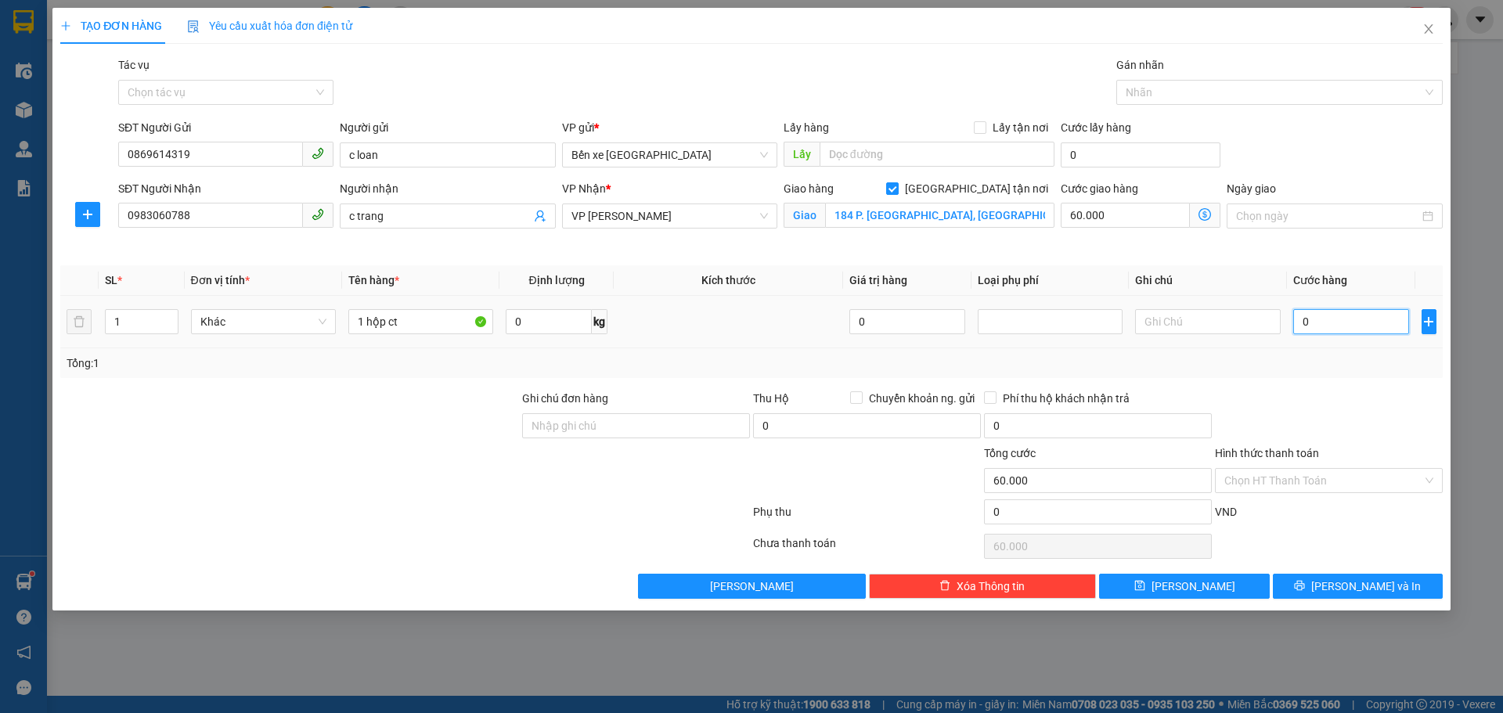
type input "60.003"
type input "30"
type input "60.030"
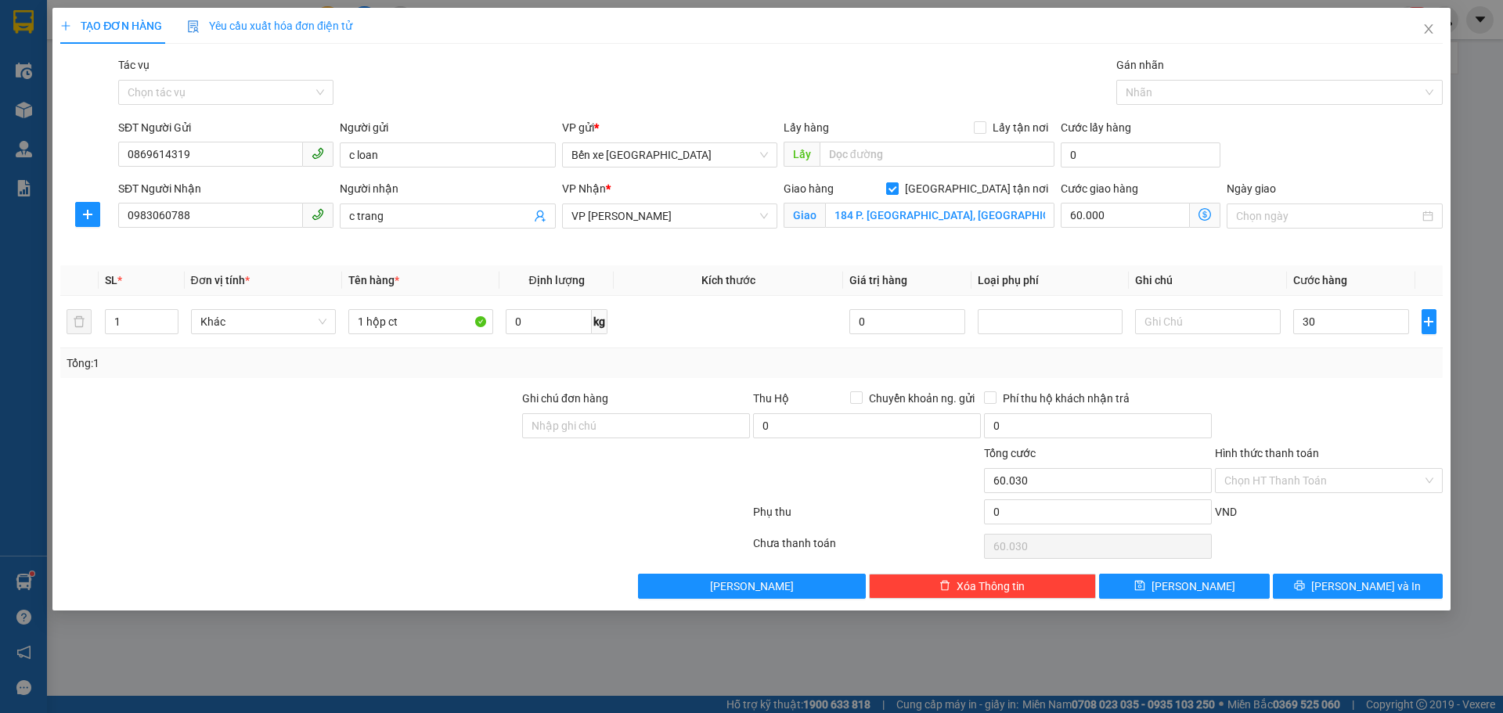
type input "30.000"
type input "90.000"
click at [1357, 368] on div "Tổng: 1" at bounding box center [752, 363] width 1370 height 17
click at [1149, 589] on button "[PERSON_NAME]" at bounding box center [1184, 586] width 170 height 25
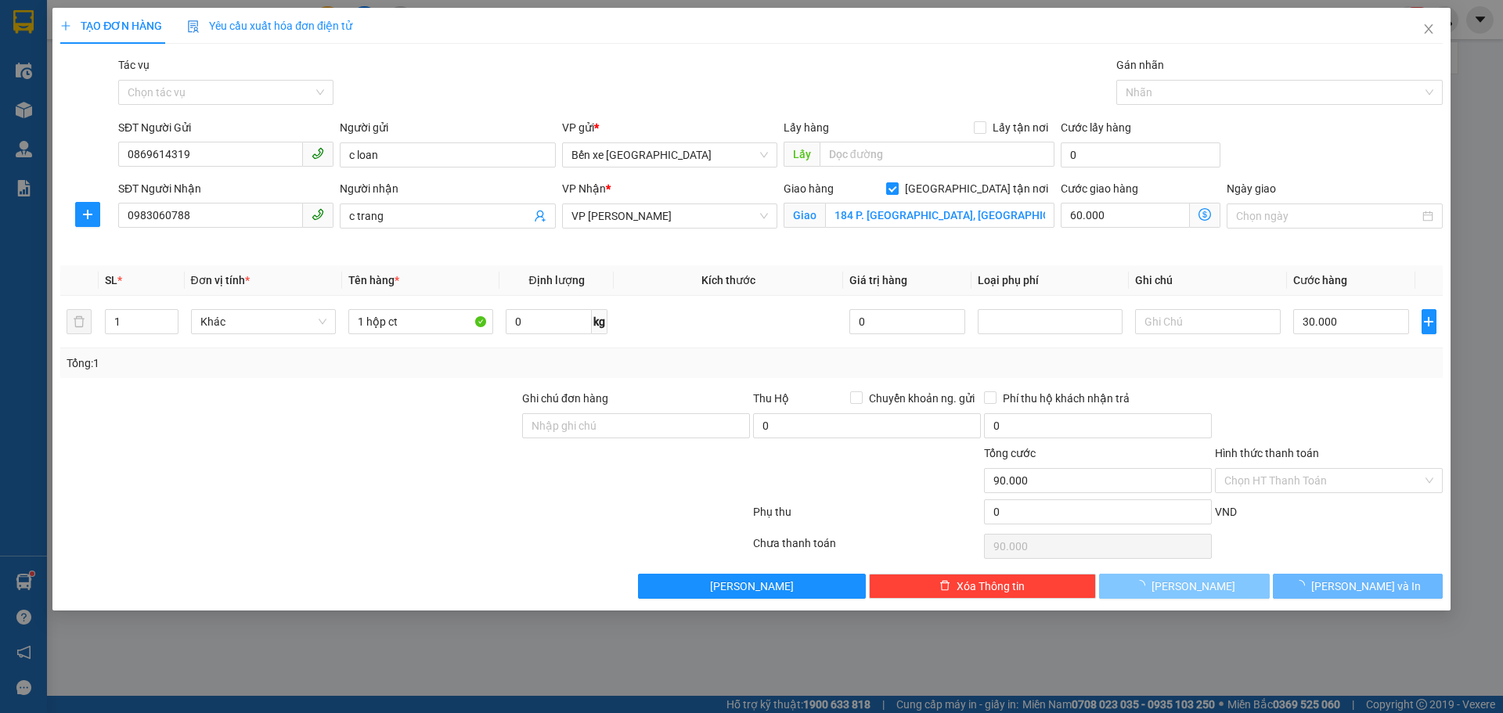
checkbox input "false"
type input "0"
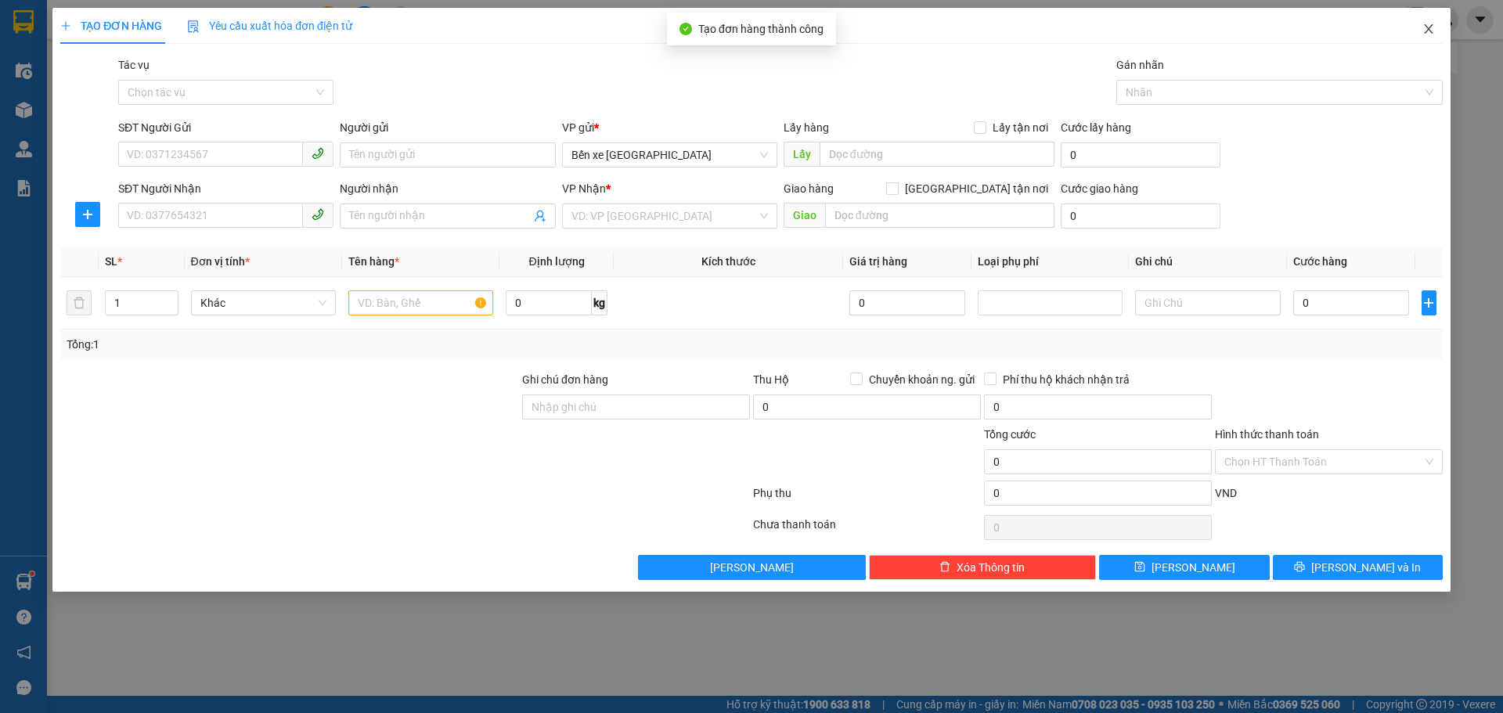
click at [1431, 30] on icon "close" at bounding box center [1429, 29] width 13 height 13
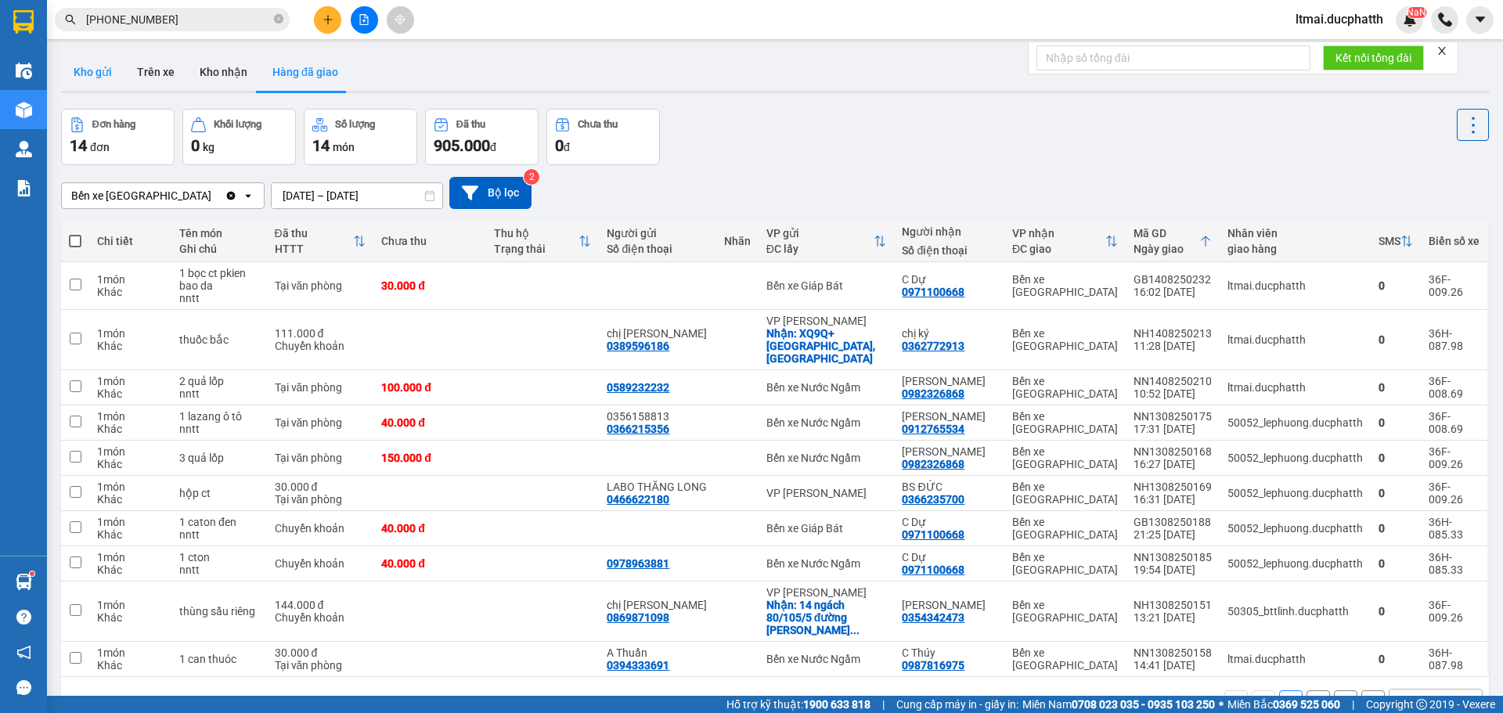
click at [92, 74] on button "Kho gửi" at bounding box center [92, 72] width 63 height 38
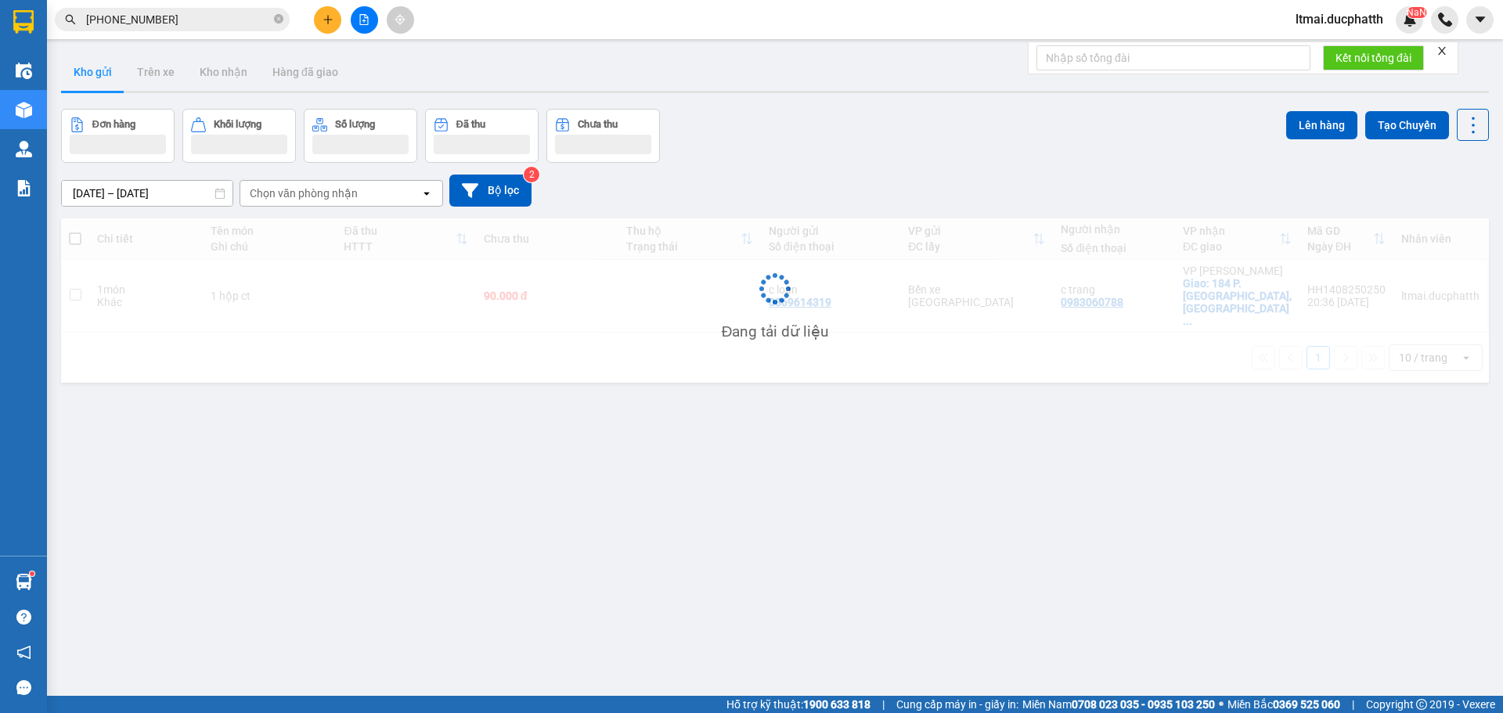
click at [373, 279] on td at bounding box center [405, 296] width 139 height 73
checkbox input "true"
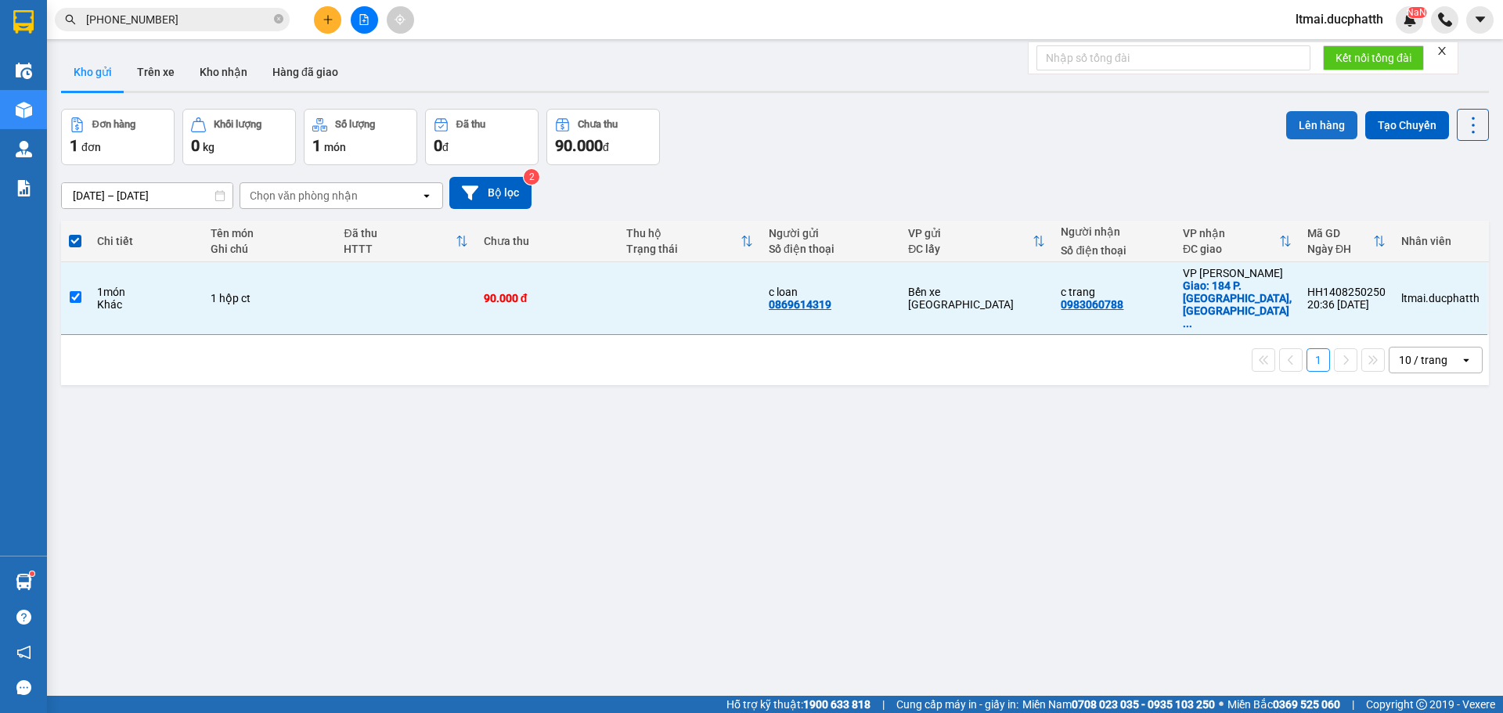
click at [1310, 118] on button "Lên hàng" at bounding box center [1321, 125] width 71 height 28
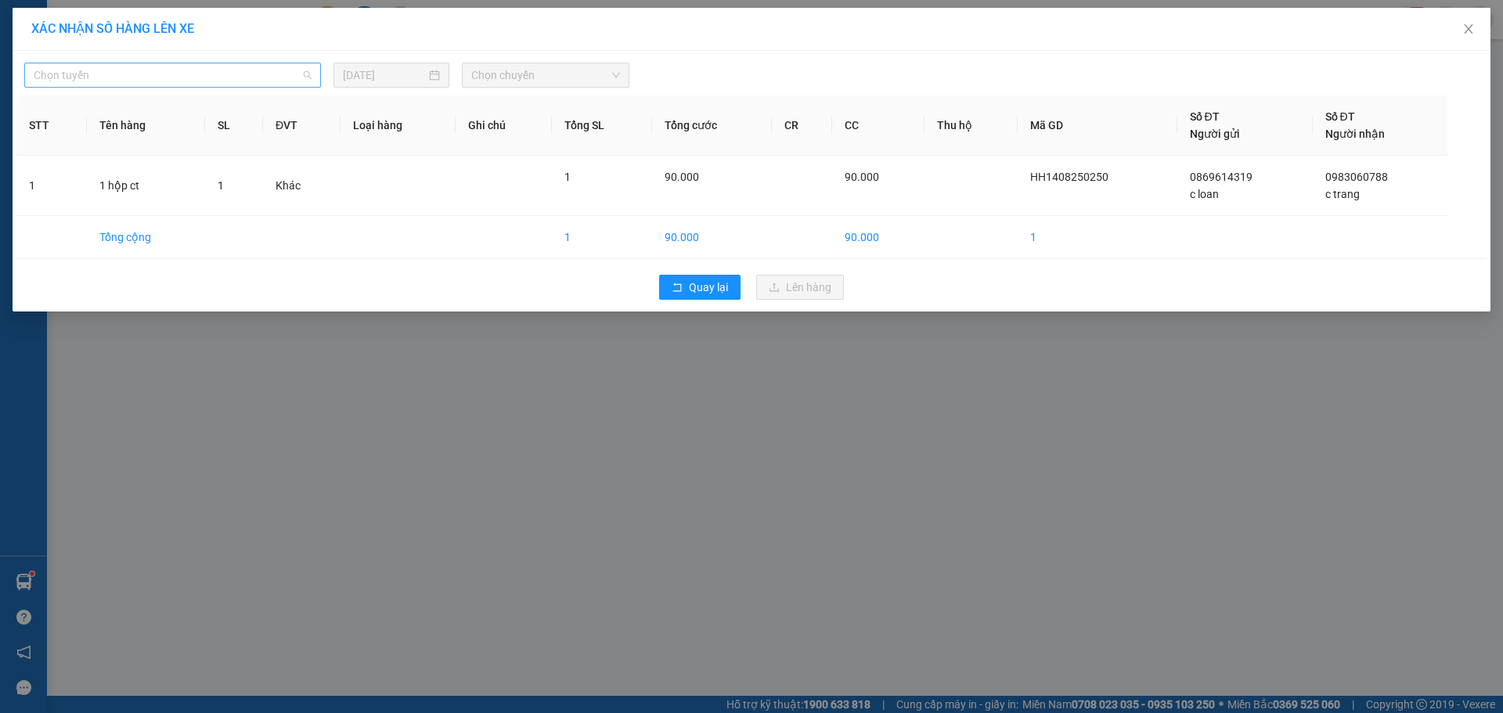
click at [72, 85] on span "Chọn tuyến" at bounding box center [173, 74] width 278 height 23
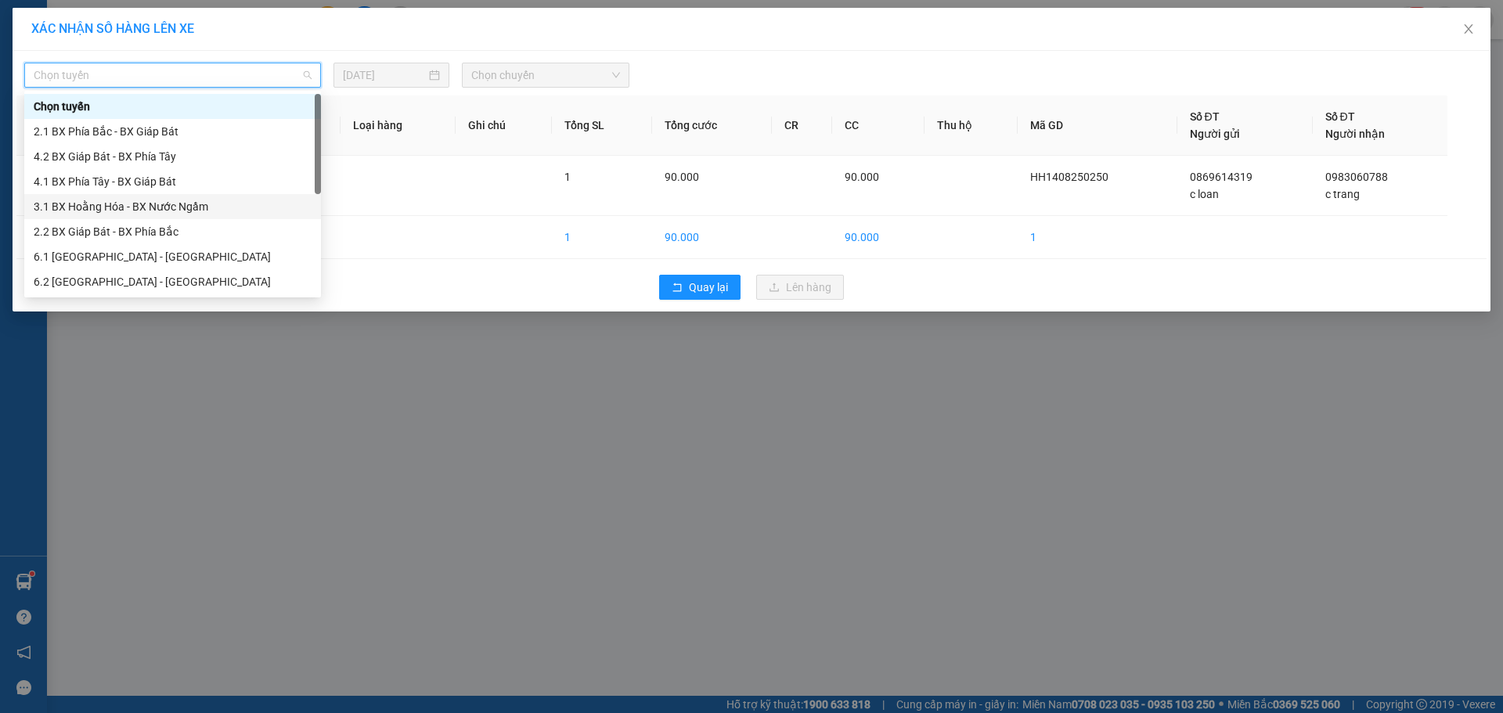
click at [71, 206] on div "3.1 BX Hoằng Hóa - BX Nước Ngầm" at bounding box center [173, 206] width 278 height 17
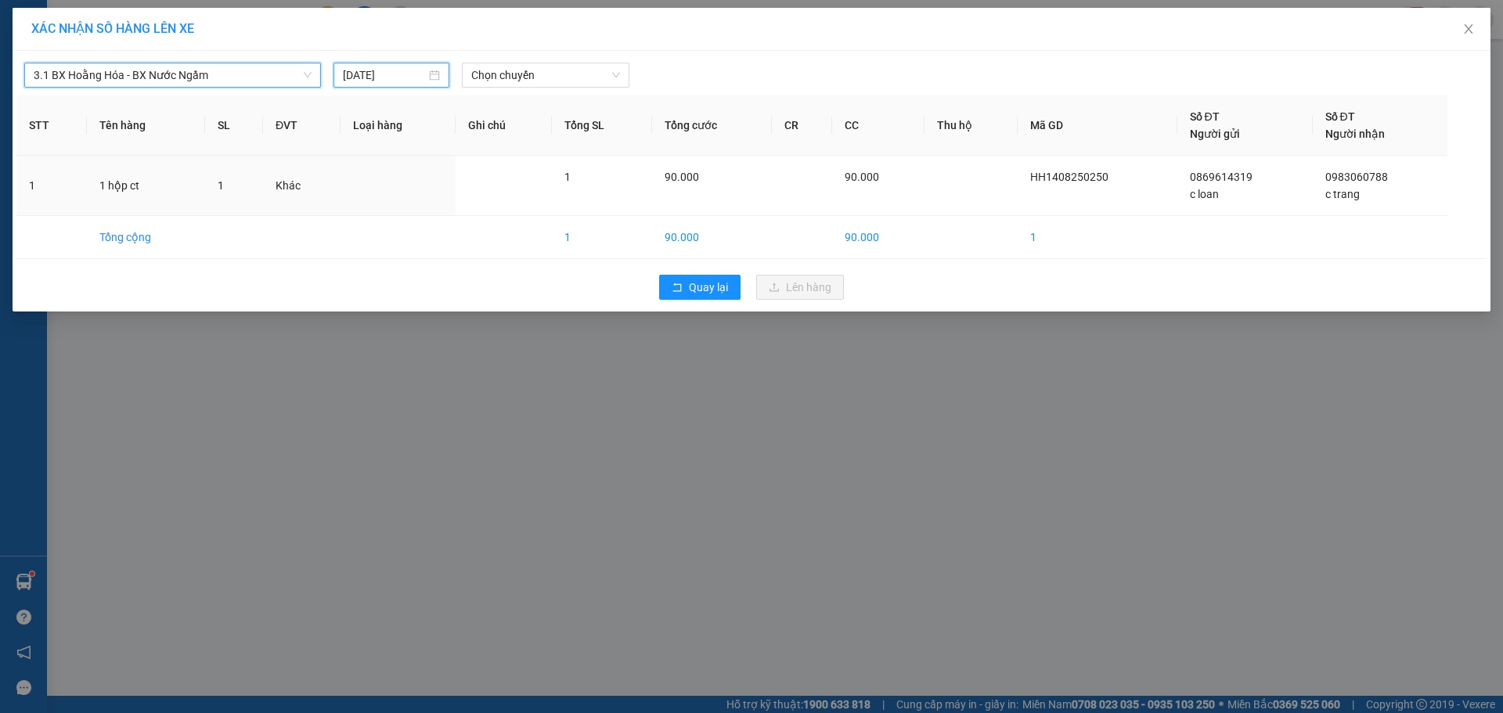
click at [359, 82] on input "[DATE]" at bounding box center [384, 75] width 83 height 17
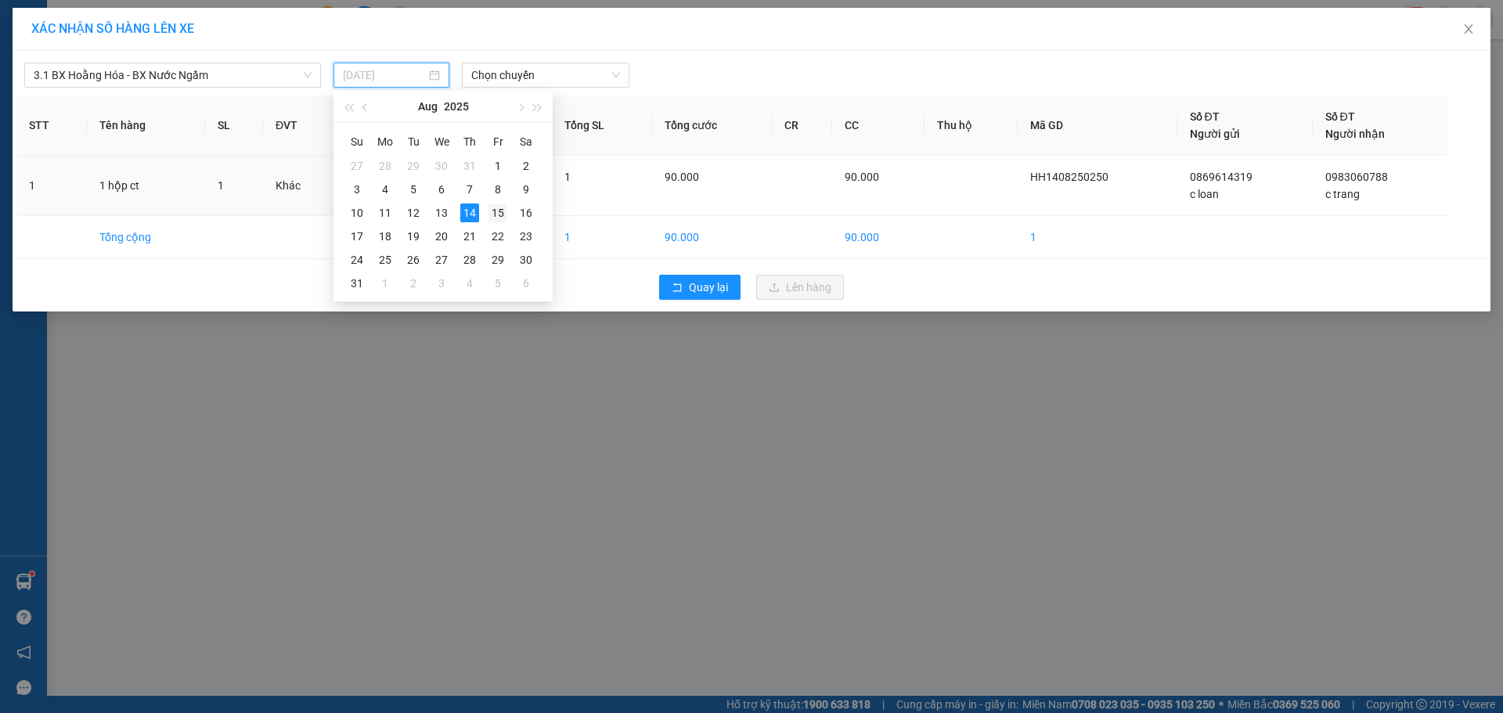
click at [491, 211] on div "15" at bounding box center [498, 213] width 19 height 19
type input "[DATE]"
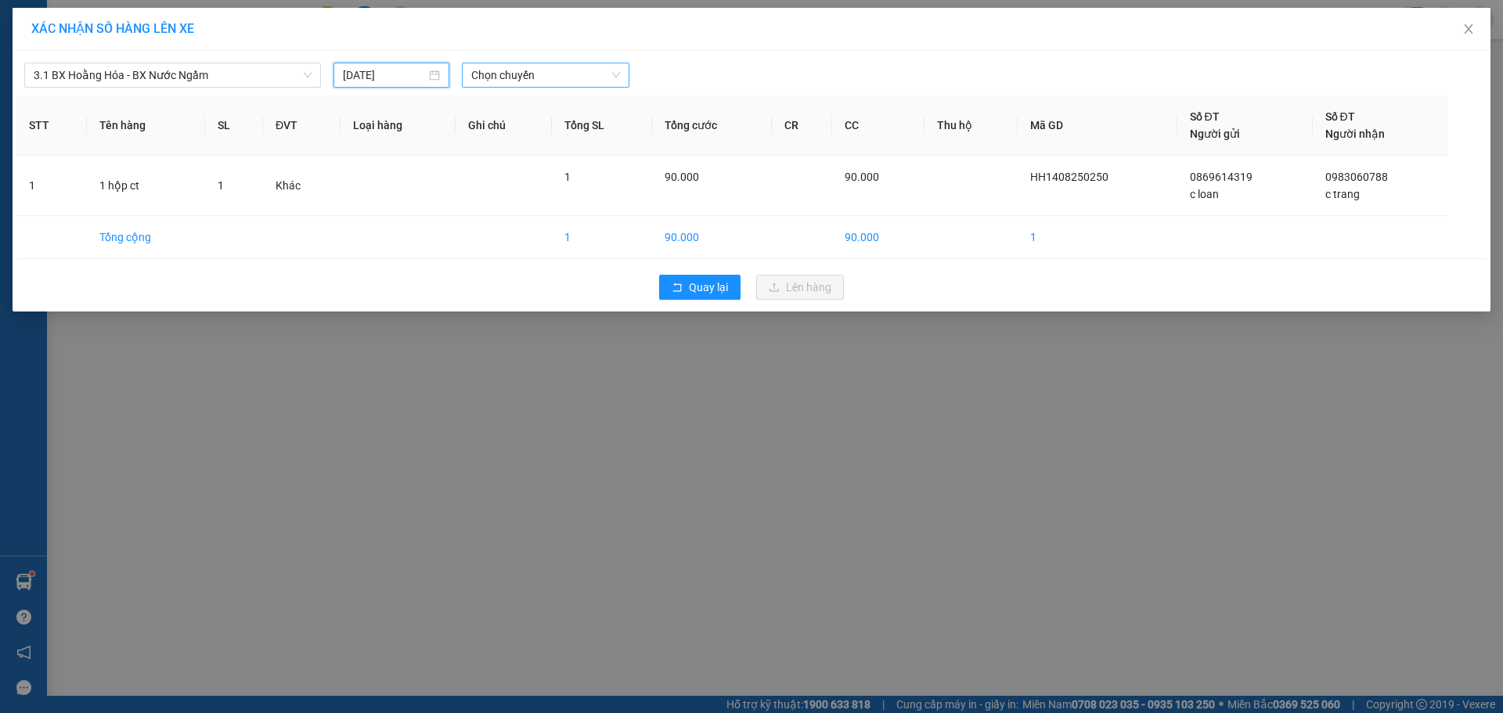
click at [478, 72] on span "Chọn chuyến" at bounding box center [545, 74] width 149 height 23
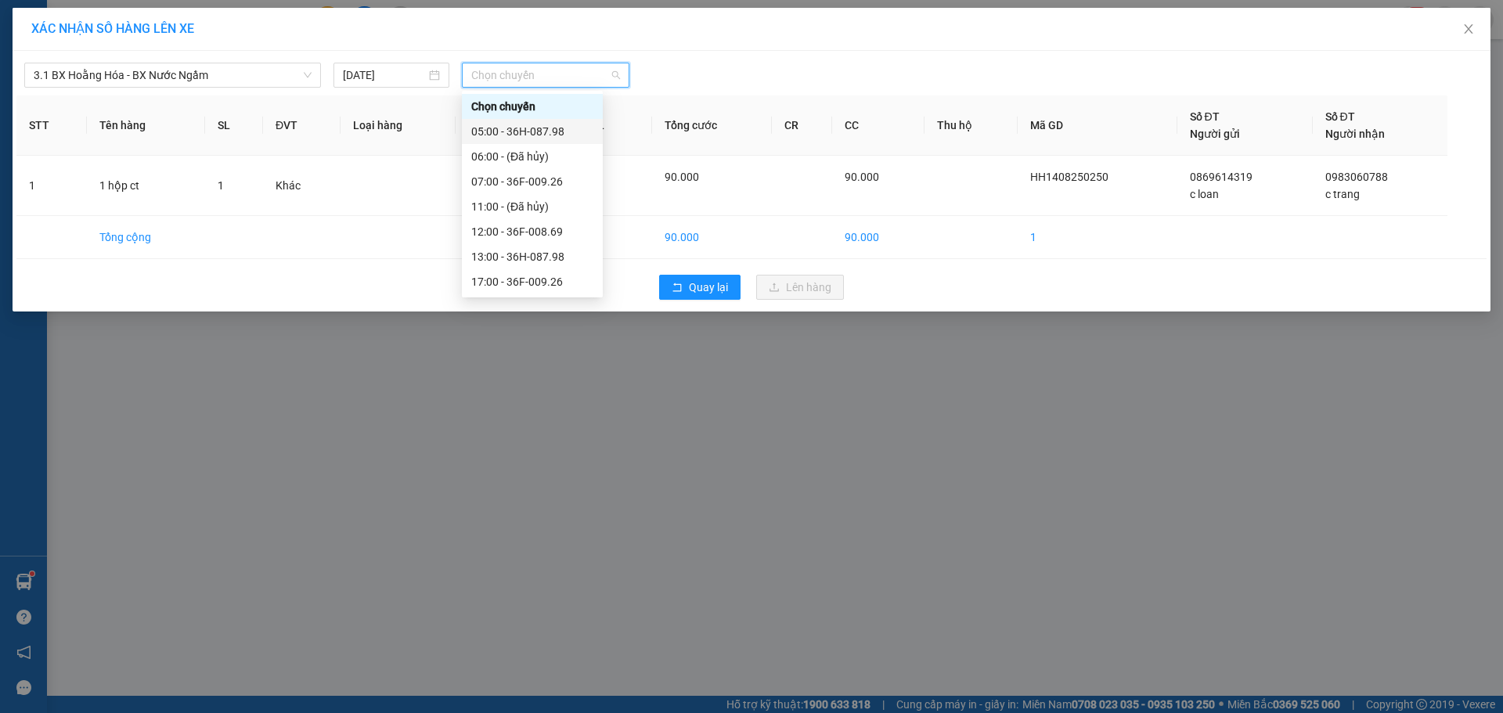
click at [483, 131] on div "05:00 - 36H-087.98" at bounding box center [532, 131] width 122 height 17
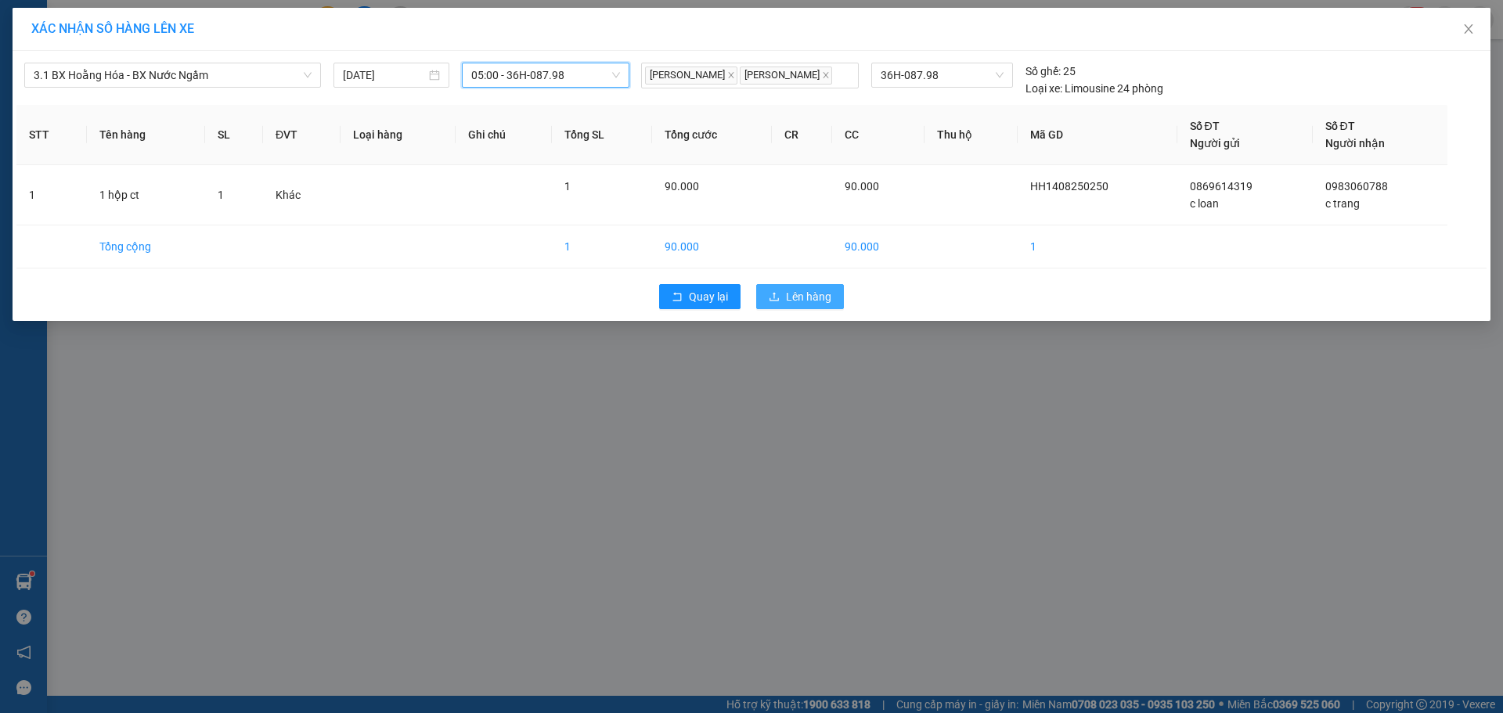
click at [793, 292] on span "Lên hàng" at bounding box center [808, 296] width 45 height 17
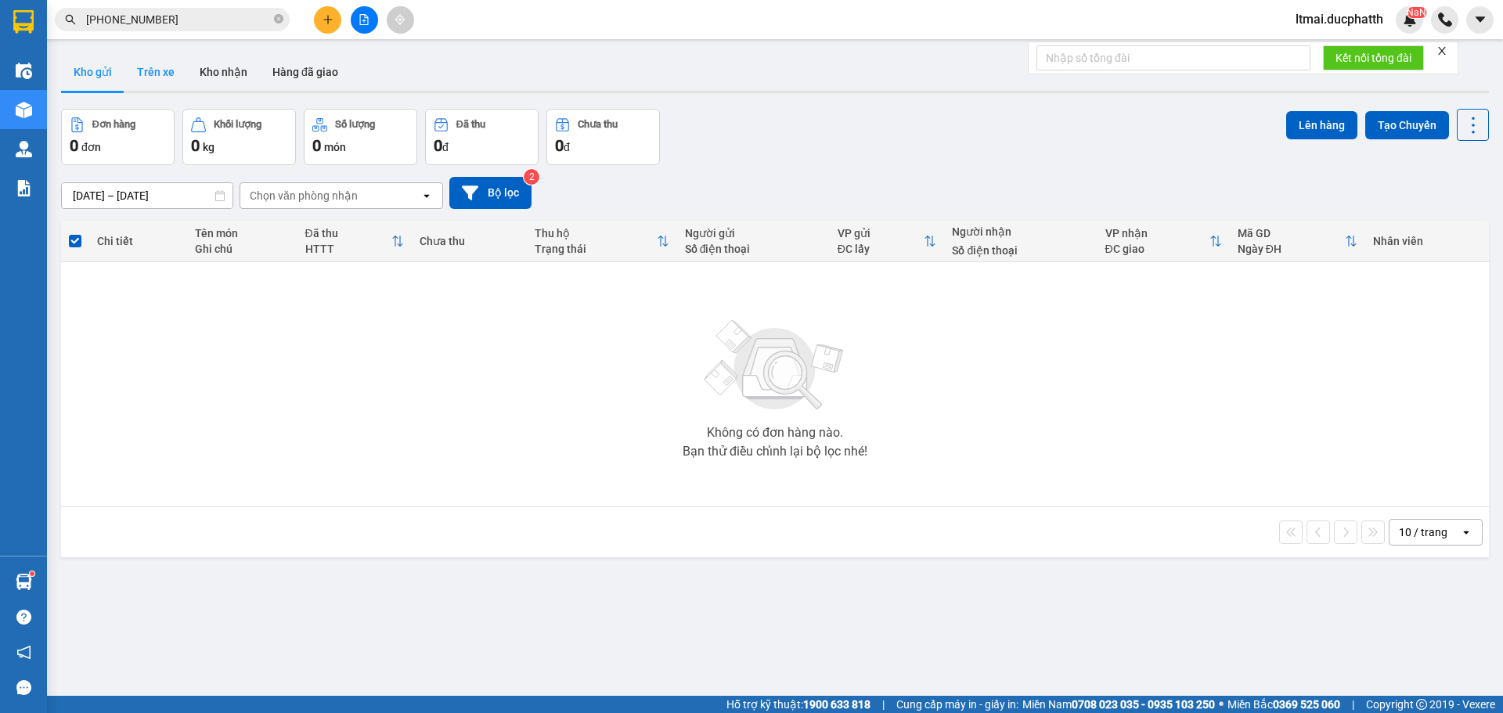
click at [142, 68] on button "Trên xe" at bounding box center [155, 72] width 63 height 38
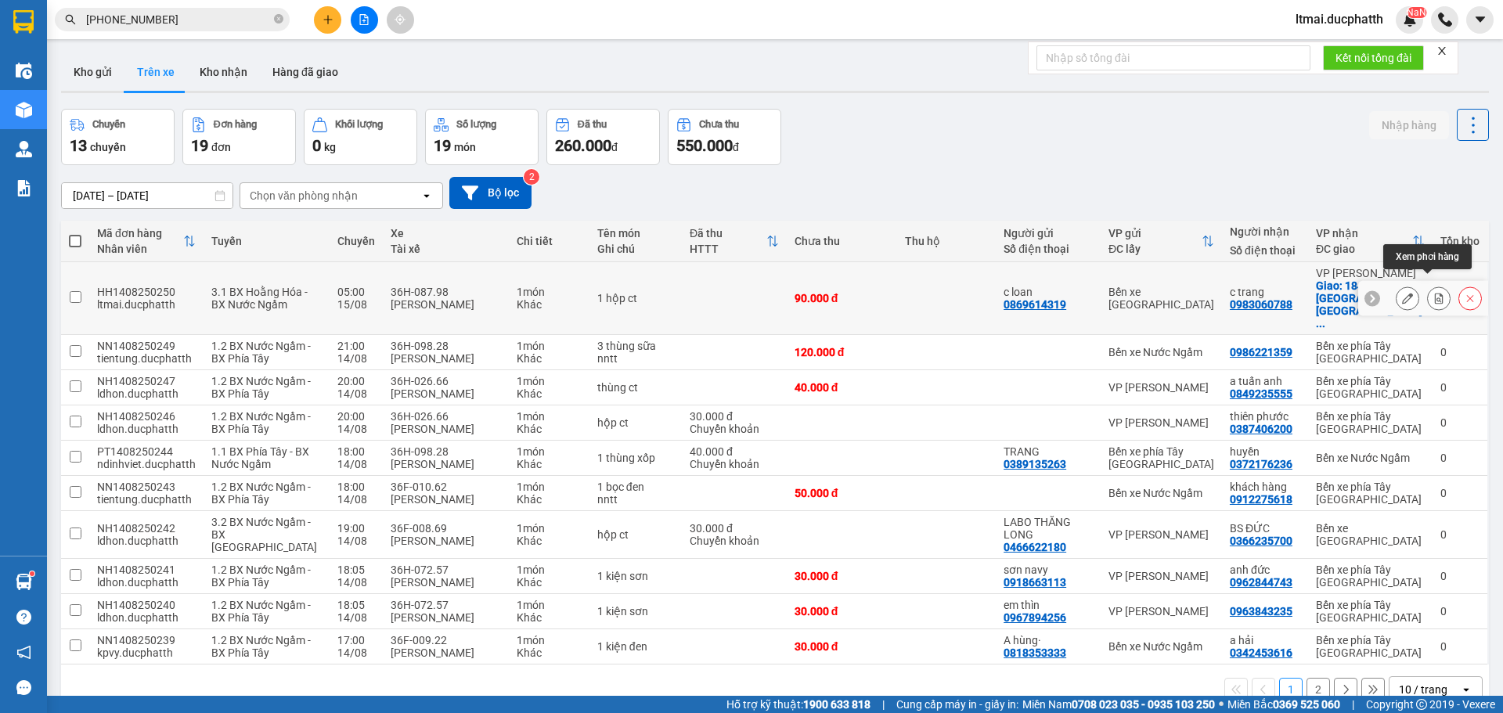
click at [1428, 285] on button at bounding box center [1439, 298] width 22 height 27
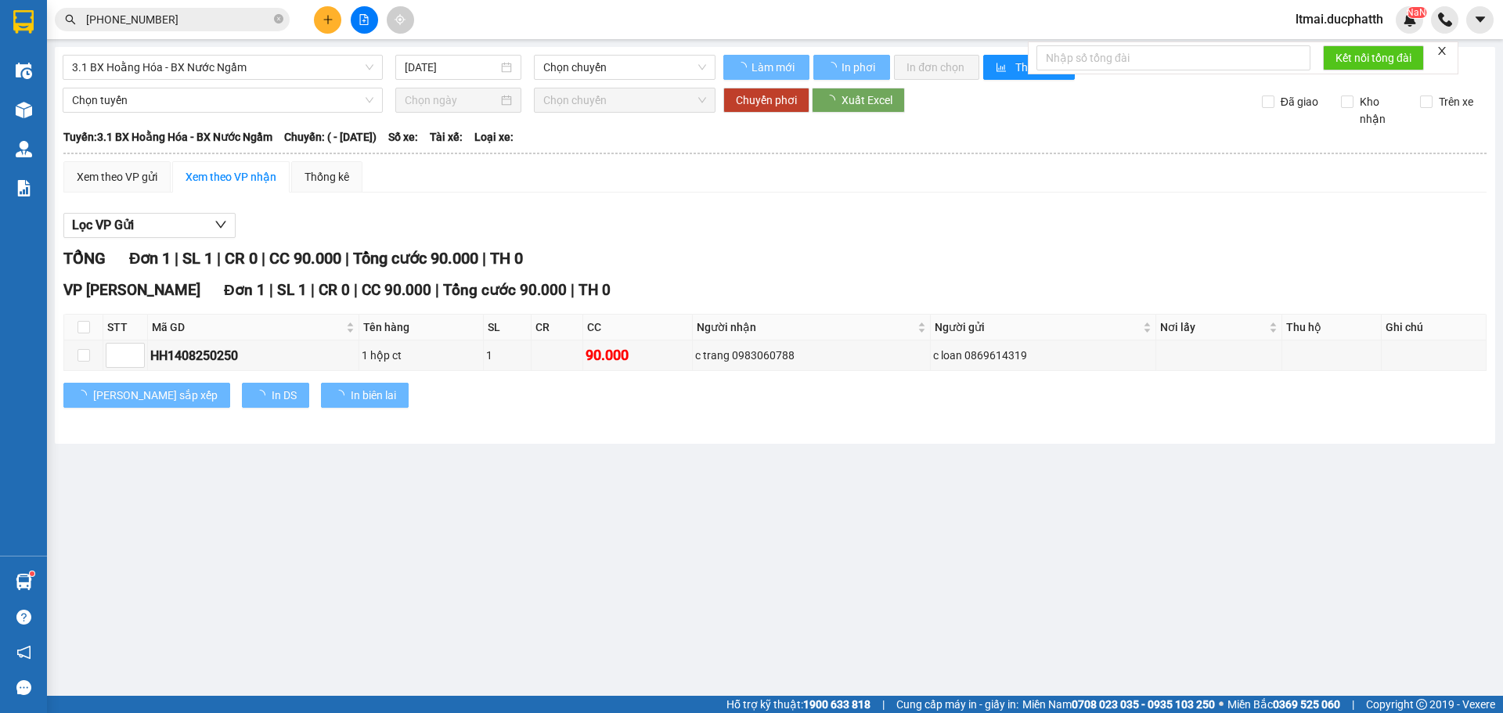
type input "[DATE]"
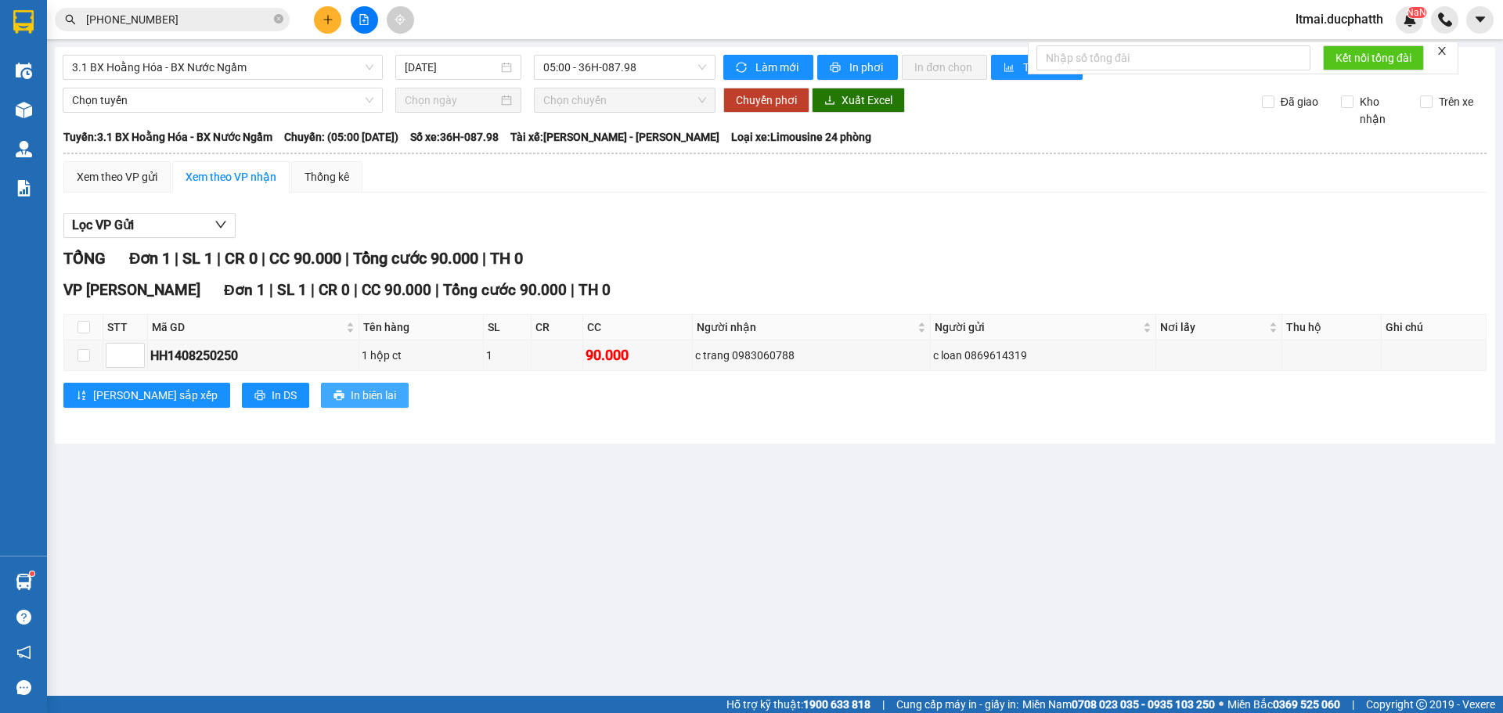
click at [351, 401] on span "In biên lai" at bounding box center [373, 395] width 45 height 17
drag, startPoint x: 1310, startPoint y: 10, endPoint x: 1312, endPoint y: 26, distance: 15.8
click at [1311, 10] on span "ltmai.ducphatth" at bounding box center [1339, 19] width 113 height 20
click at [1319, 51] on span "Đăng xuất" at bounding box center [1346, 48] width 81 height 17
